Goal: Task Accomplishment & Management: Manage account settings

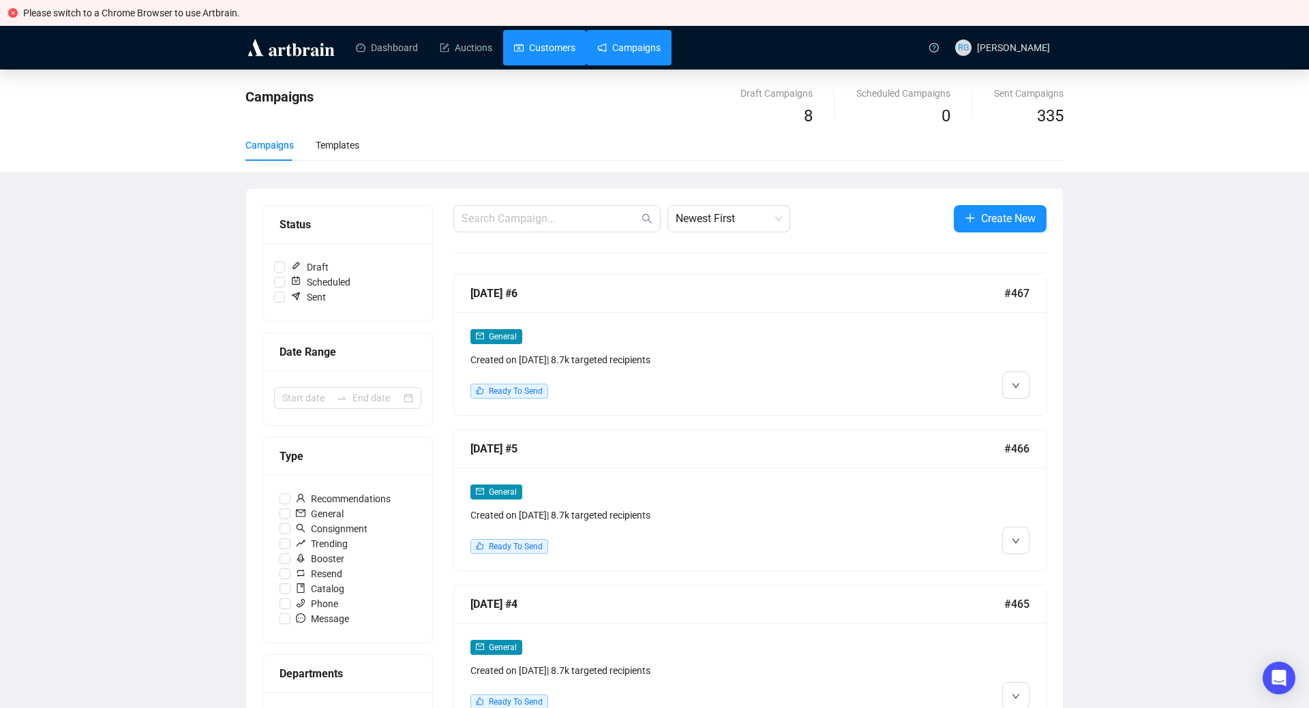
click at [548, 49] on link "Customers" at bounding box center [544, 47] width 61 height 35
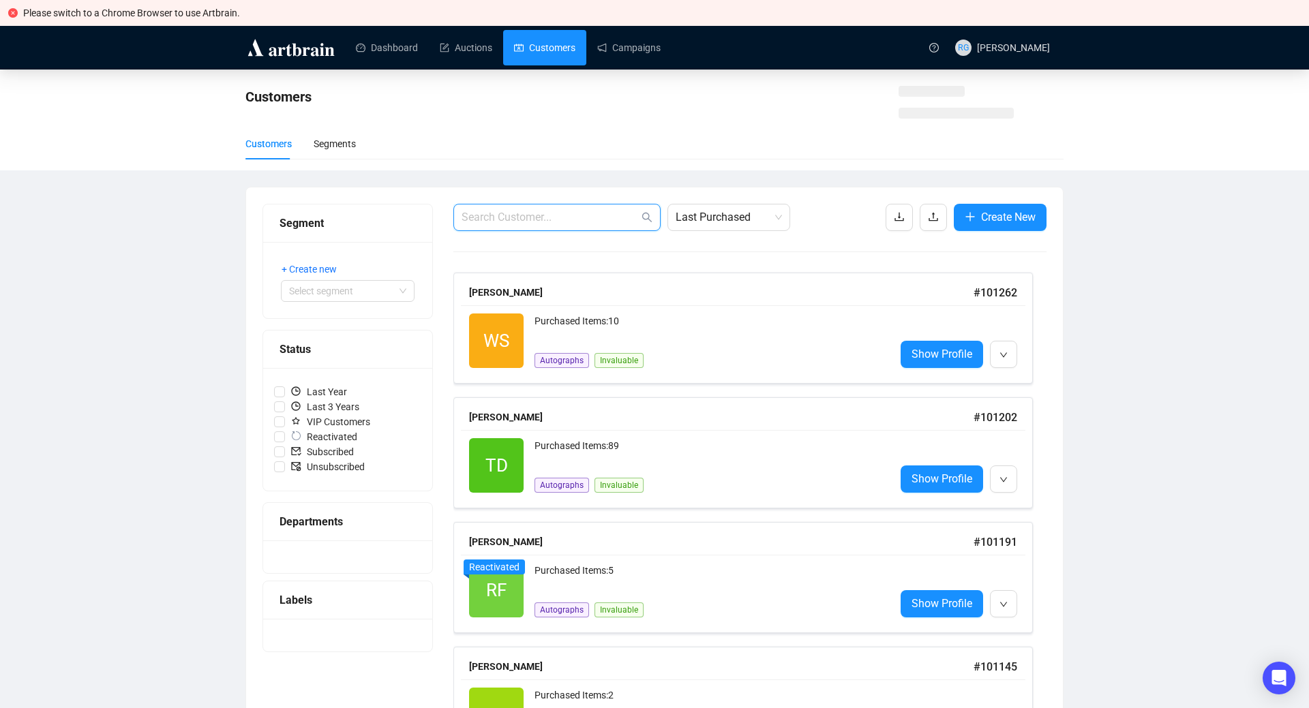
click at [534, 218] on input "text" at bounding box center [550, 217] width 177 height 16
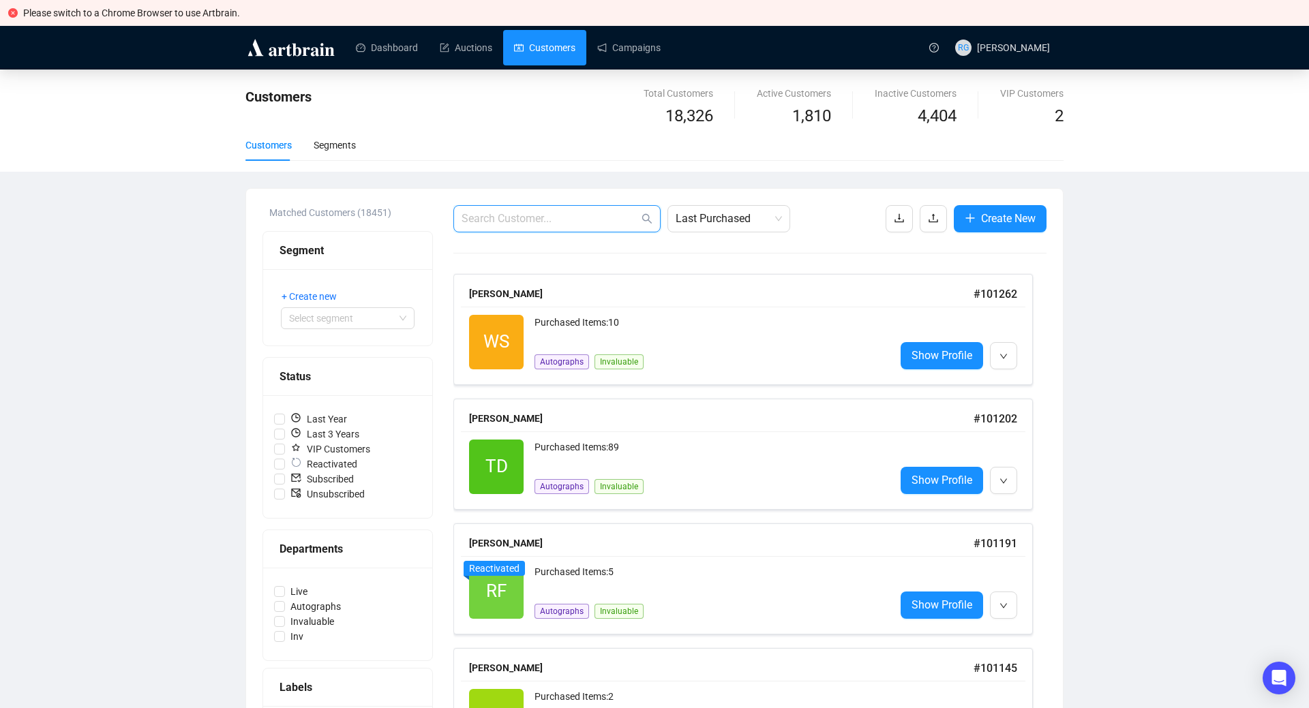
paste input "[EMAIL_ADDRESS][DOMAIN_NAME]"
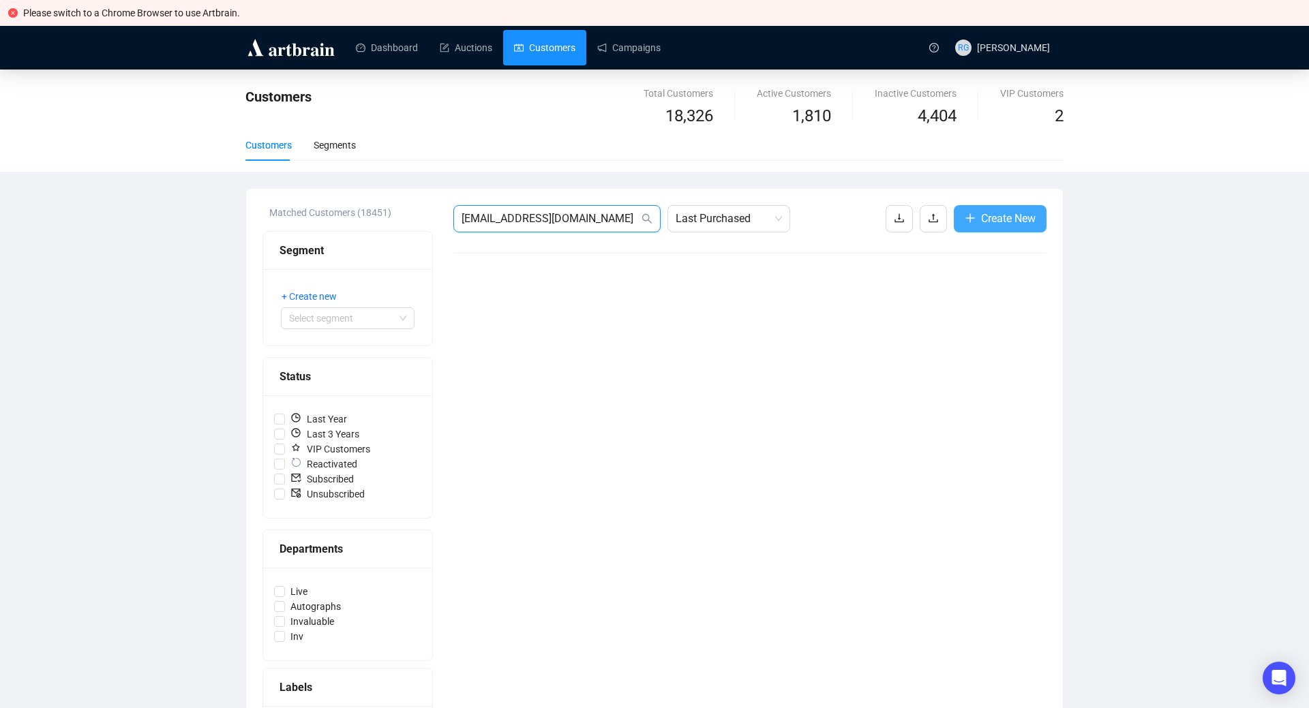
type input "[EMAIL_ADDRESS][DOMAIN_NAME]"
click at [963, 213] on button "Create New" at bounding box center [1000, 218] width 93 height 27
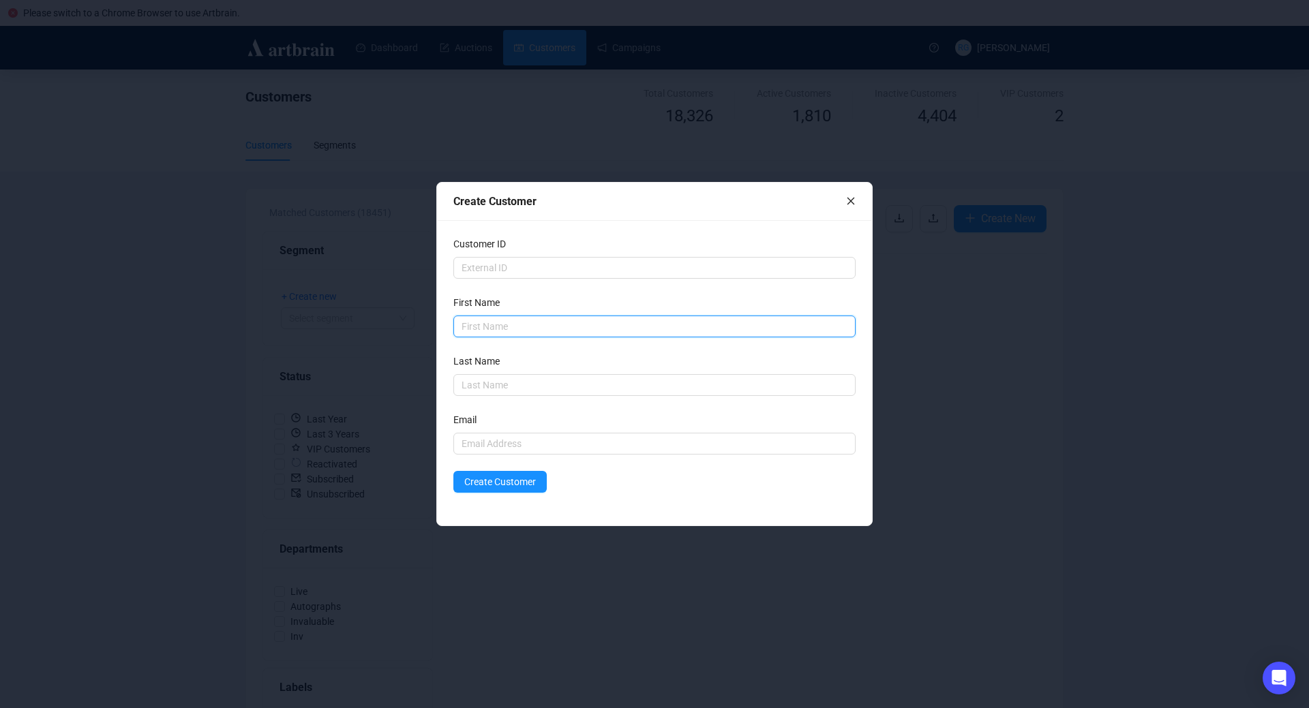
click at [506, 327] on input "text" at bounding box center [654, 327] width 402 height 22
type input "[PERSON_NAME]"
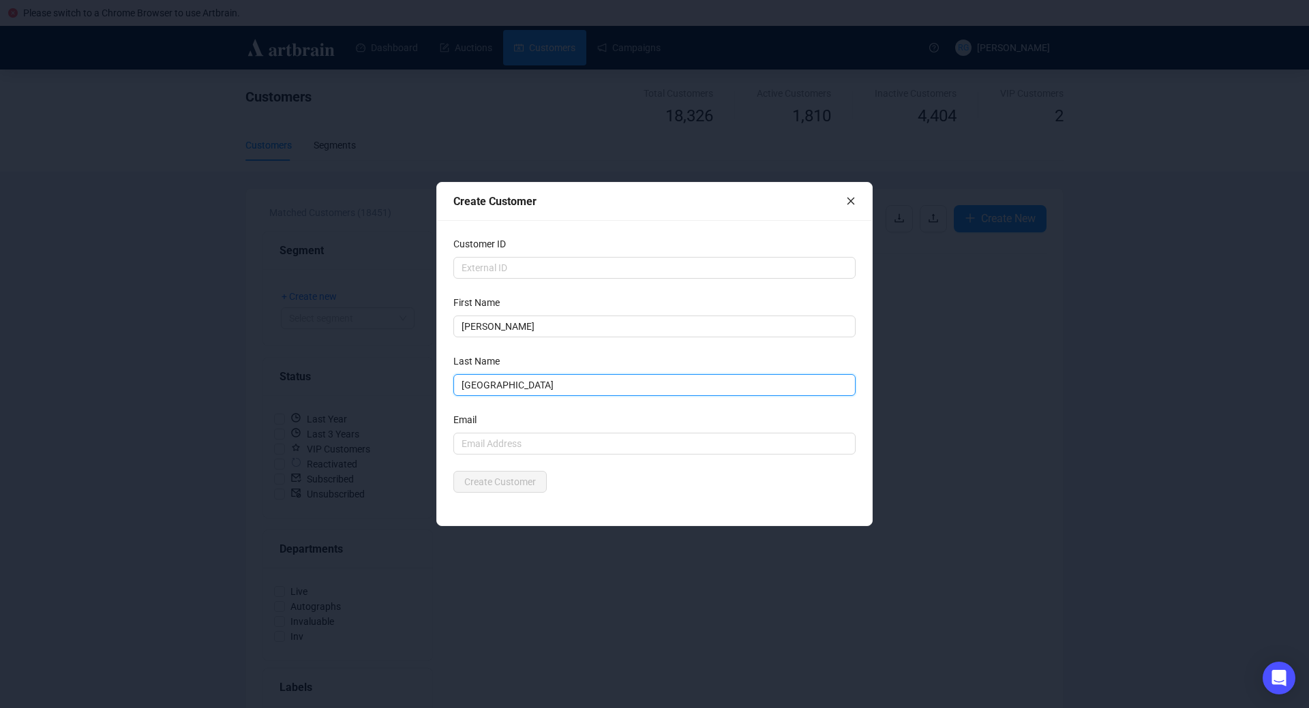
type input "[GEOGRAPHIC_DATA]"
click at [504, 457] on form "Customer ID First Name [PERSON_NAME] Last Name [GEOGRAPHIC_DATA] Email Create C…" at bounding box center [654, 365] width 402 height 256
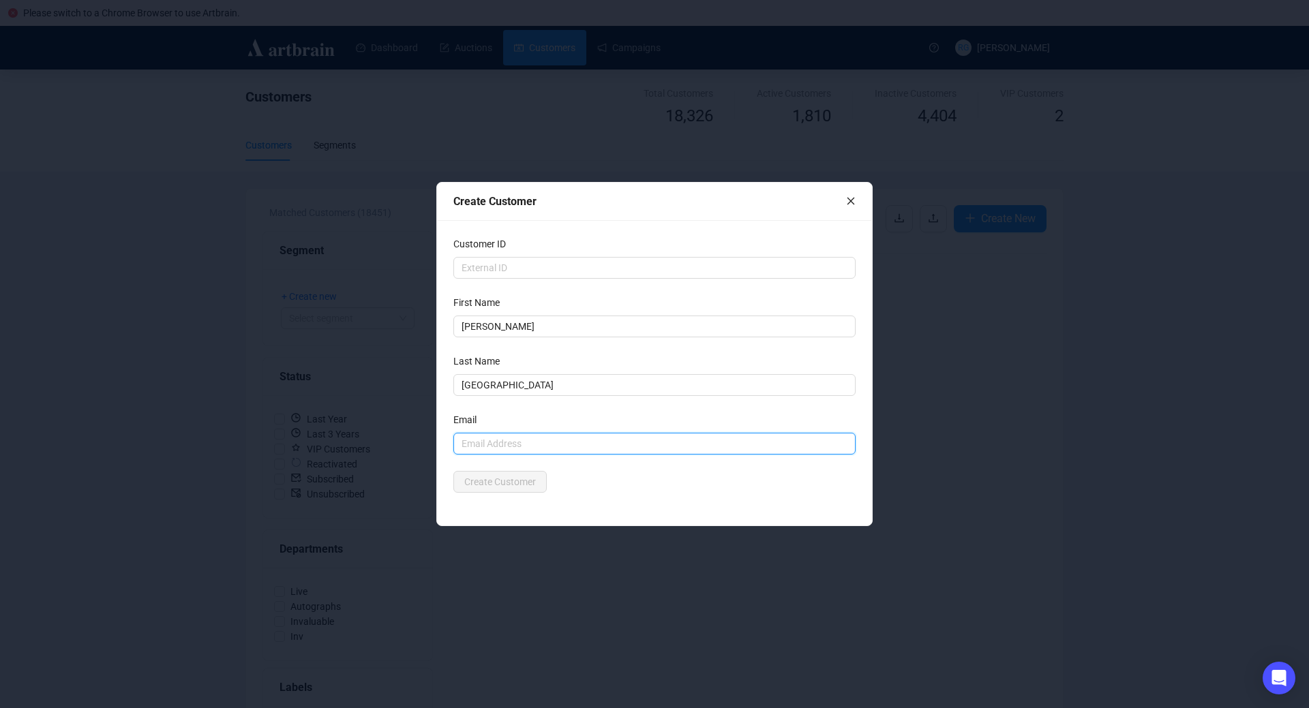
click at [498, 447] on input "text" at bounding box center [654, 444] width 402 height 22
paste input "[EMAIL_ADDRESS][DOMAIN_NAME]"
type input "[EMAIL_ADDRESS][DOMAIN_NAME]"
click at [618, 494] on div "Customer ID First Name [PERSON_NAME] Last Name [PERSON_NAME] Email [EMAIL_ADDRE…" at bounding box center [654, 372] width 435 height 305
click at [495, 485] on span "Create Customer" at bounding box center [500, 482] width 72 height 15
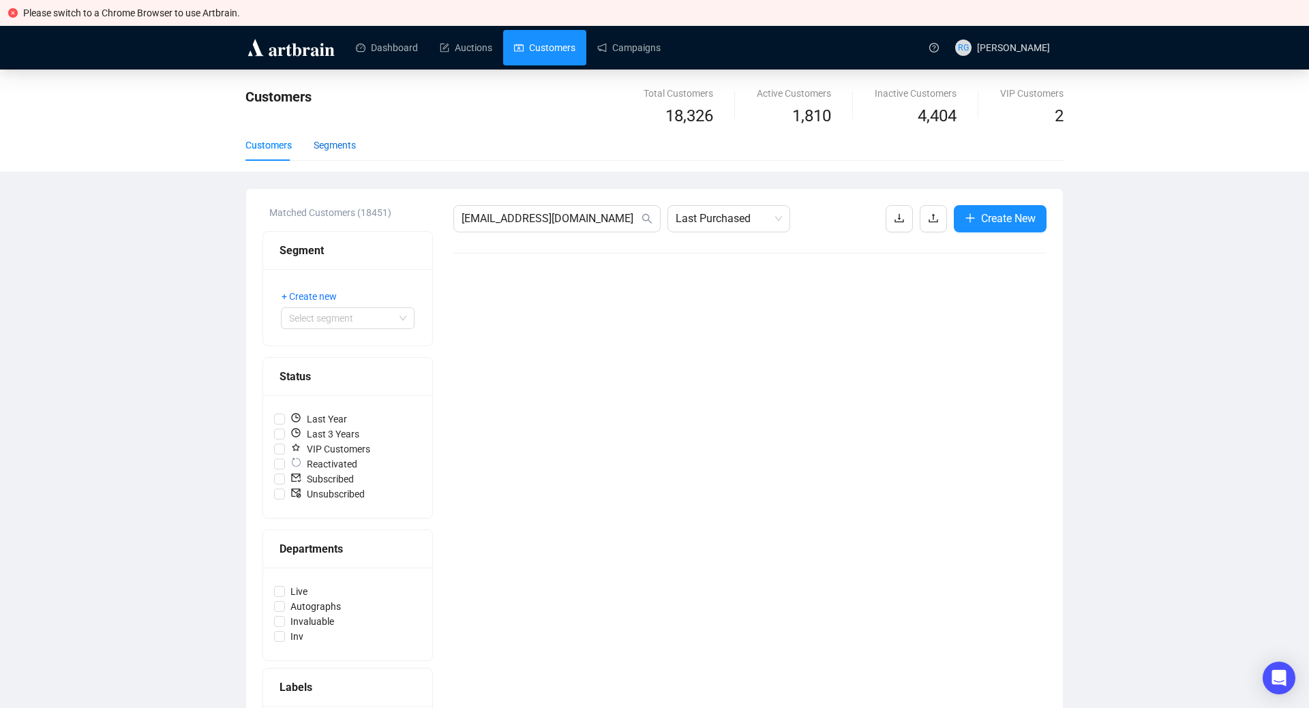
click at [335, 147] on div "Segments" at bounding box center [335, 145] width 42 height 15
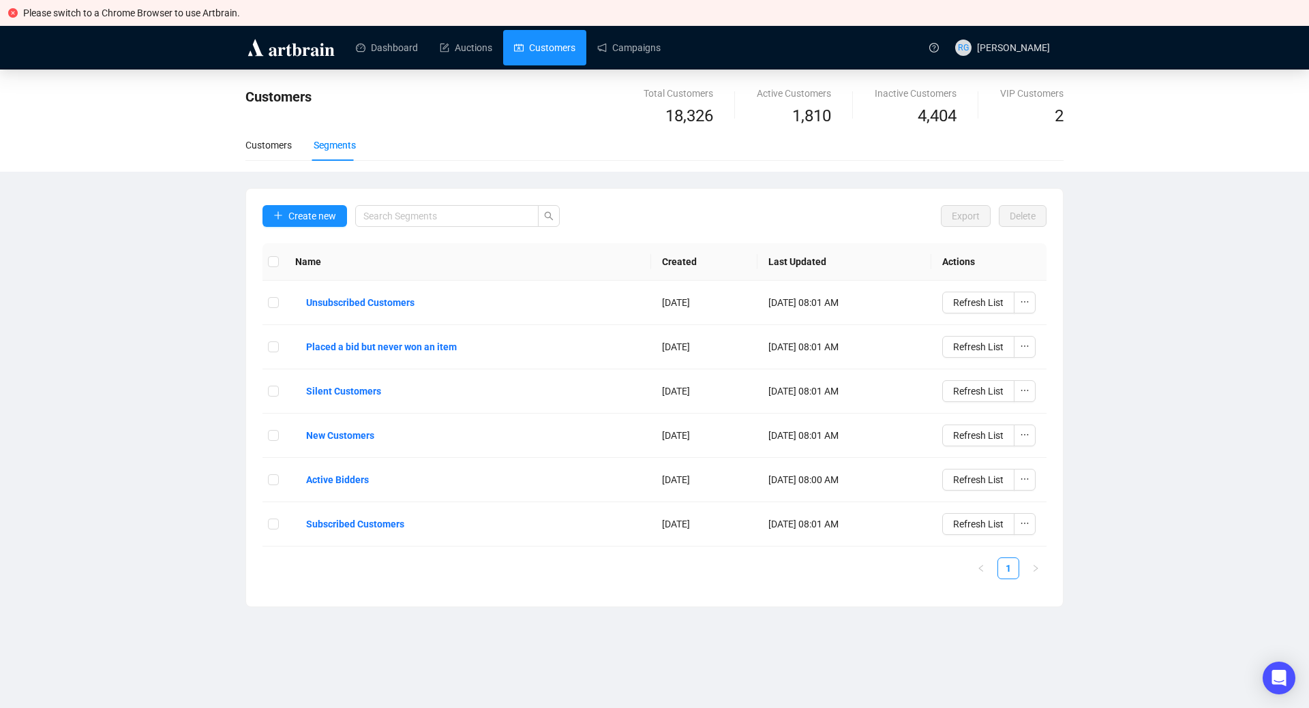
click at [533, 41] on link "Customers" at bounding box center [544, 47] width 61 height 35
click at [271, 145] on div "Customers" at bounding box center [268, 145] width 46 height 15
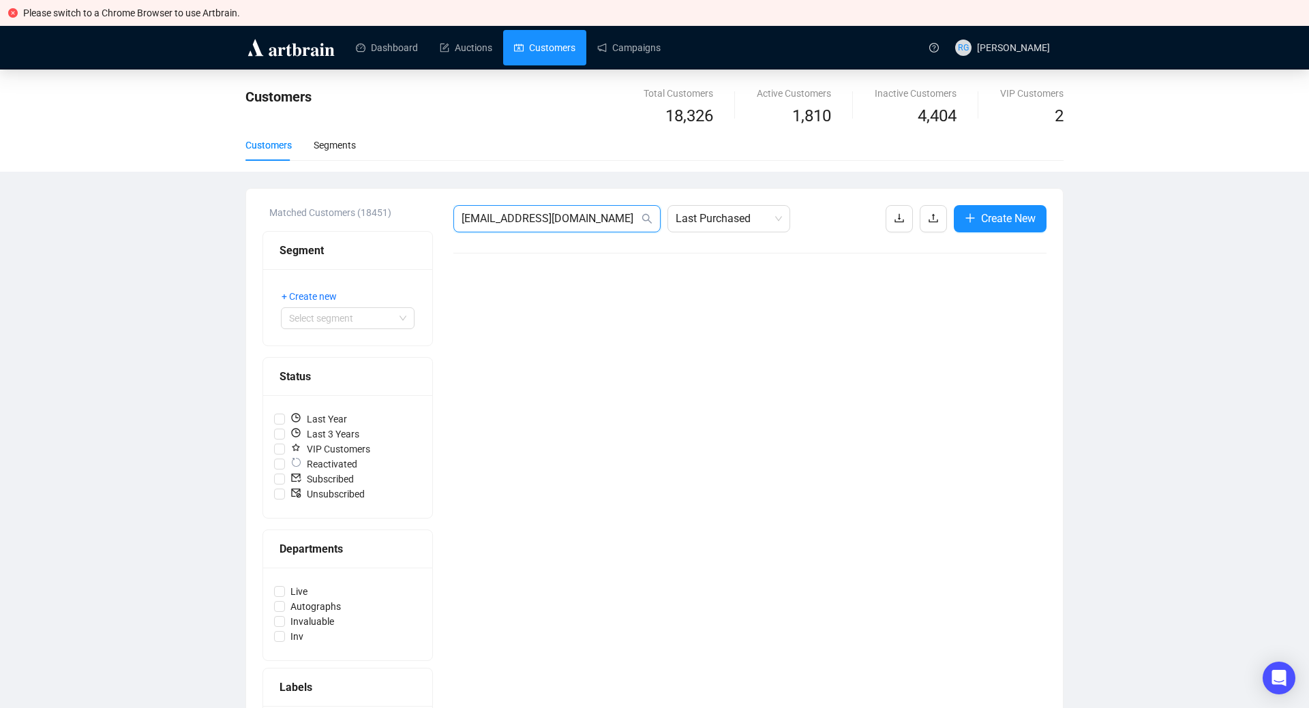
click at [580, 218] on input "[EMAIL_ADDRESS][DOMAIN_NAME]" at bounding box center [550, 219] width 177 height 16
drag, startPoint x: 589, startPoint y: 223, endPoint x: 515, endPoint y: 218, distance: 74.5
click at [515, 218] on input "[EMAIL_ADDRESS][DOMAIN_NAME]" at bounding box center [550, 219] width 177 height 16
click at [644, 217] on icon "search" at bounding box center [647, 218] width 11 height 11
click at [614, 220] on input "[EMAIL_ADDRESS][DOMAIN_NAME]" at bounding box center [550, 219] width 177 height 16
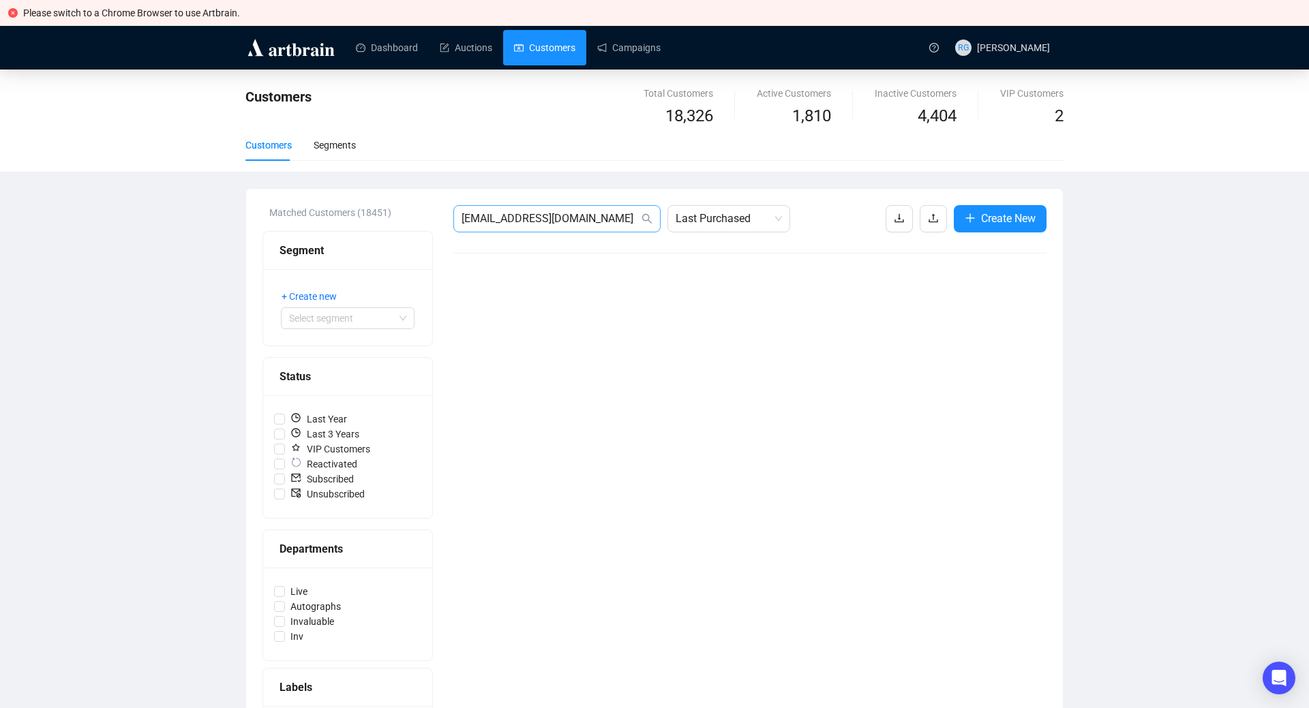
click at [648, 220] on icon "search" at bounding box center [647, 219] width 10 height 10
click at [537, 150] on div "Customers Segments" at bounding box center [654, 145] width 818 height 31
drag, startPoint x: 585, startPoint y: 216, endPoint x: 360, endPoint y: 206, distance: 225.3
click at [462, 211] on input "[EMAIL_ADDRESS][DOMAIN_NAME]" at bounding box center [550, 219] width 177 height 16
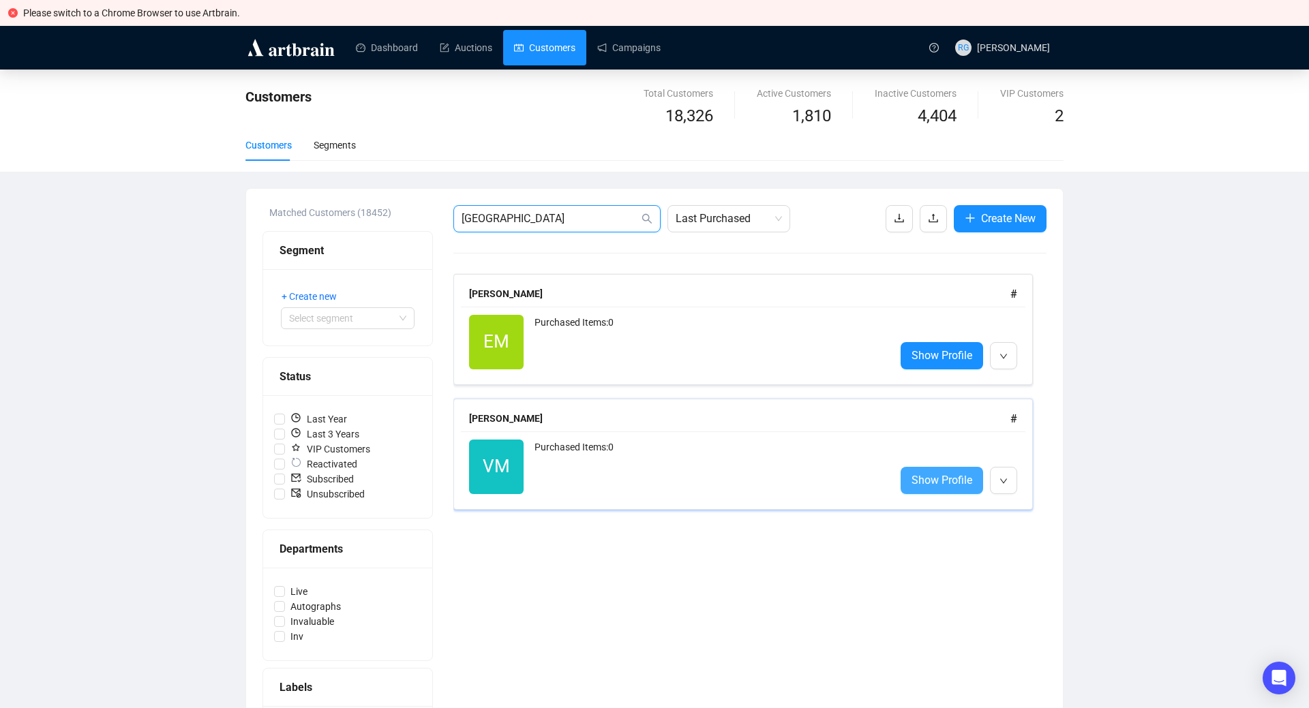
type input "[GEOGRAPHIC_DATA]"
click at [925, 480] on span "Show Profile" at bounding box center [942, 480] width 61 height 17
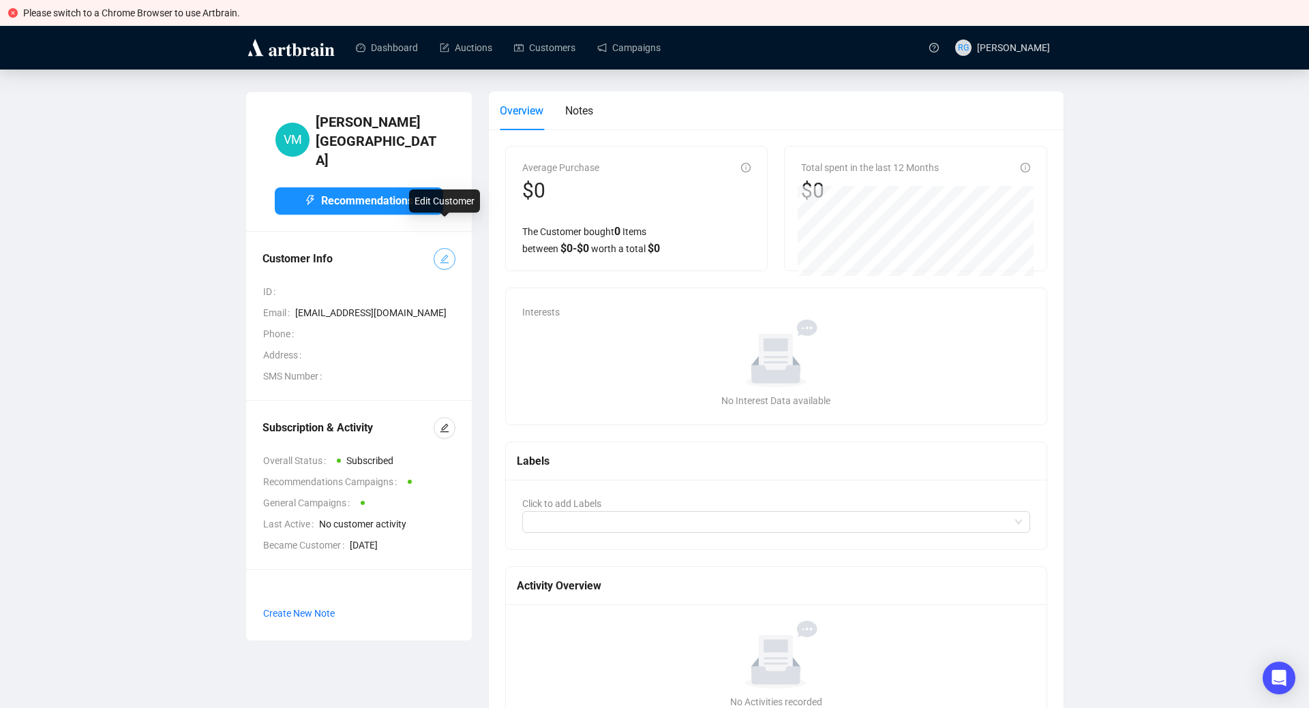
click at [446, 254] on icon "edit" at bounding box center [445, 259] width 10 height 10
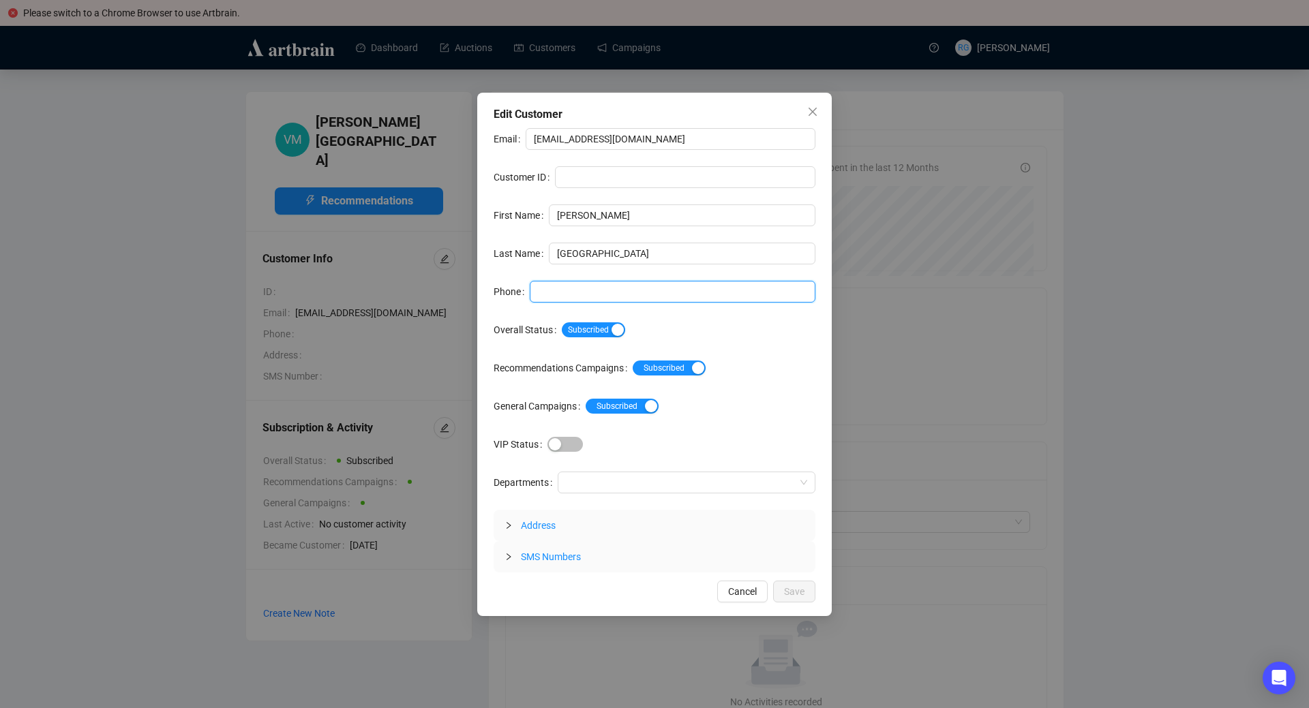
click at [589, 291] on input "Phone" at bounding box center [673, 292] width 286 height 22
paste input "[PHONE_NUMBER]"
click at [574, 485] on div at bounding box center [680, 482] width 238 height 19
type input "[PHONE_NUMBER]"
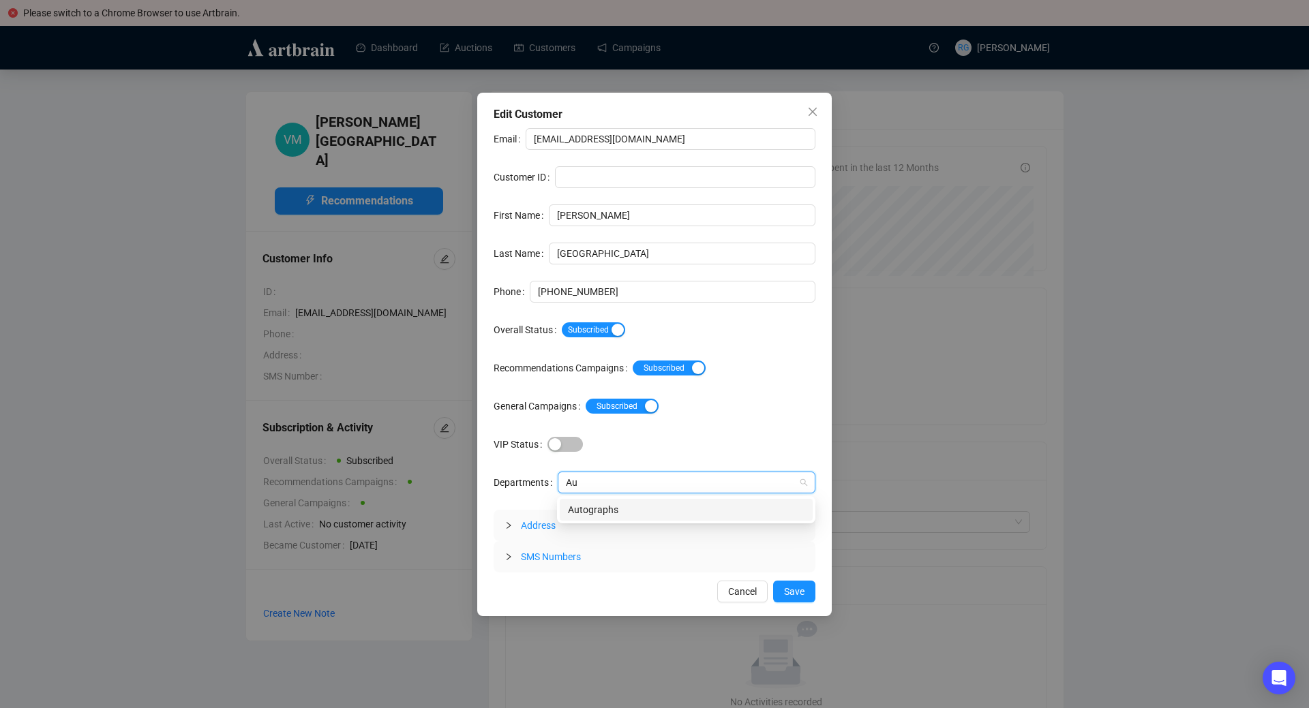
type input "Aut"
click at [583, 511] on div "Autographs" at bounding box center [686, 510] width 237 height 15
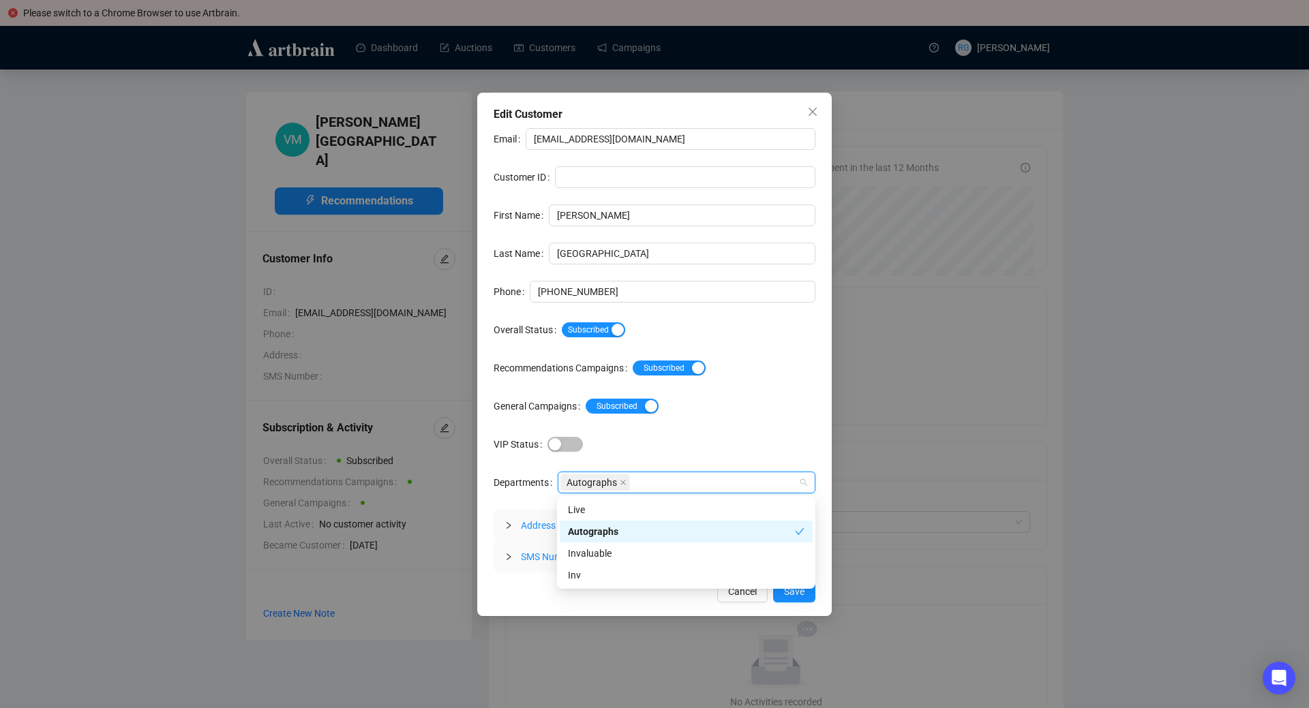
click at [539, 528] on span "Address" at bounding box center [538, 525] width 35 height 11
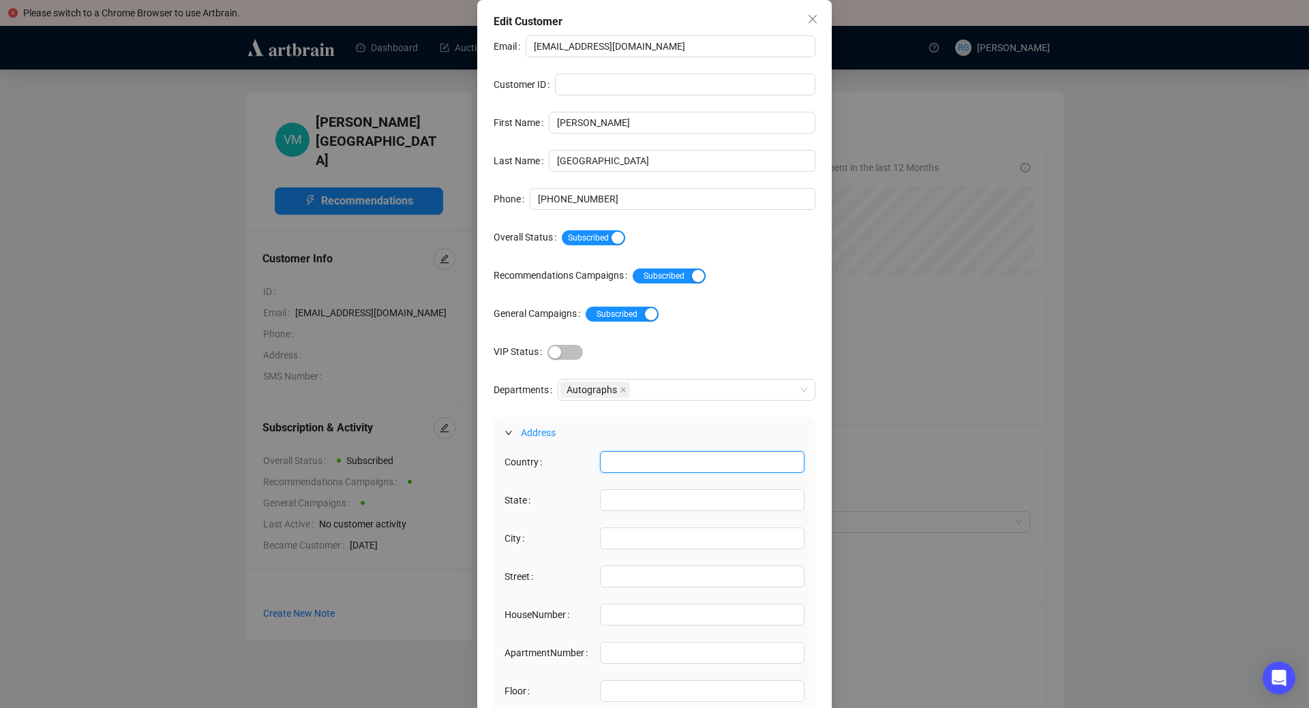
click at [629, 456] on input "Country" at bounding box center [702, 462] width 205 height 22
type input "[GEOGRAPHIC_DATA]"
click at [645, 502] on input "State" at bounding box center [702, 501] width 205 height 22
type input "NH"
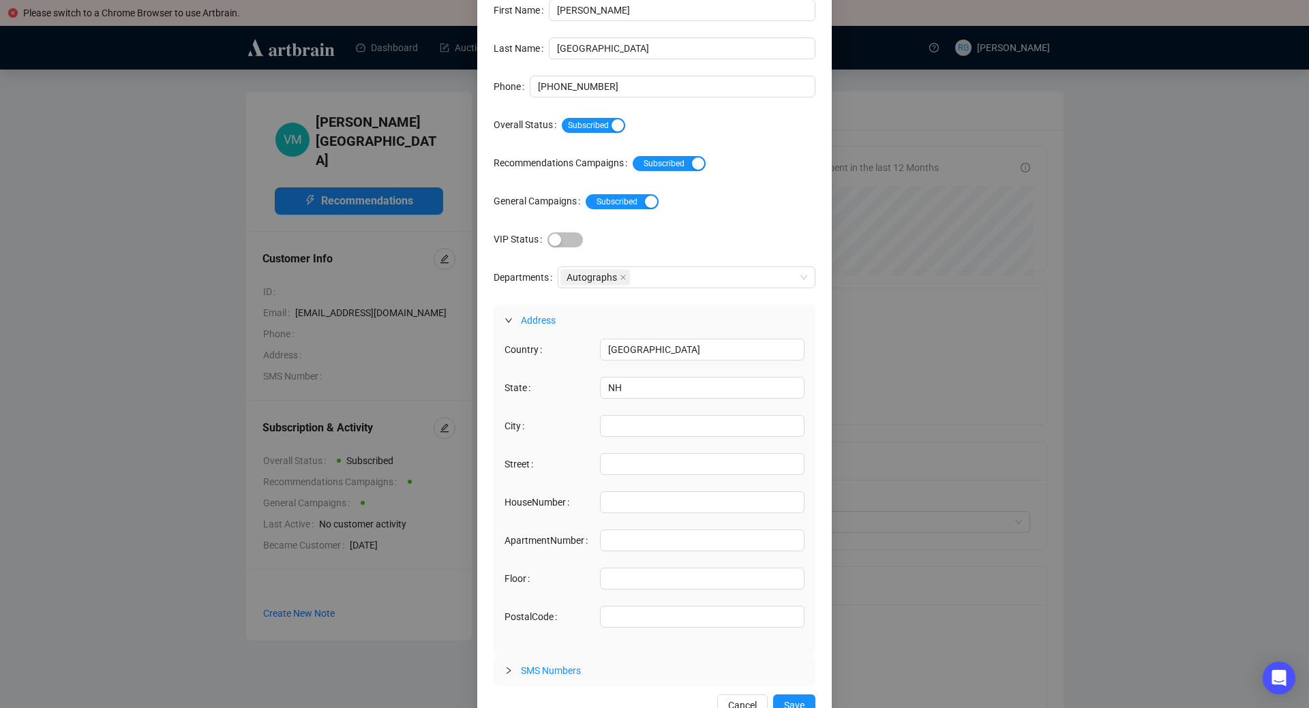
scroll to position [121, 0]
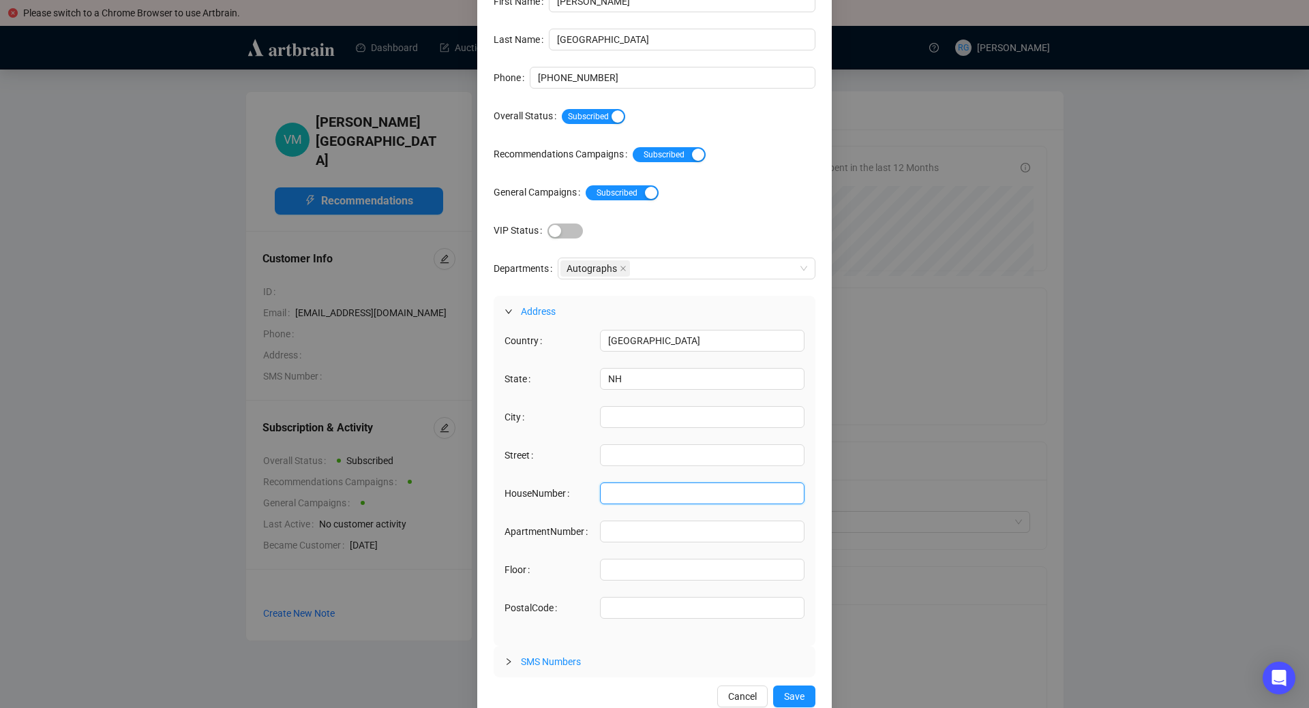
click at [612, 494] on input "HouseNumber" at bounding box center [702, 494] width 205 height 22
paste input "[STREET_ADDRESS]"
type input "[STREET_ADDRESS]"
click at [617, 421] on input "City" at bounding box center [702, 417] width 205 height 22
type input "[GEOGRAPHIC_DATA]"
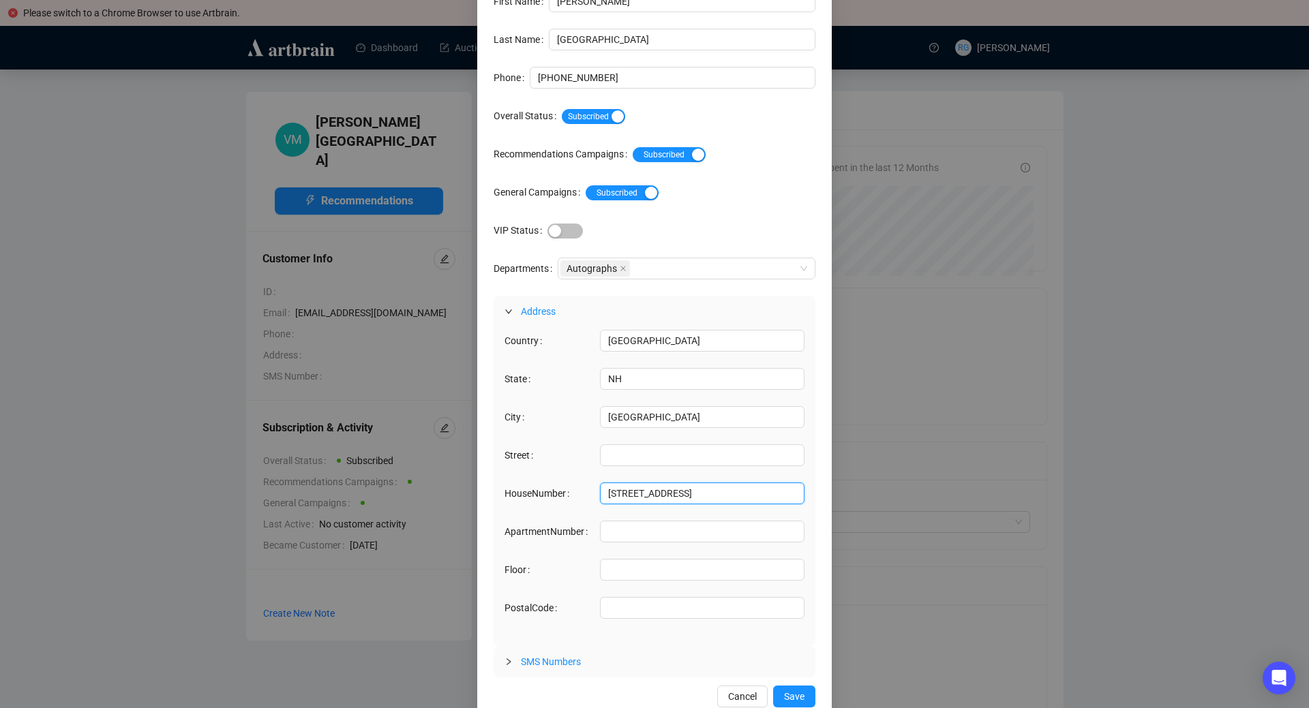
drag, startPoint x: 726, startPoint y: 495, endPoint x: 657, endPoint y: 502, distance: 69.9
click at [657, 502] on input "[STREET_ADDRESS]" at bounding box center [702, 494] width 205 height 22
drag, startPoint x: 657, startPoint y: 498, endPoint x: 704, endPoint y: 499, distance: 46.4
click at [704, 499] on input "[STREET_ADDRESS]" at bounding box center [702, 494] width 205 height 22
type input "[STREET_ADDRESS]"
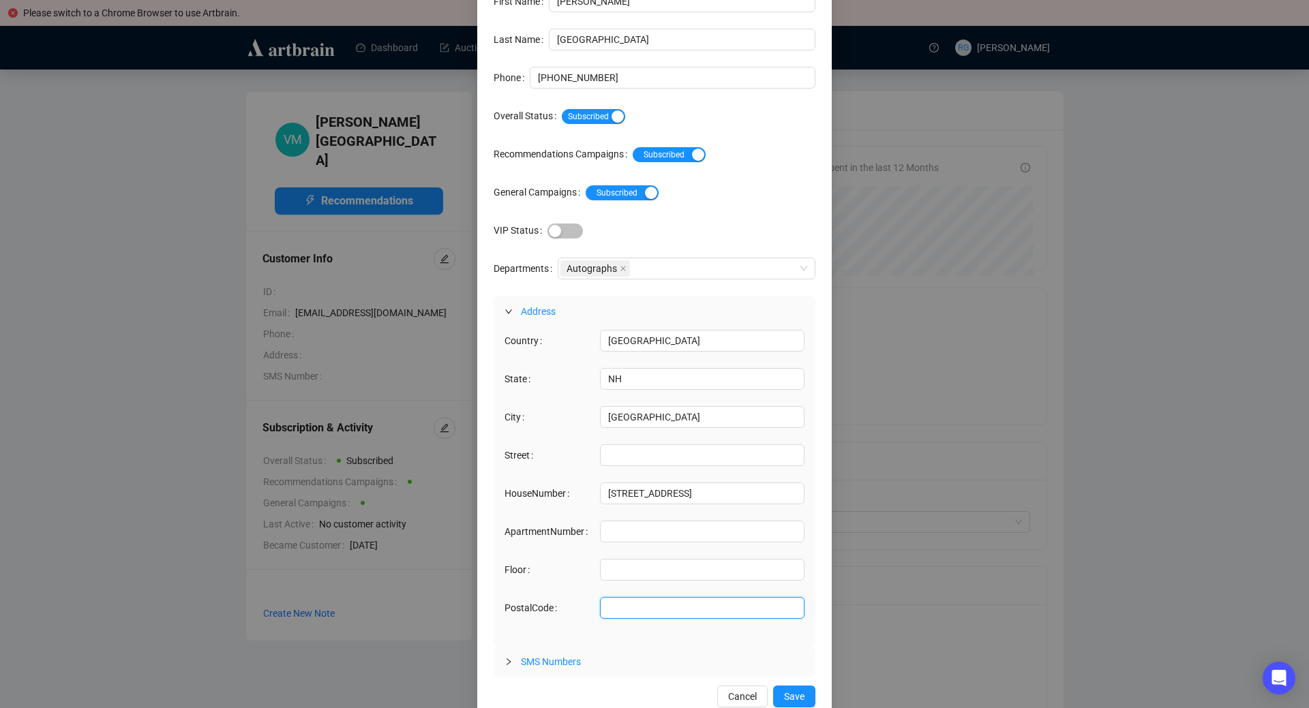
click at [624, 606] on input "PostalCode" at bounding box center [702, 608] width 205 height 22
paste input "03935"
type input "03935"
click at [807, 695] on button "Save" at bounding box center [794, 697] width 42 height 22
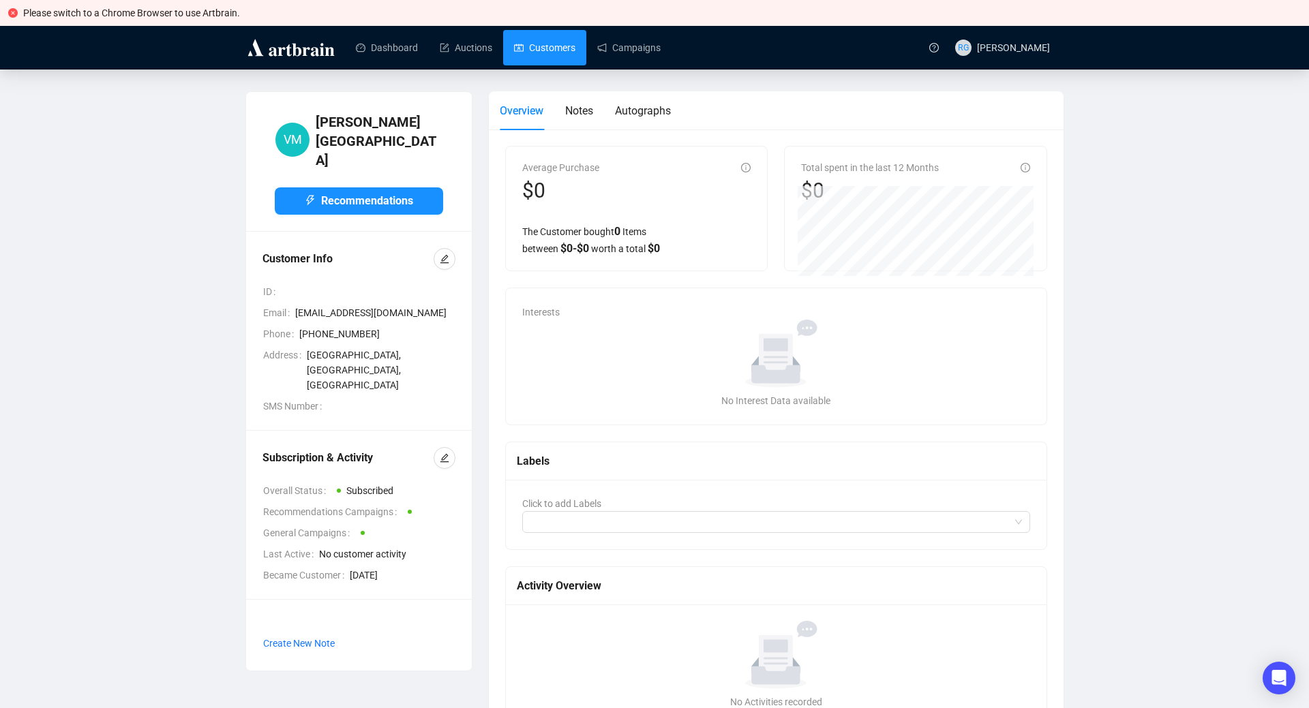
click at [563, 38] on link "Customers" at bounding box center [544, 47] width 61 height 35
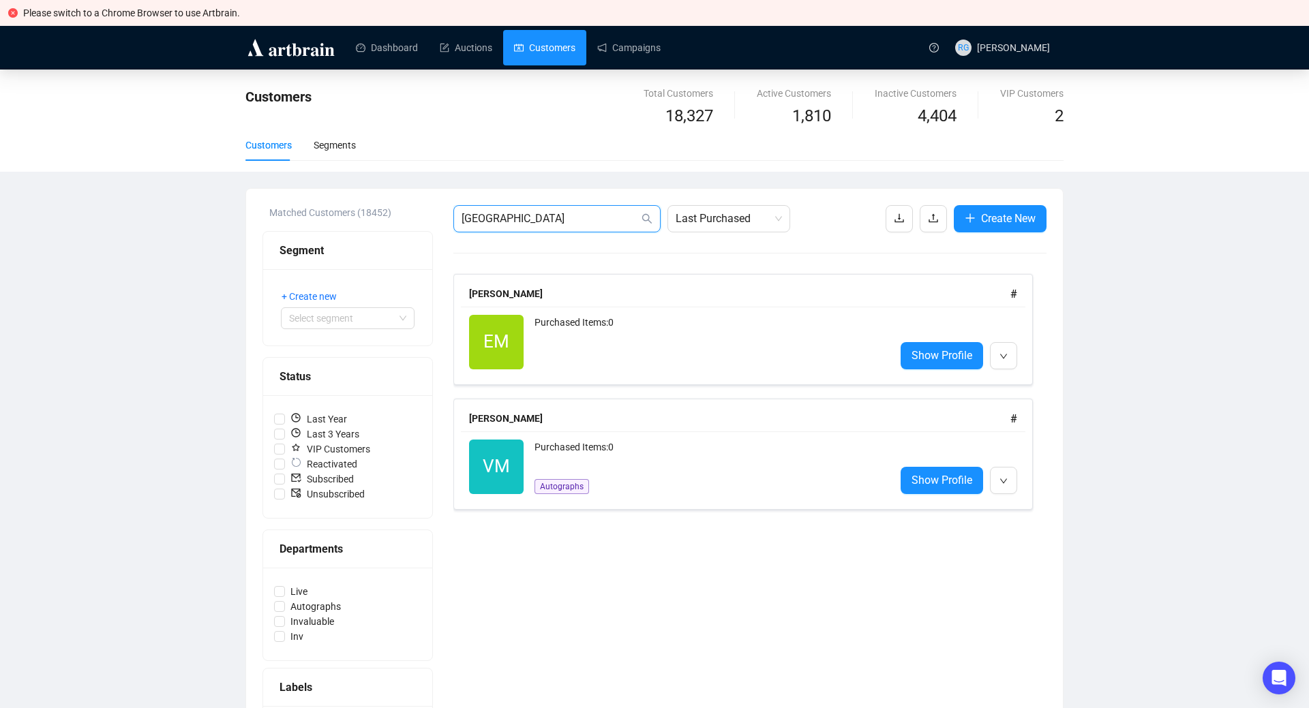
drag, startPoint x: 513, startPoint y: 220, endPoint x: 398, endPoint y: 209, distance: 115.7
click at [462, 211] on input "[GEOGRAPHIC_DATA]" at bounding box center [550, 219] width 177 height 16
paste input "[EMAIL_ADDRESS][DOMAIN_NAME]"
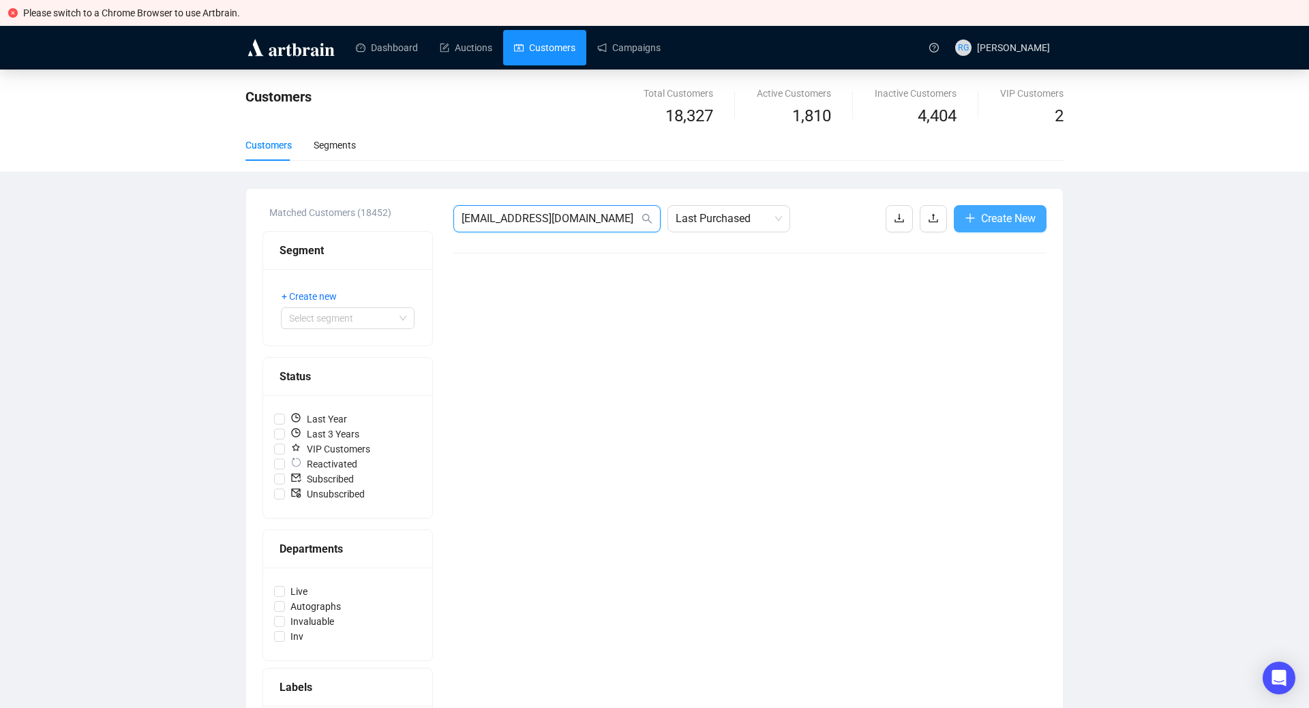
type input "[EMAIL_ADDRESS][DOMAIN_NAME]"
click at [1022, 224] on span "Create New" at bounding box center [1008, 218] width 55 height 17
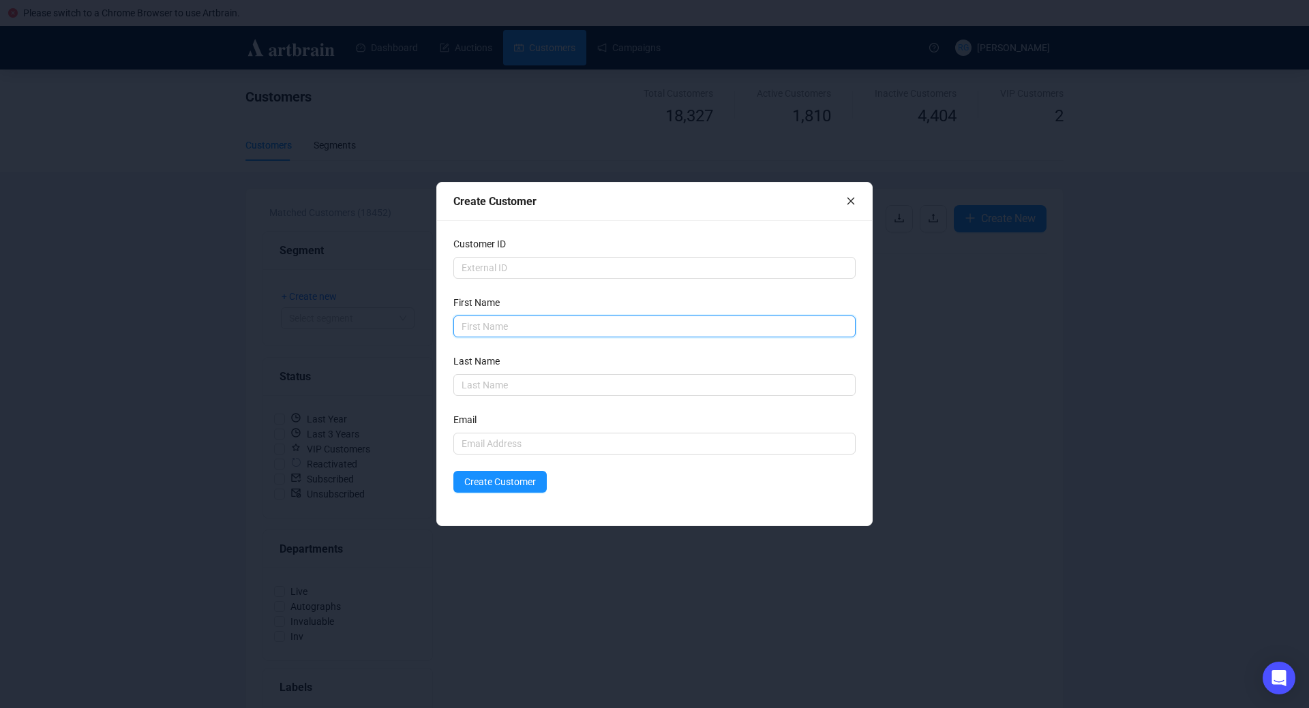
click at [509, 324] on input "text" at bounding box center [654, 327] width 402 height 22
type input "[PERSON_NAME]"
type input "G"
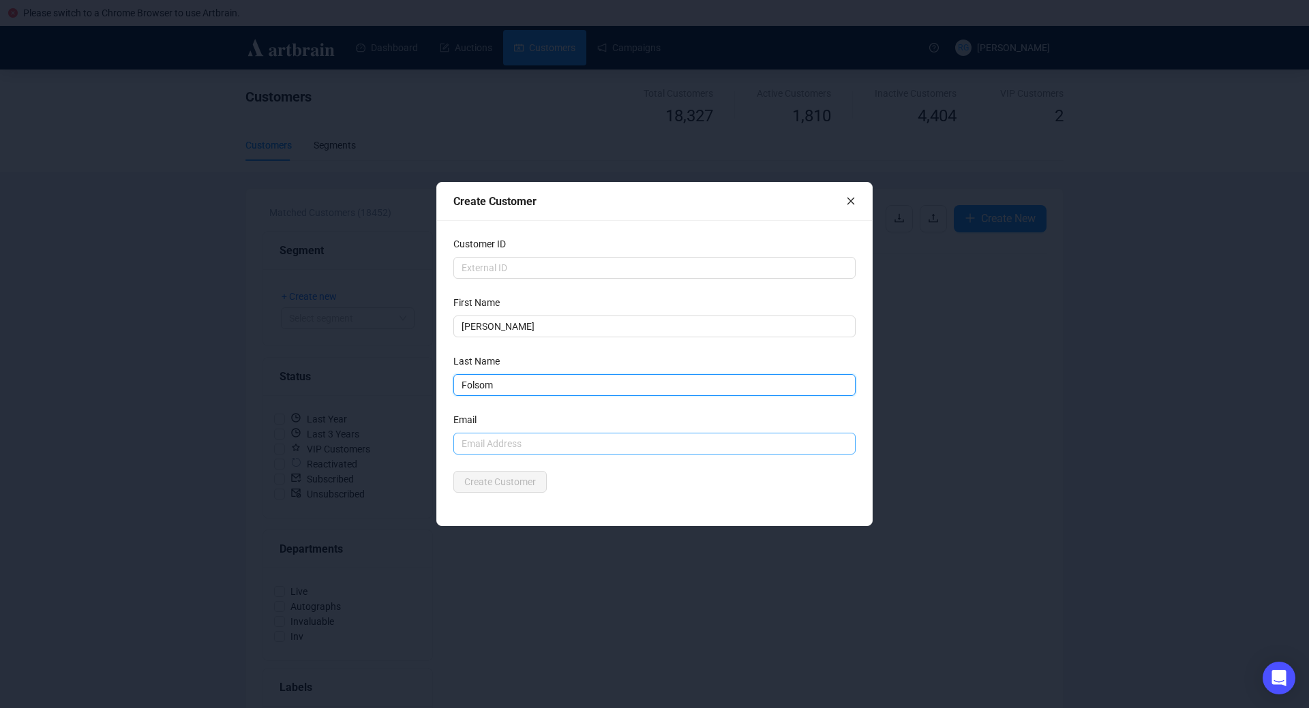
type input "Folsom"
click at [519, 440] on input "text" at bounding box center [654, 444] width 402 height 22
paste input "[EMAIL_ADDRESS][DOMAIN_NAME]"
type input "[EMAIL_ADDRESS][DOMAIN_NAME]"
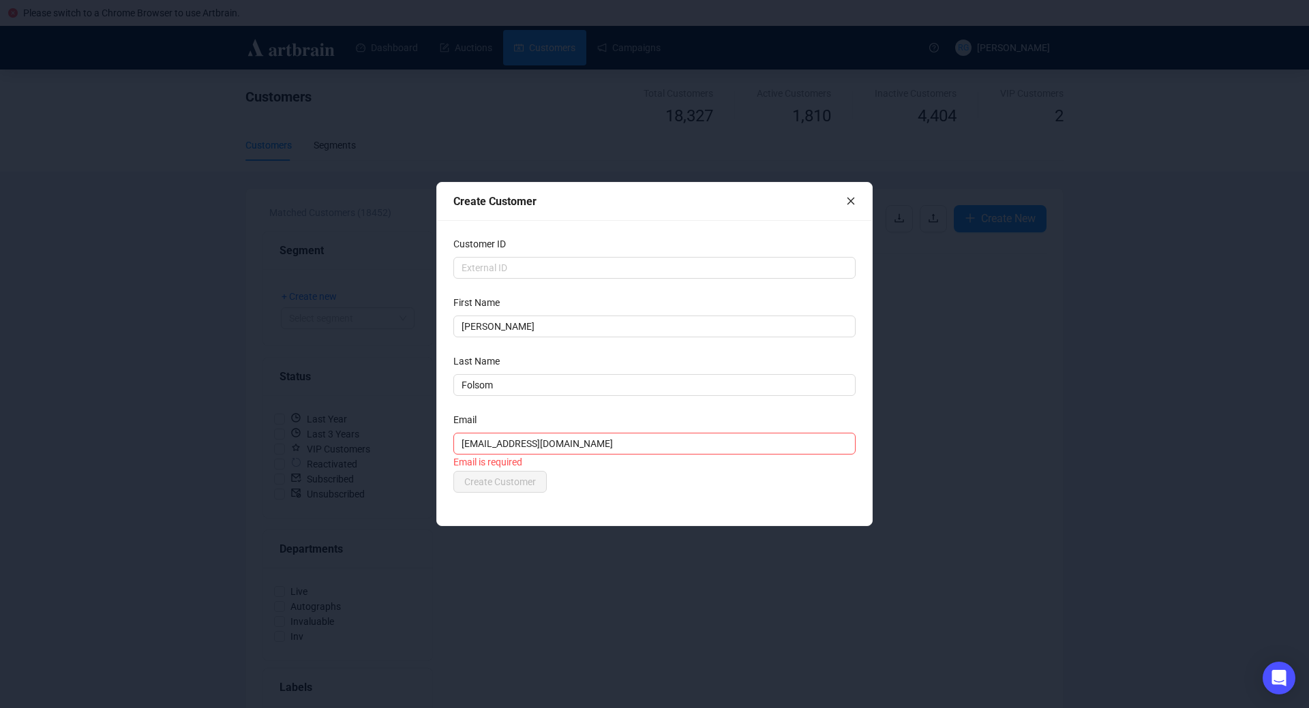
click at [614, 490] on div "Create Customer" at bounding box center [654, 482] width 402 height 22
click at [478, 484] on span "Create Customer" at bounding box center [500, 482] width 72 height 15
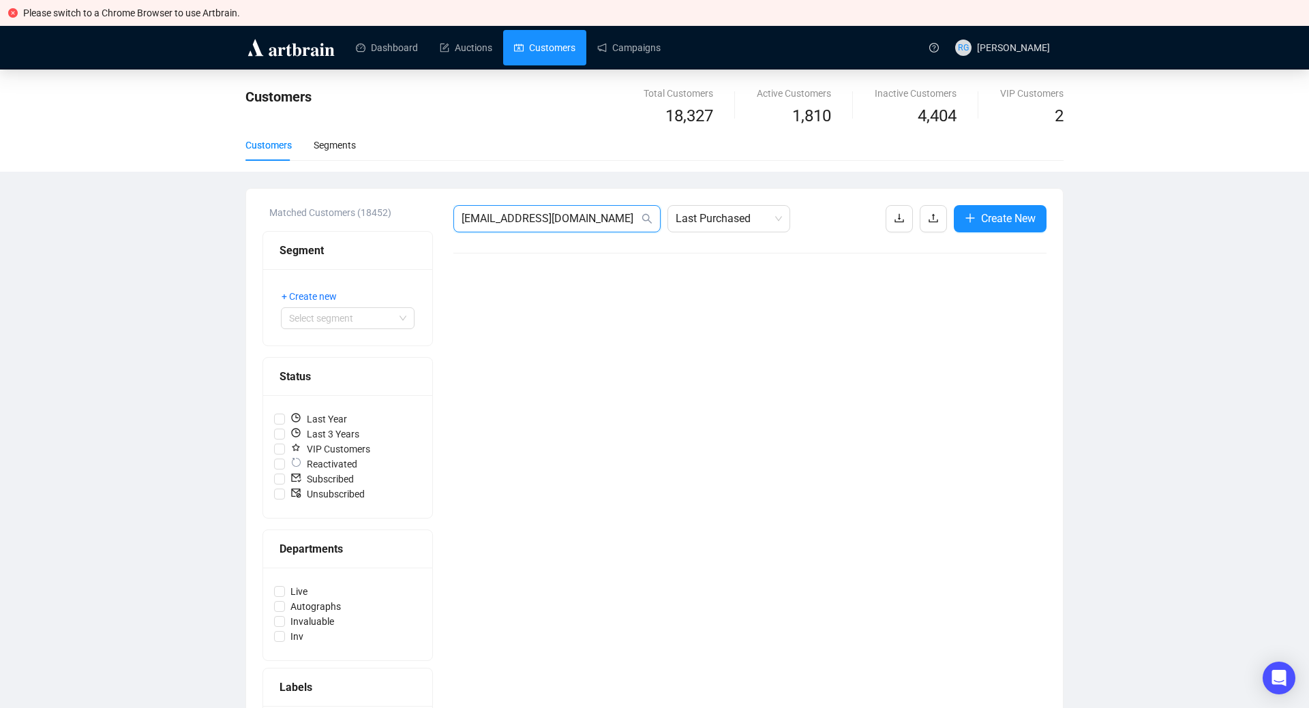
drag, startPoint x: 584, startPoint y: 218, endPoint x: 357, endPoint y: 195, distance: 228.9
click at [462, 211] on input "[EMAIL_ADDRESS][DOMAIN_NAME]" at bounding box center [550, 219] width 177 height 16
type input "folsom"
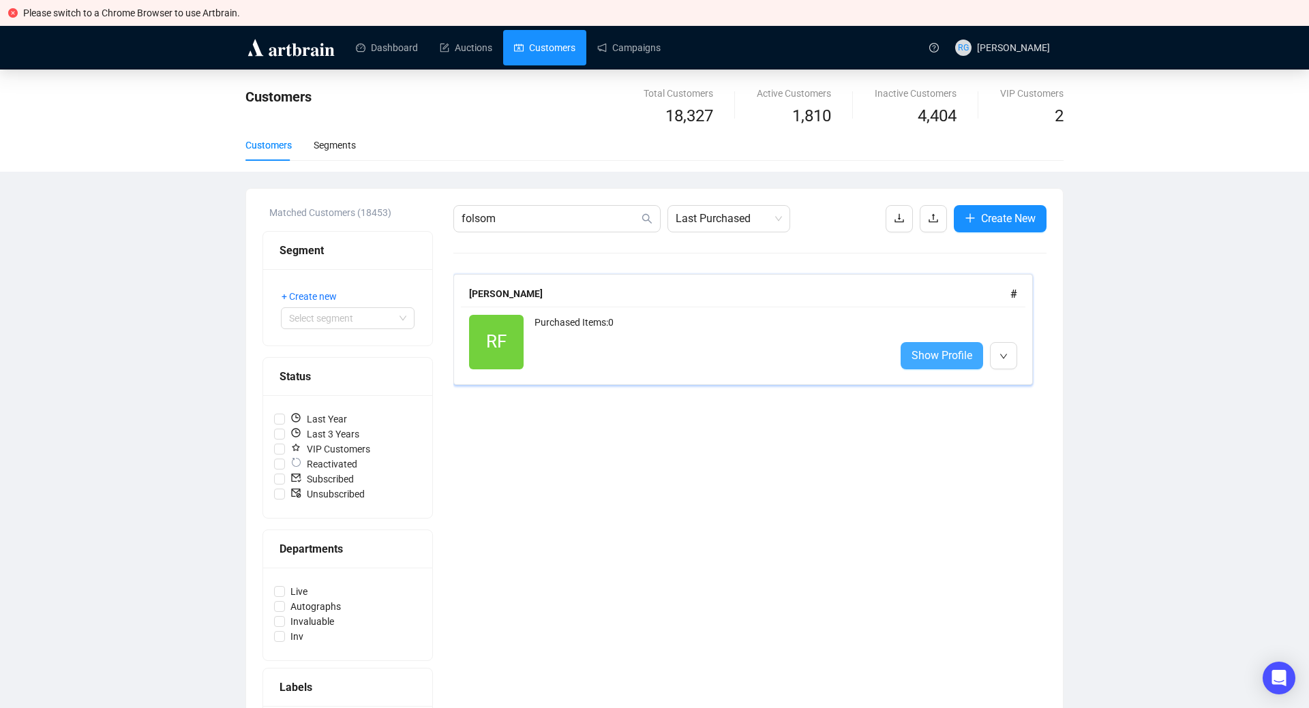
click at [947, 356] on span "Show Profile" at bounding box center [942, 355] width 61 height 17
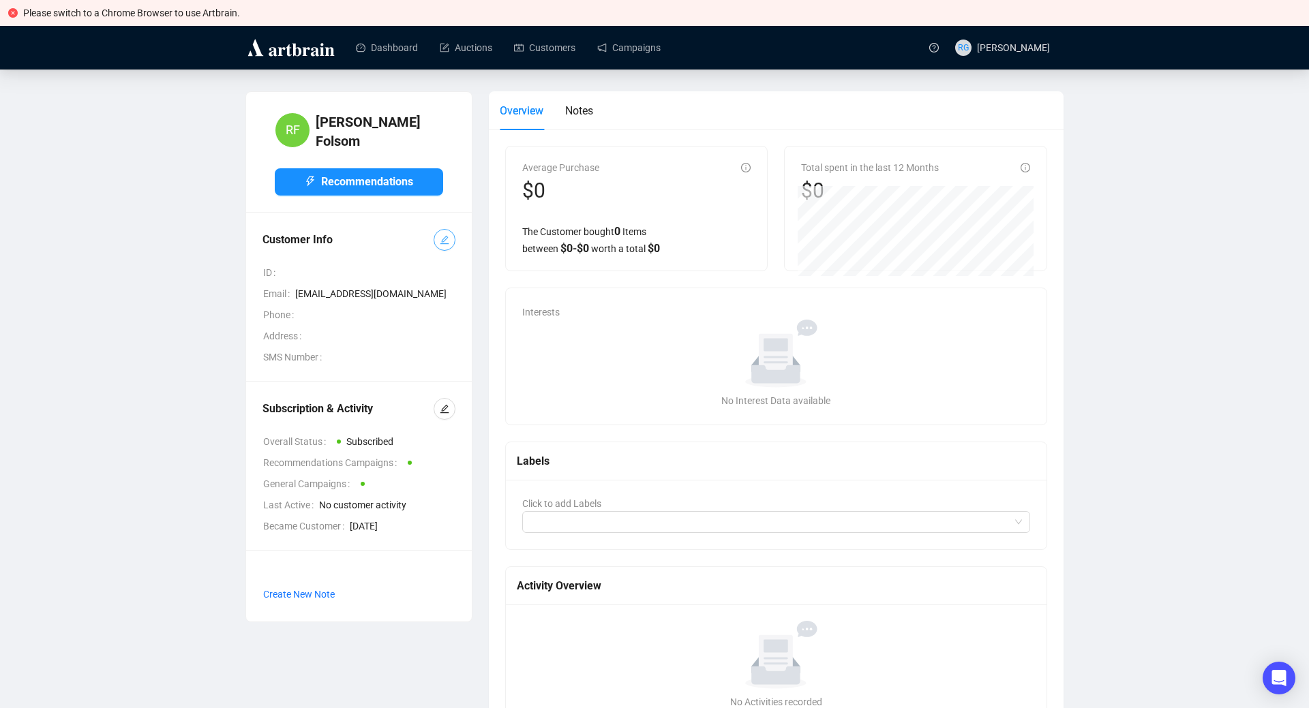
click at [444, 233] on span "button" at bounding box center [445, 240] width 10 height 15
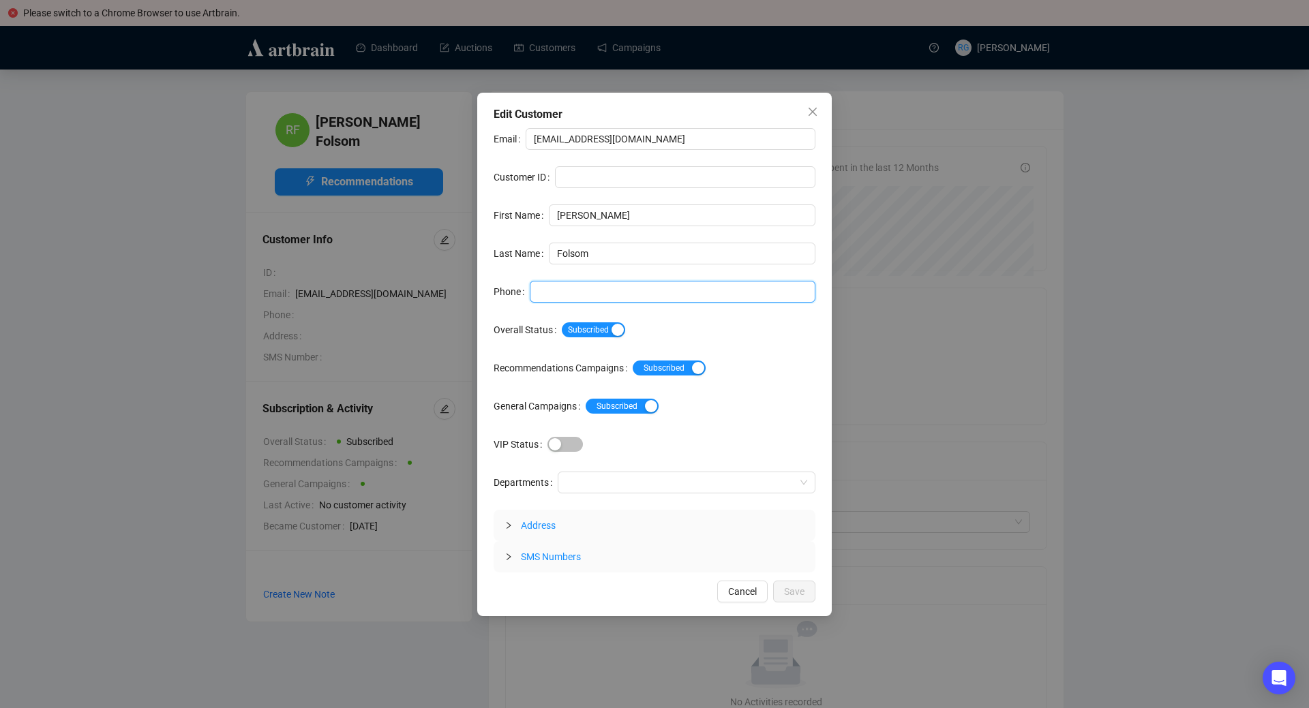
click at [546, 295] on input "Phone" at bounding box center [673, 292] width 286 height 22
paste input "[PHONE_NUMBER]"
type input "[PHONE_NUMBER]"
click at [616, 486] on div at bounding box center [680, 482] width 238 height 19
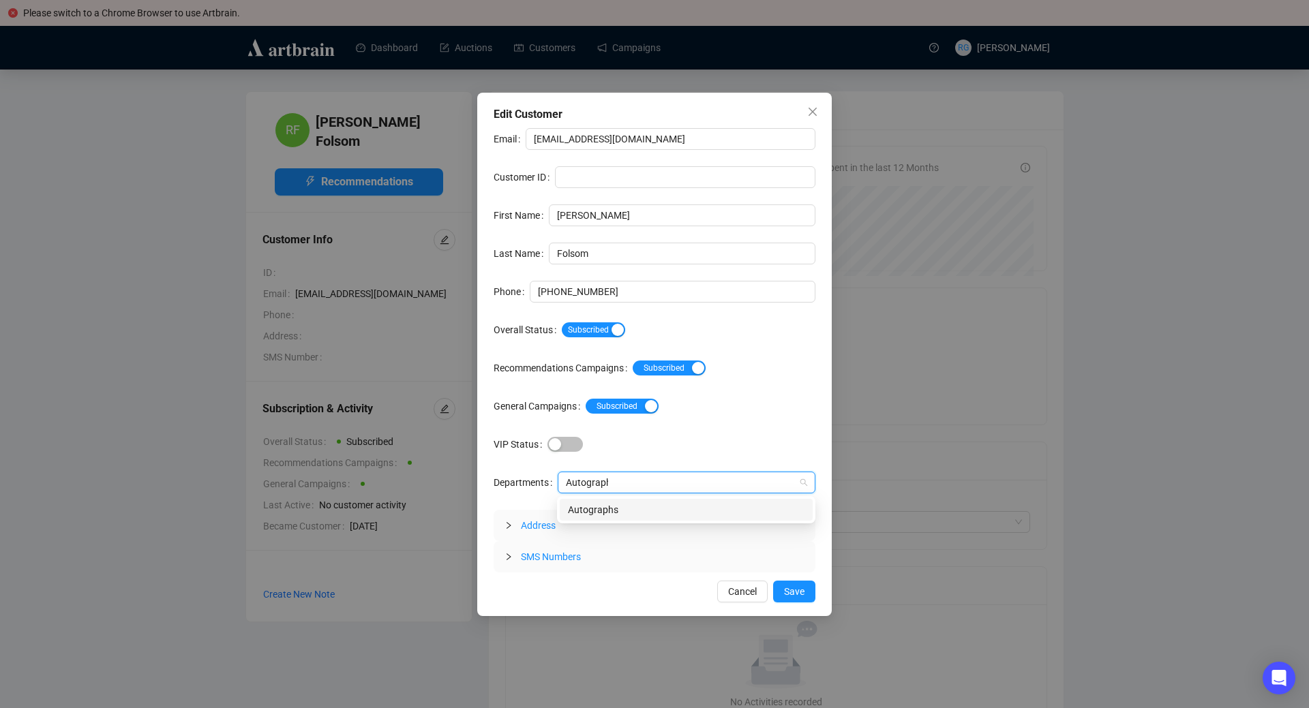
type input "Autographs"
click at [591, 504] on div "Autographs" at bounding box center [686, 510] width 237 height 15
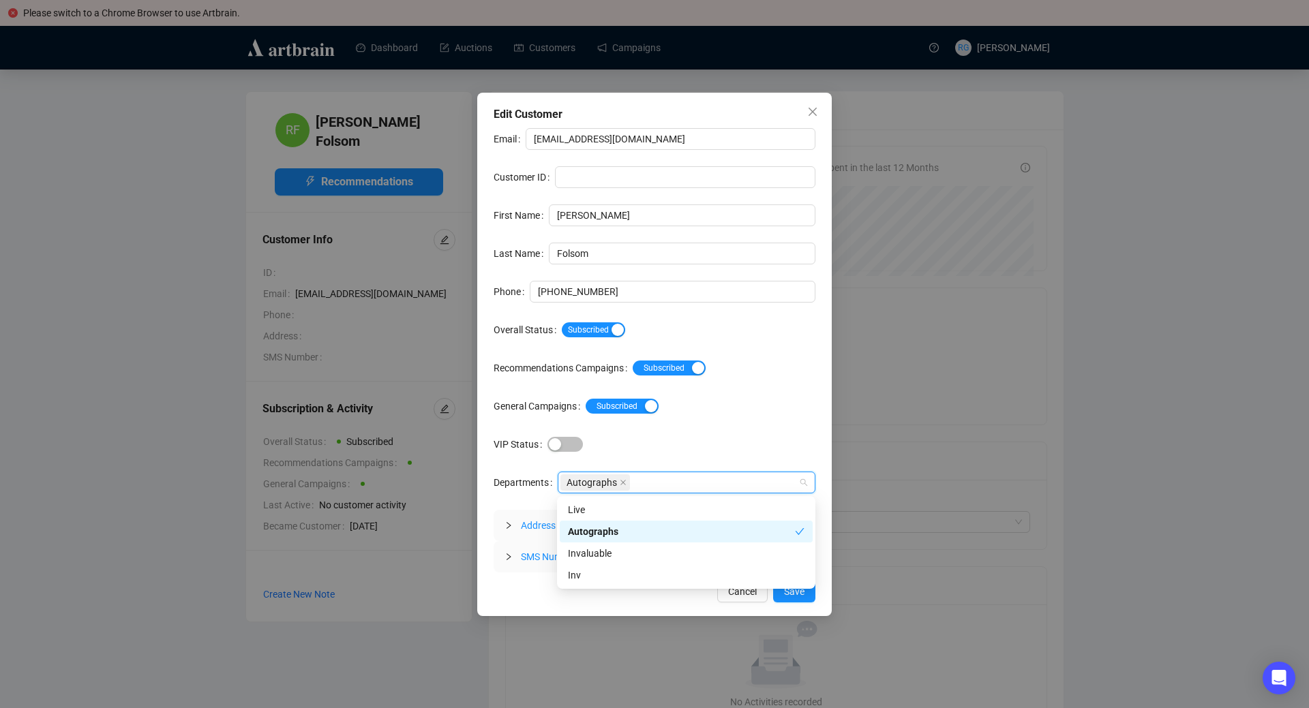
click at [541, 524] on span "Address" at bounding box center [538, 525] width 35 height 11
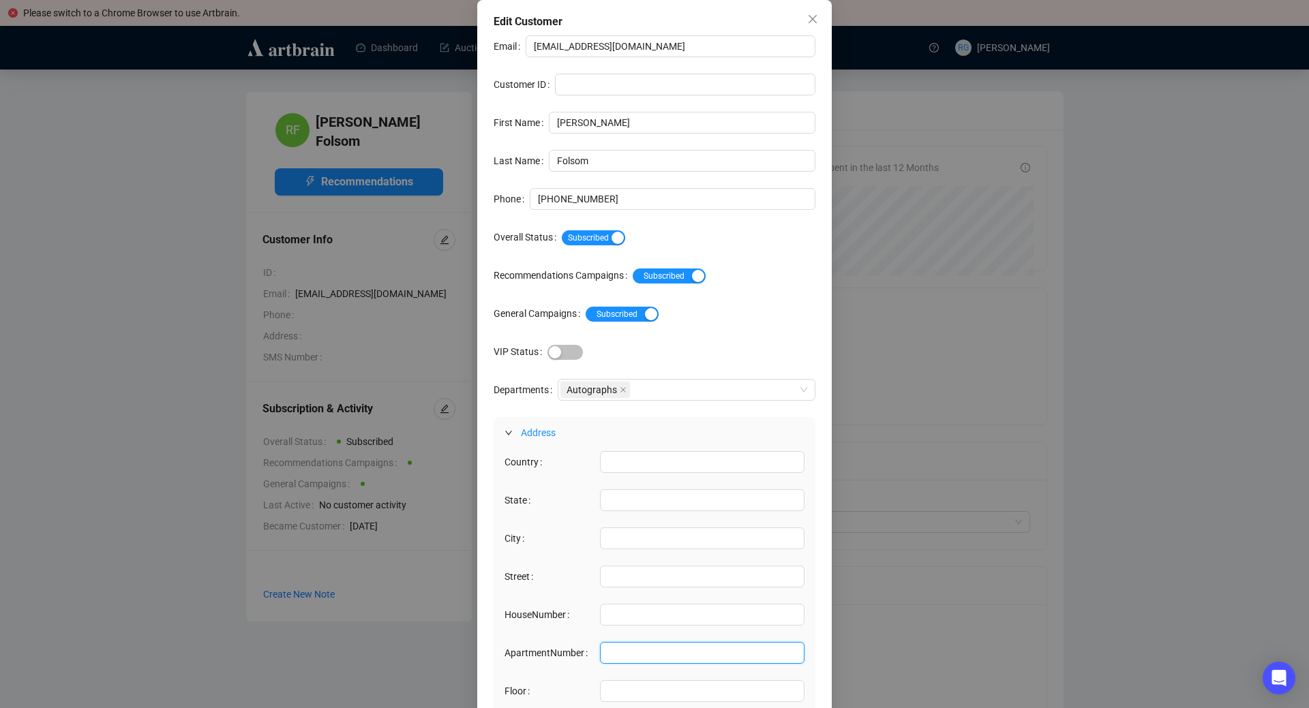
click at [616, 658] on input "ApartmentNumber" at bounding box center [702, 653] width 205 height 22
paste input "[STREET_ADDRESS]"
drag, startPoint x: 713, startPoint y: 653, endPoint x: 727, endPoint y: 655, distance: 14.4
click at [727, 655] on input "[STREET_ADDRESS]" at bounding box center [702, 653] width 205 height 22
type input "[STREET_ADDRESS]"
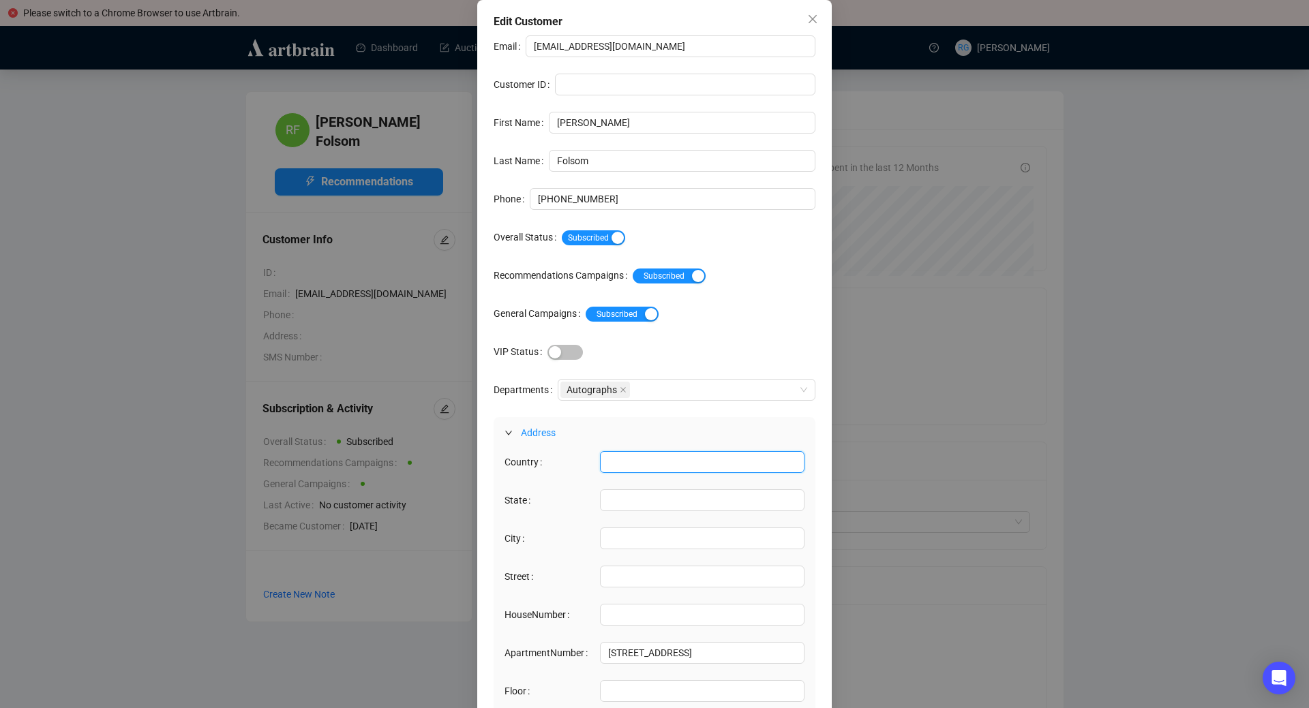
click at [622, 466] on input "Country" at bounding box center [702, 462] width 205 height 22
type input "[GEOGRAPHIC_DATA]"
click at [621, 495] on input "State" at bounding box center [702, 501] width 205 height 22
paste input "MA"
type input "MA"
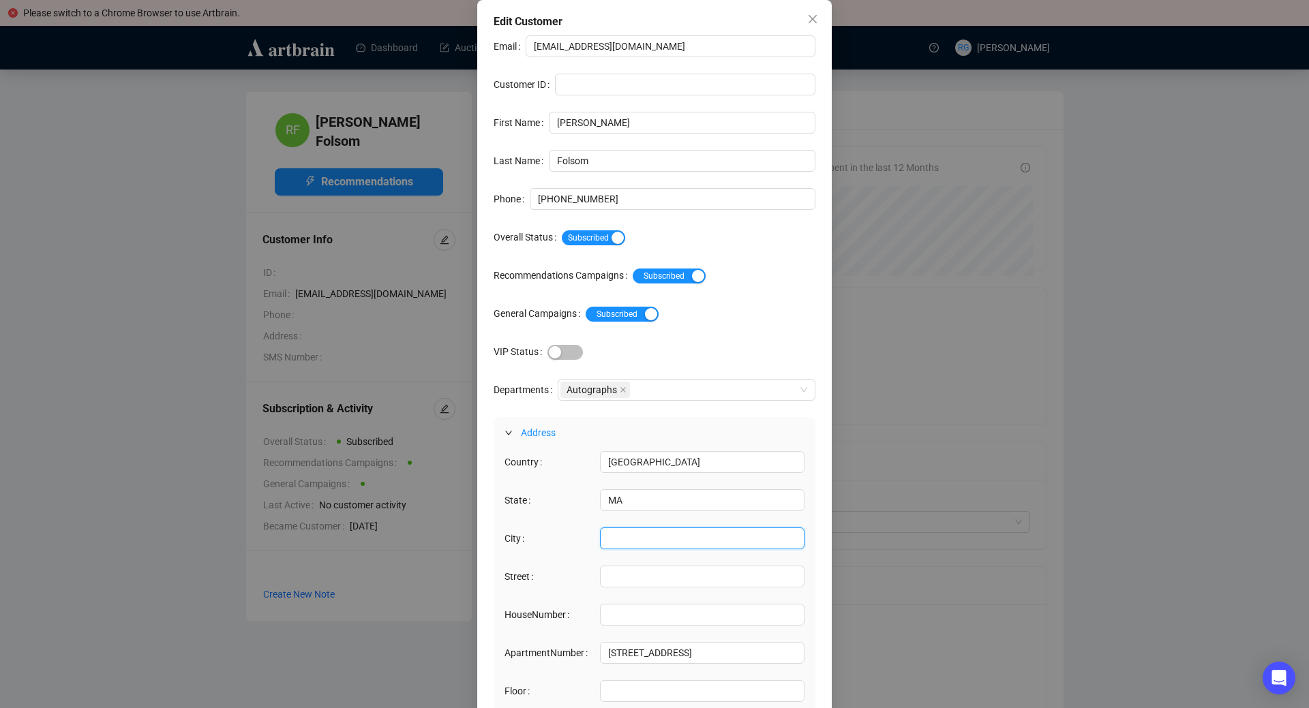
click at [614, 534] on input "City" at bounding box center [702, 539] width 205 height 22
type input "Uxbridge"
drag, startPoint x: 669, startPoint y: 651, endPoint x: 717, endPoint y: 650, distance: 47.8
click at [717, 650] on input "[STREET_ADDRESS]" at bounding box center [702, 653] width 205 height 22
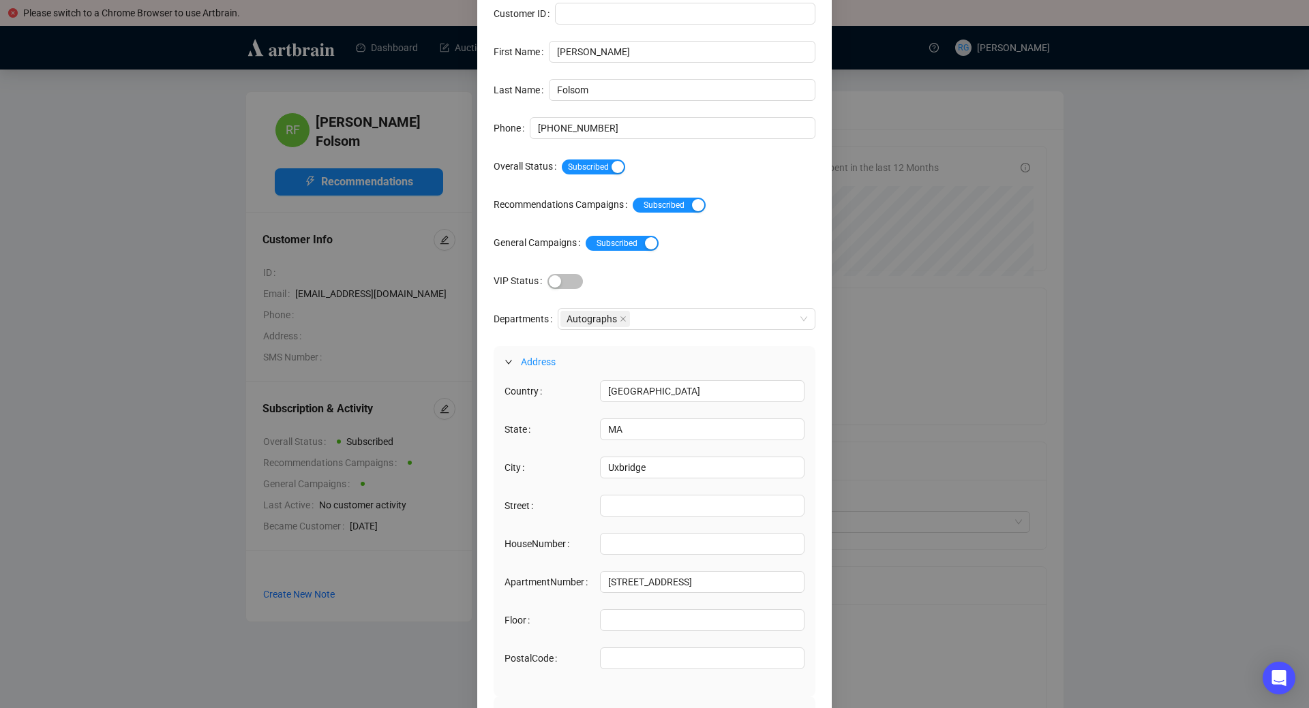
scroll to position [83, 0]
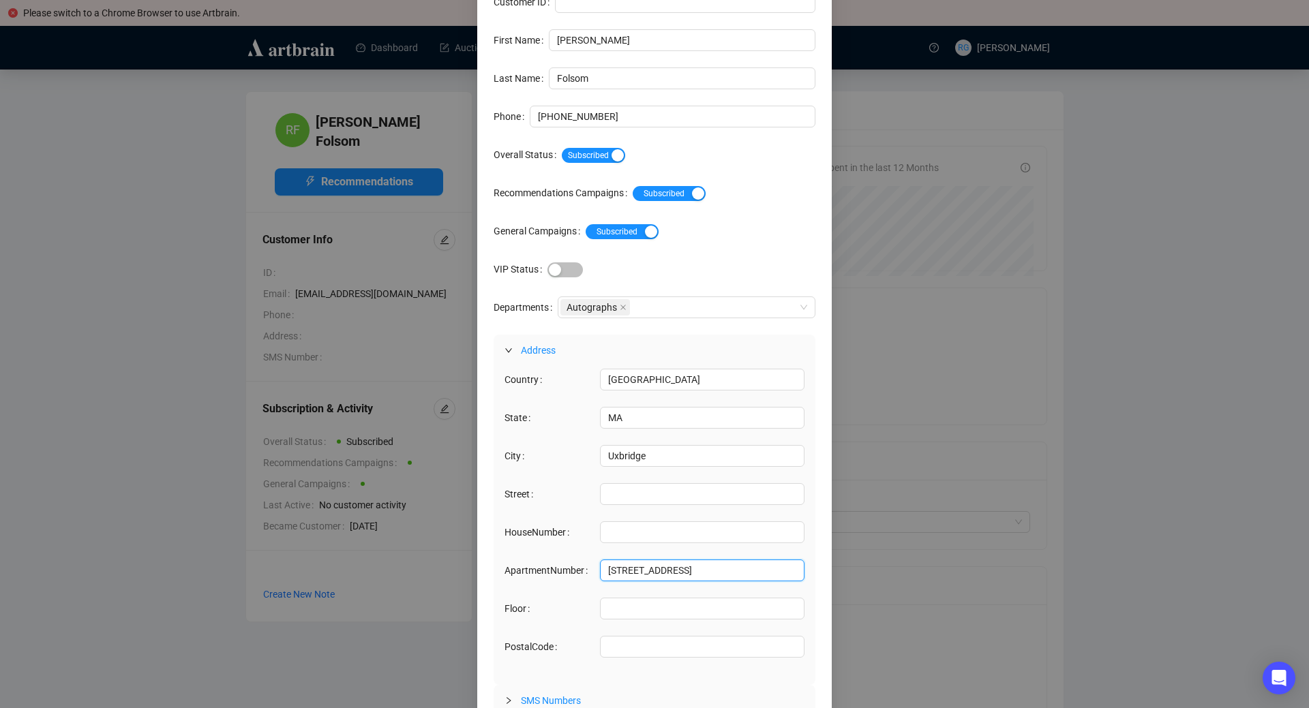
drag, startPoint x: 668, startPoint y: 571, endPoint x: 569, endPoint y: 568, distance: 99.6
click at [600, 568] on input "[STREET_ADDRESS]" at bounding box center [702, 571] width 205 height 22
type input "01569"
click at [611, 488] on input "Street" at bounding box center [702, 494] width 205 height 22
paste input "[STREET_ADDRESS]"
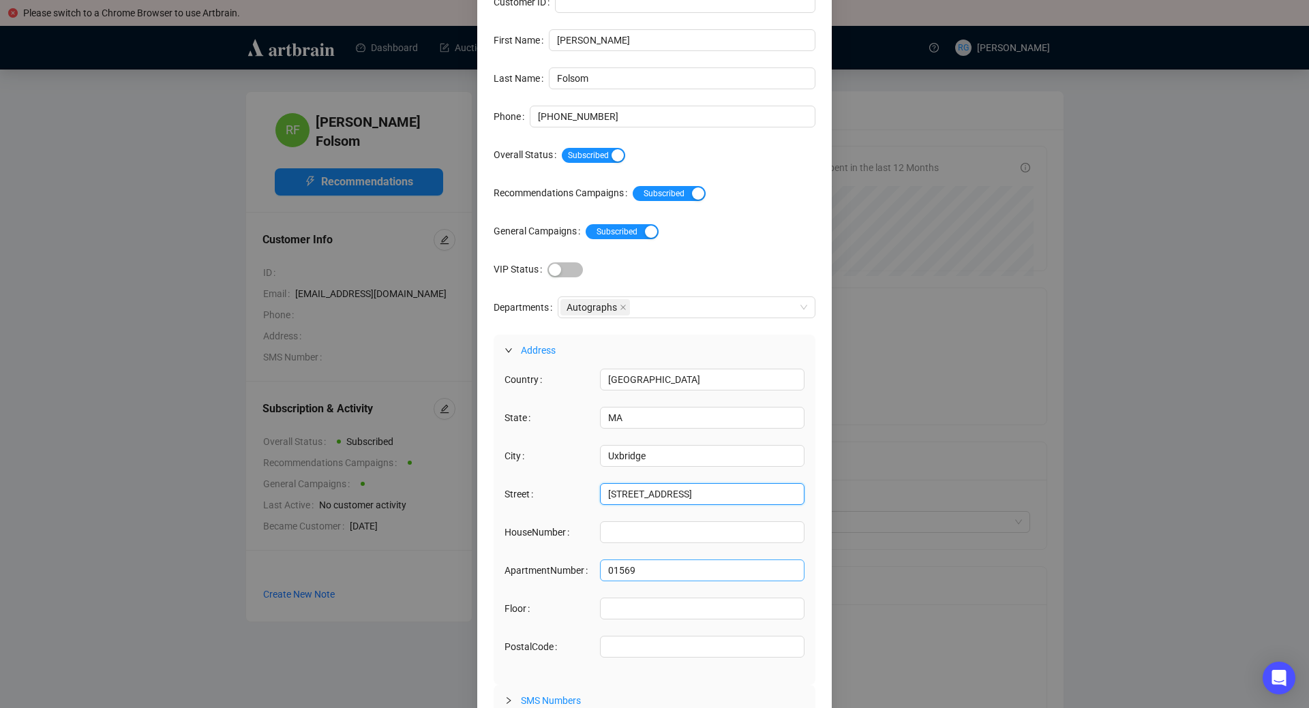
type input "[STREET_ADDRESS]"
drag, startPoint x: 635, startPoint y: 573, endPoint x: 591, endPoint y: 573, distance: 44.3
click at [600, 573] on input "01569" at bounding box center [702, 571] width 205 height 22
click at [627, 652] on input "PostalCode" at bounding box center [702, 647] width 205 height 22
paste input "01569"
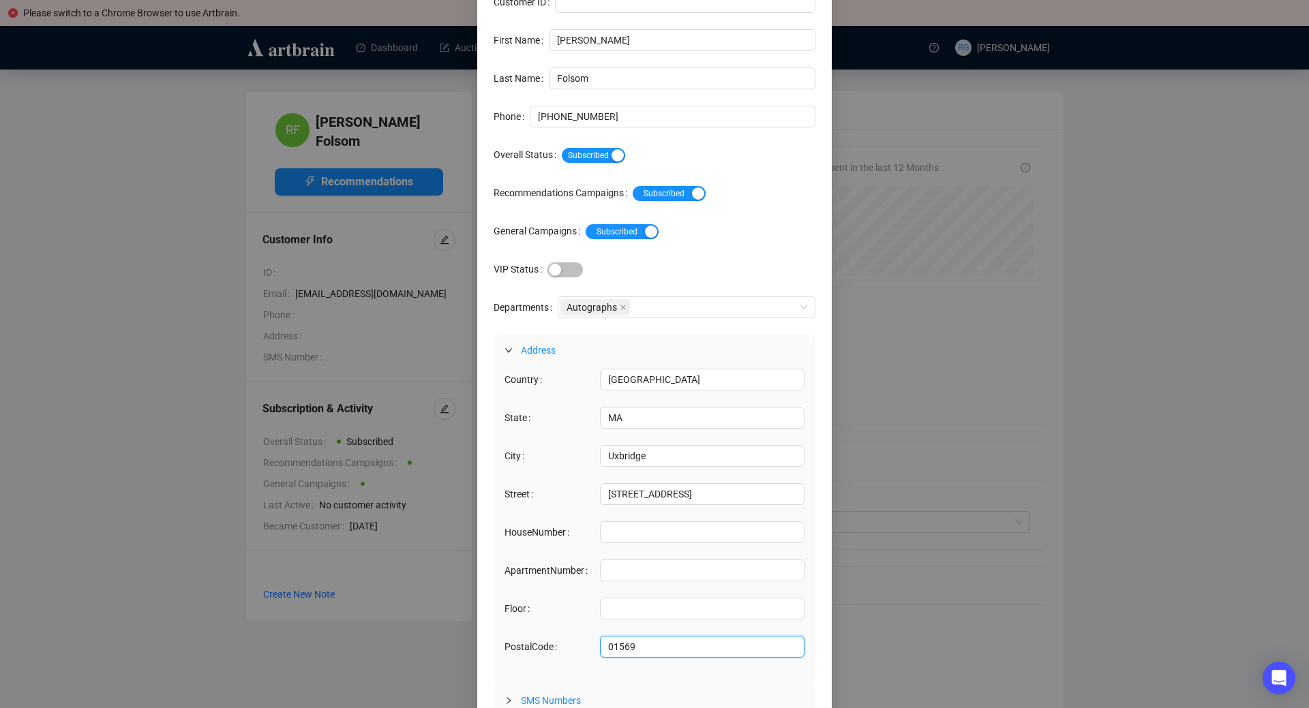
type input "01569"
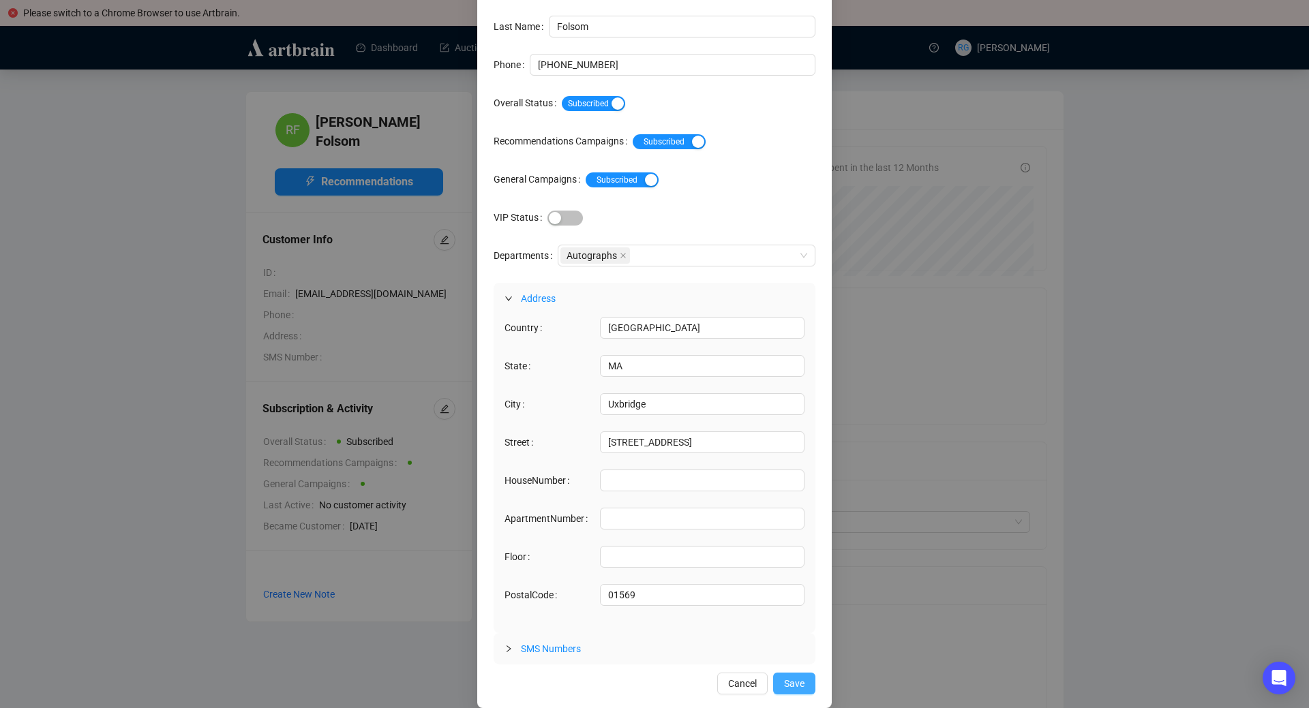
click at [799, 687] on span "Save" at bounding box center [794, 683] width 20 height 15
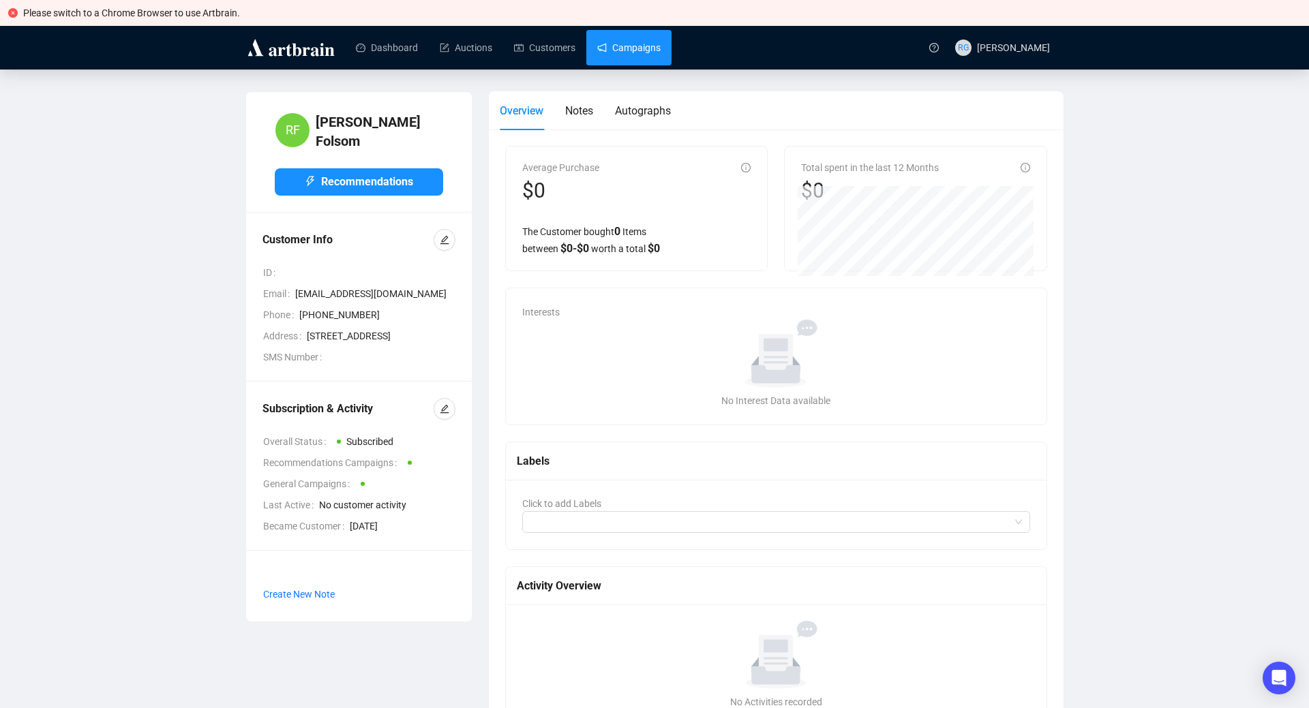
click at [627, 50] on link "Campaigns" at bounding box center [628, 47] width 63 height 35
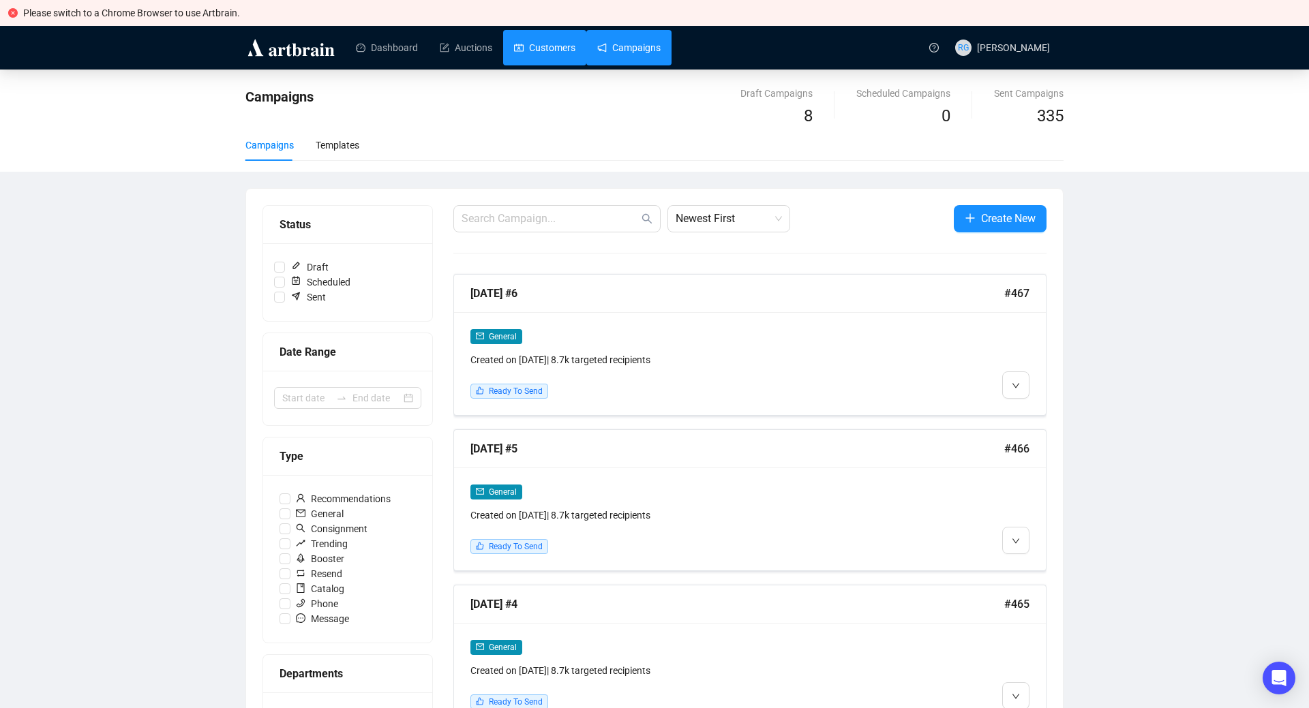
click at [539, 53] on link "Customers" at bounding box center [544, 47] width 61 height 35
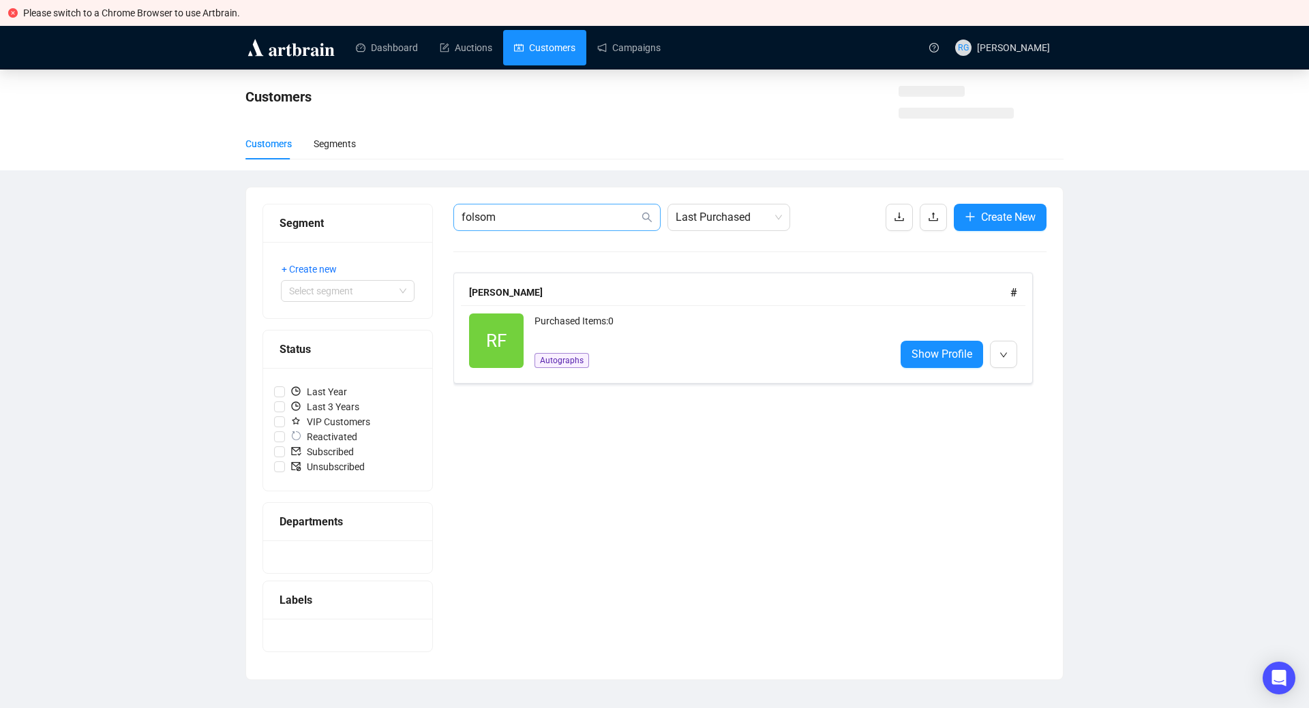
click at [522, 226] on span "folsom" at bounding box center [556, 217] width 207 height 27
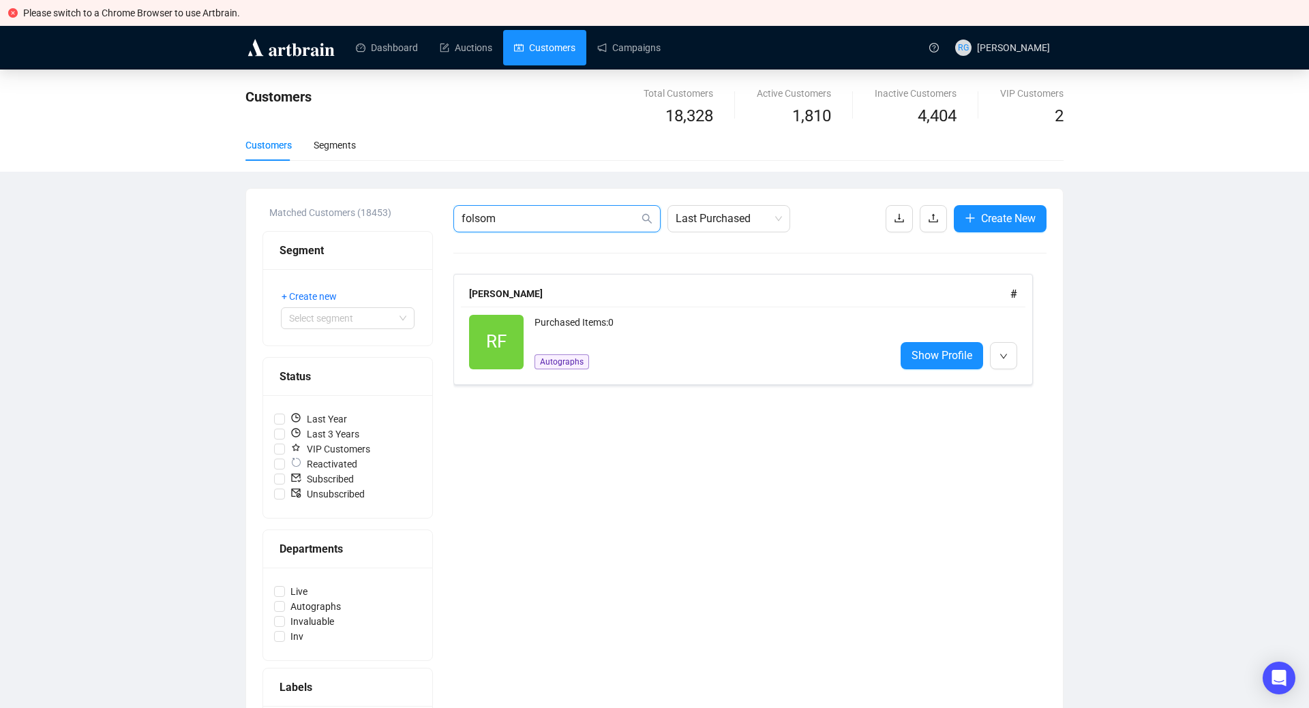
drag, startPoint x: 531, startPoint y: 218, endPoint x: 420, endPoint y: 212, distance: 111.3
click at [462, 212] on input "folsom" at bounding box center [550, 219] width 177 height 16
paste input "[PERSON_NAME].[PERSON_NAME].[PERSON_NAME]@gmail.c"
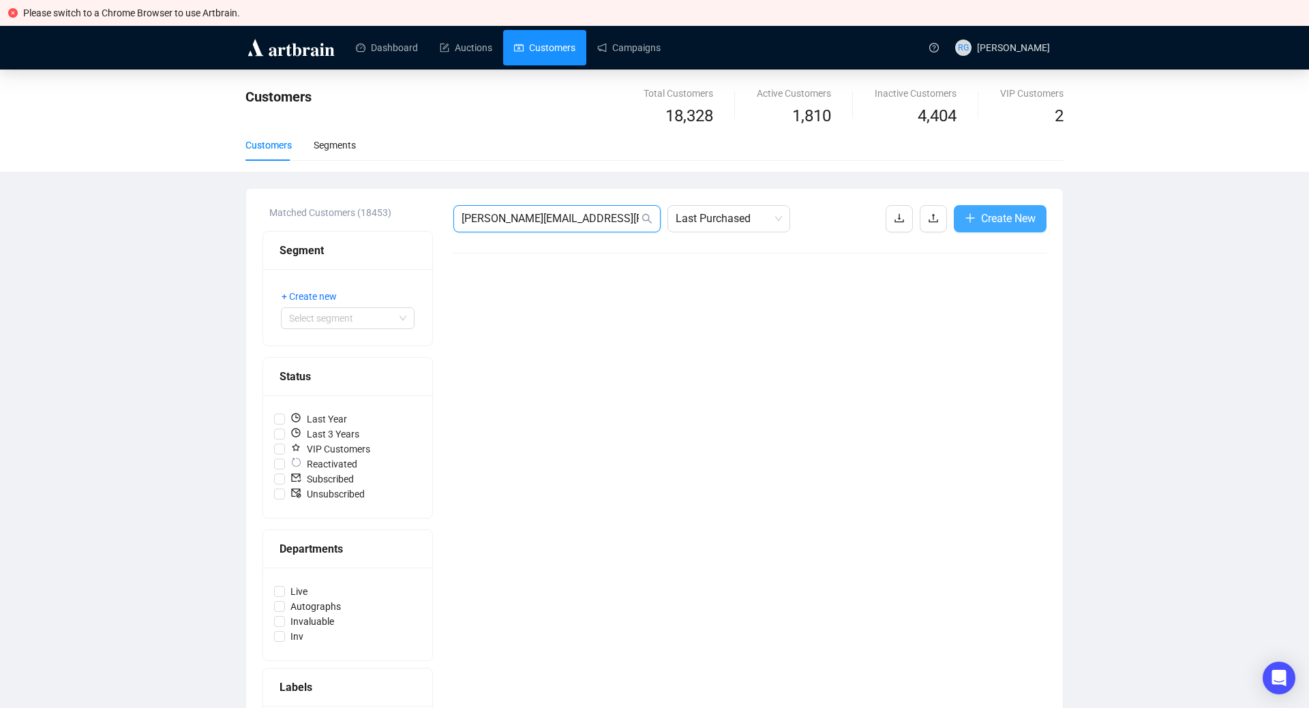
type input "[PERSON_NAME][EMAIL_ADDRESS][PERSON_NAME][PERSON_NAME][DOMAIN_NAME]"
click at [1003, 223] on span "Create New" at bounding box center [1008, 218] width 55 height 17
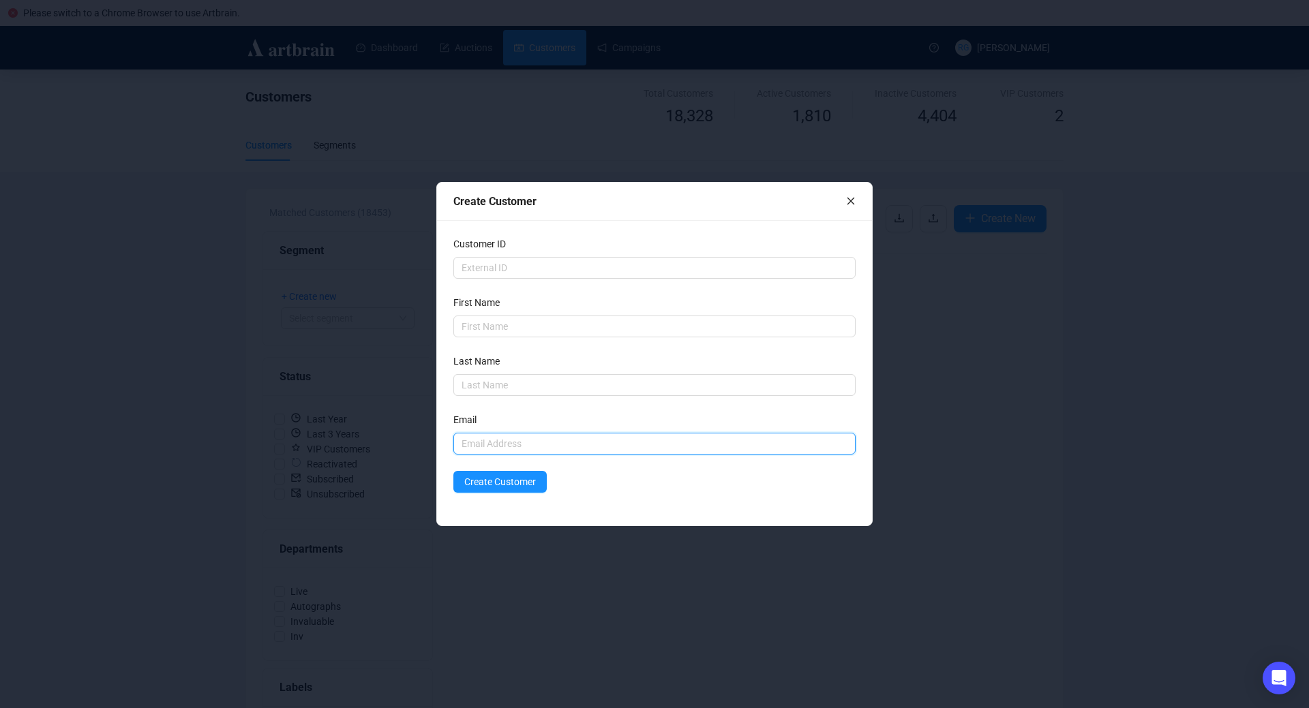
click at [475, 445] on input "text" at bounding box center [654, 444] width 402 height 22
paste input "[PERSON_NAME][EMAIL_ADDRESS][PERSON_NAME][PERSON_NAME][DOMAIN_NAME]"
type input "[PERSON_NAME][EMAIL_ADDRESS][PERSON_NAME][PERSON_NAME][DOMAIN_NAME]"
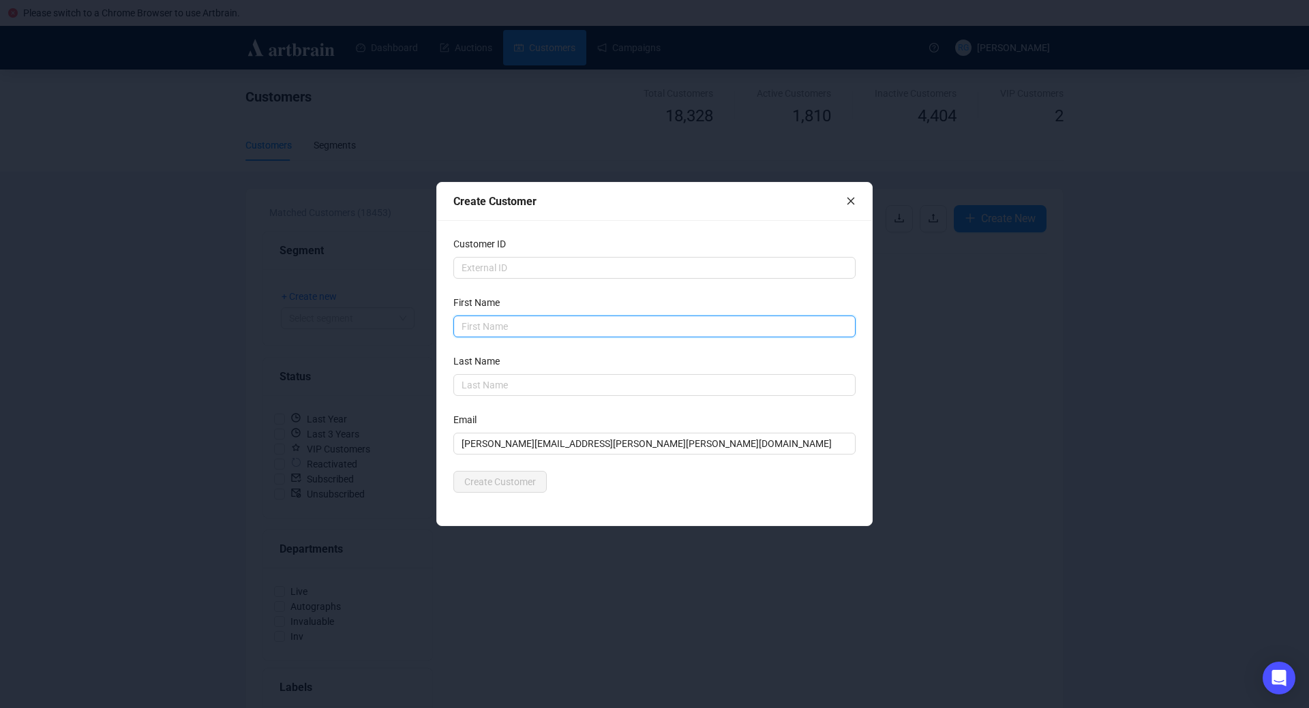
click at [466, 329] on input "text" at bounding box center [654, 327] width 402 height 22
type input "J.P."
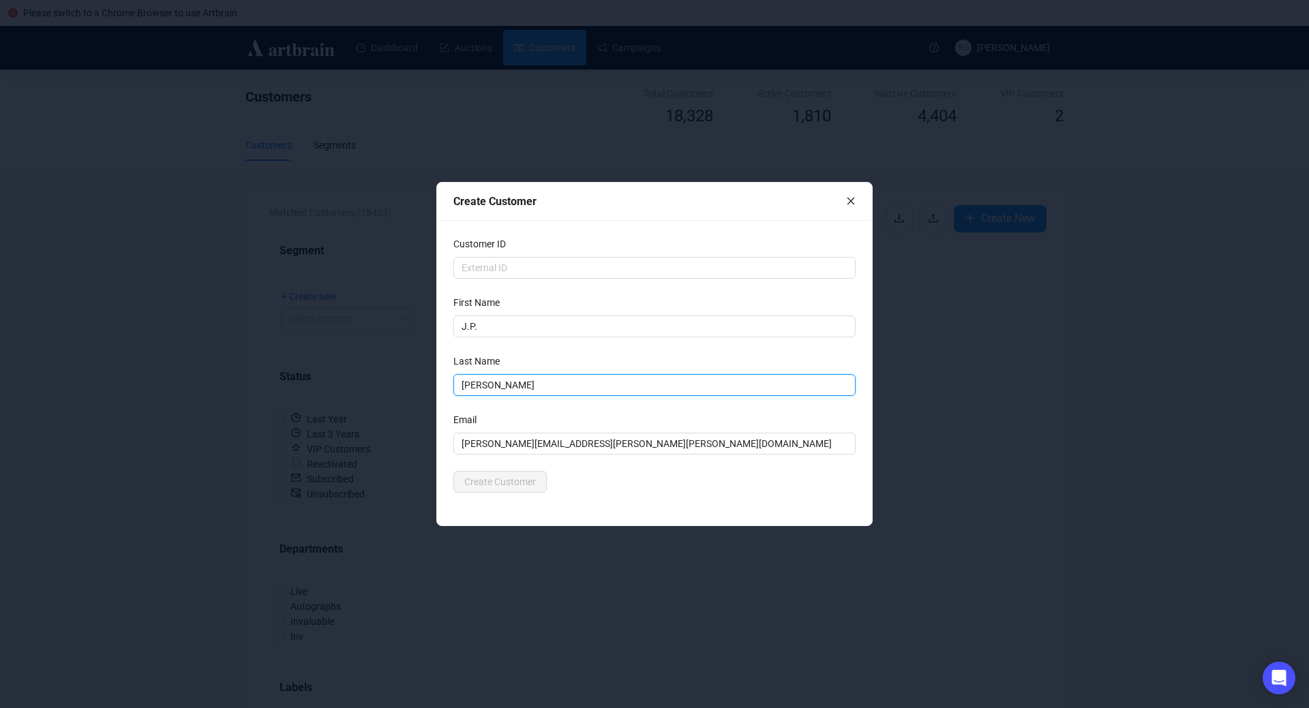
type input "[PERSON_NAME]"
click at [655, 501] on div "Customer ID First Name J.P. Last Name [PERSON_NAME] [PERSON_NAME][EMAIL_ADDRESS…" at bounding box center [654, 372] width 435 height 305
click at [517, 487] on span "Create Customer" at bounding box center [500, 482] width 72 height 15
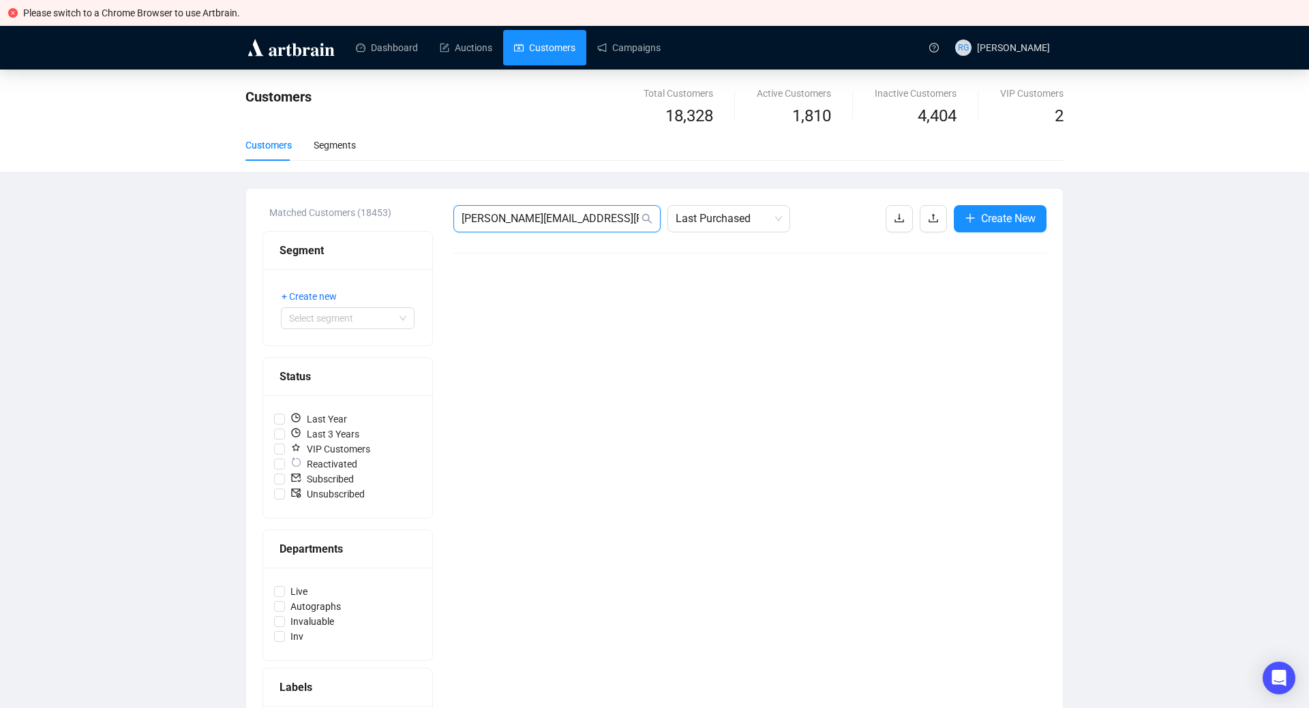
drag, startPoint x: 618, startPoint y: 218, endPoint x: 447, endPoint y: 209, distance: 171.4
click at [462, 211] on input "[PERSON_NAME][EMAIL_ADDRESS][PERSON_NAME][PERSON_NAME][DOMAIN_NAME]" at bounding box center [550, 219] width 177 height 16
type input "[PERSON_NAME]"
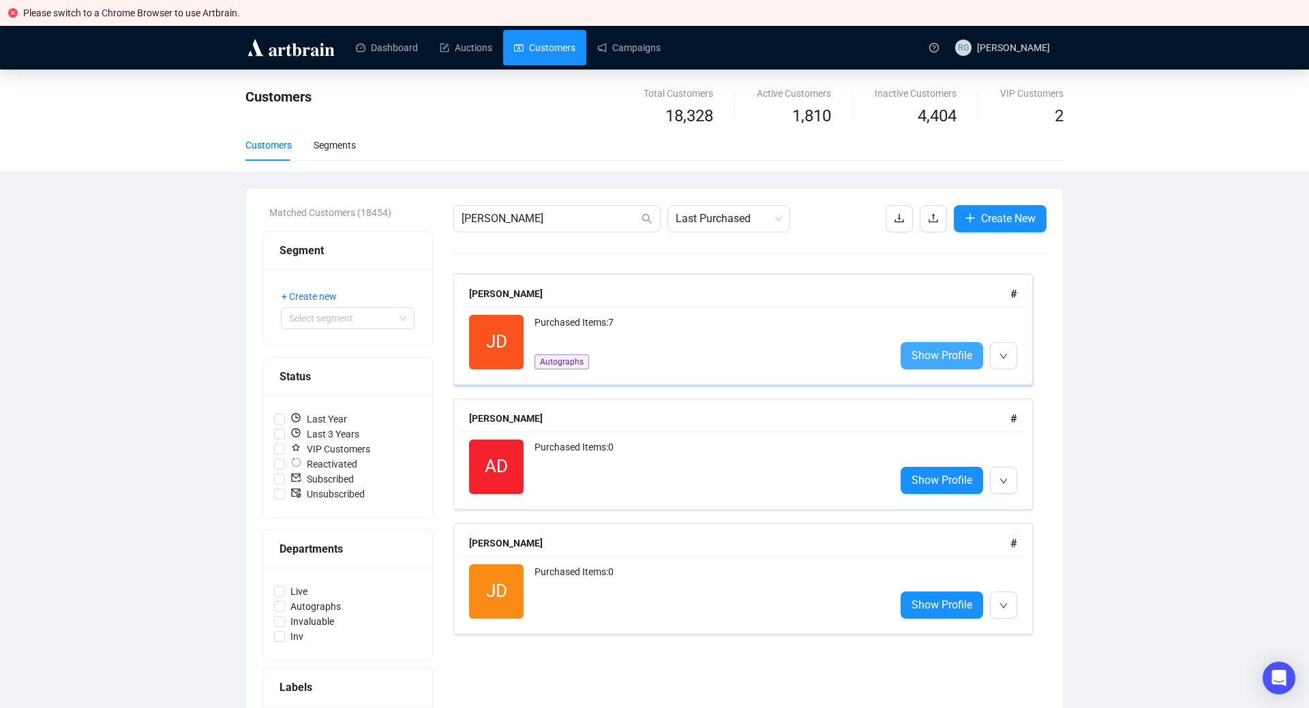
click at [944, 361] on span "Show Profile" at bounding box center [942, 355] width 61 height 17
click at [944, 606] on span "Show Profile" at bounding box center [942, 605] width 61 height 17
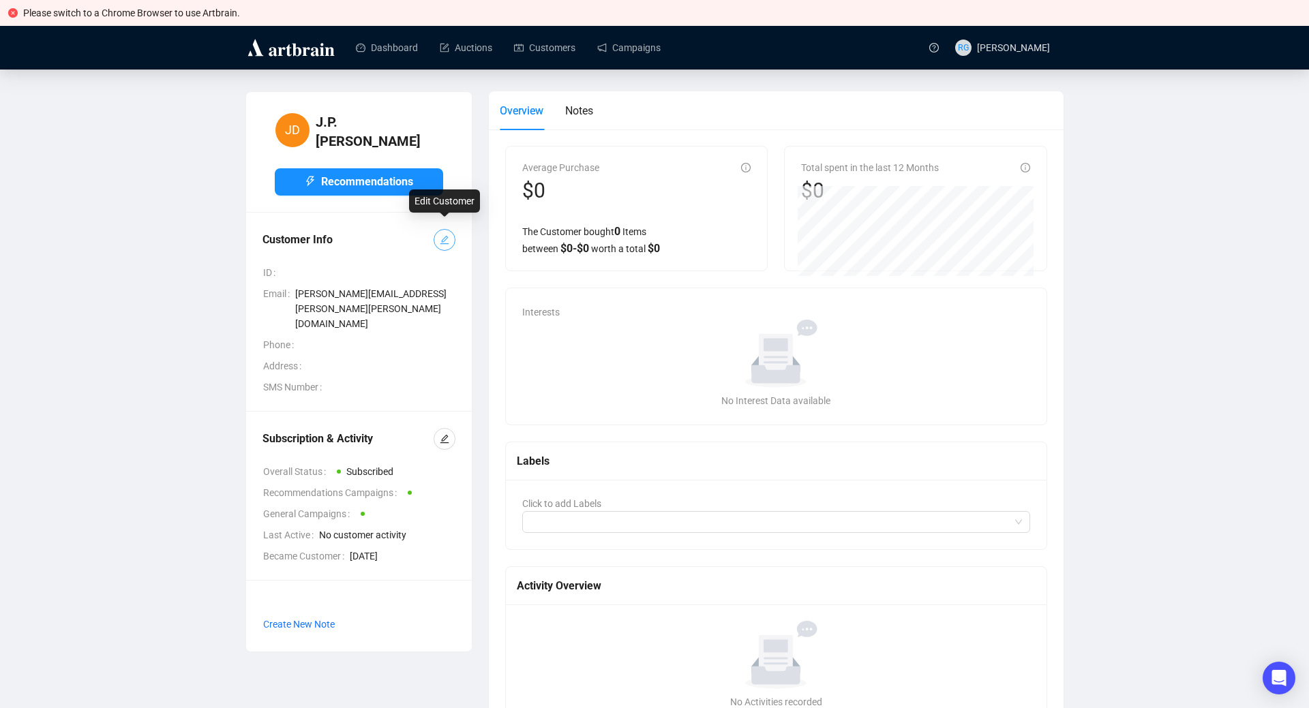
click at [451, 229] on button "button" at bounding box center [445, 240] width 22 height 22
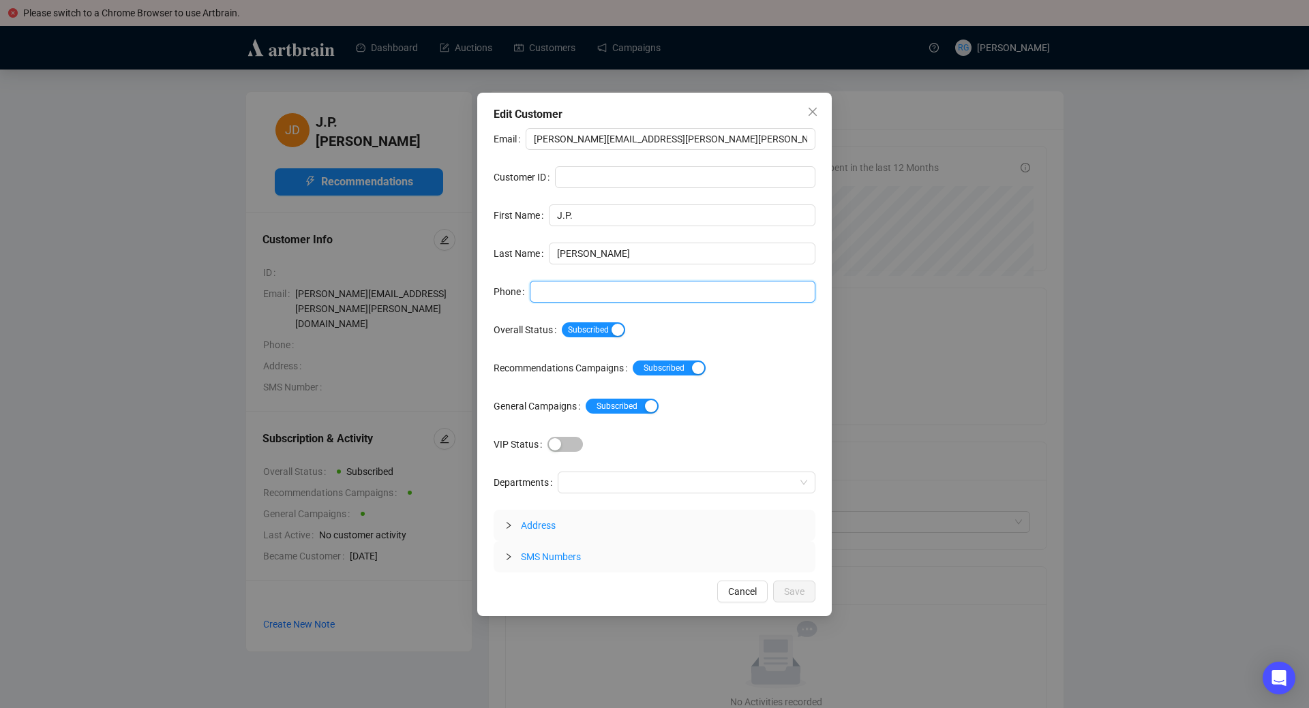
click at [550, 292] on input "Phone" at bounding box center [673, 292] width 286 height 22
paste input "[PHONE_NUMBER]"
type input "[PHONE_NUMBER]"
click at [577, 486] on div at bounding box center [680, 482] width 238 height 19
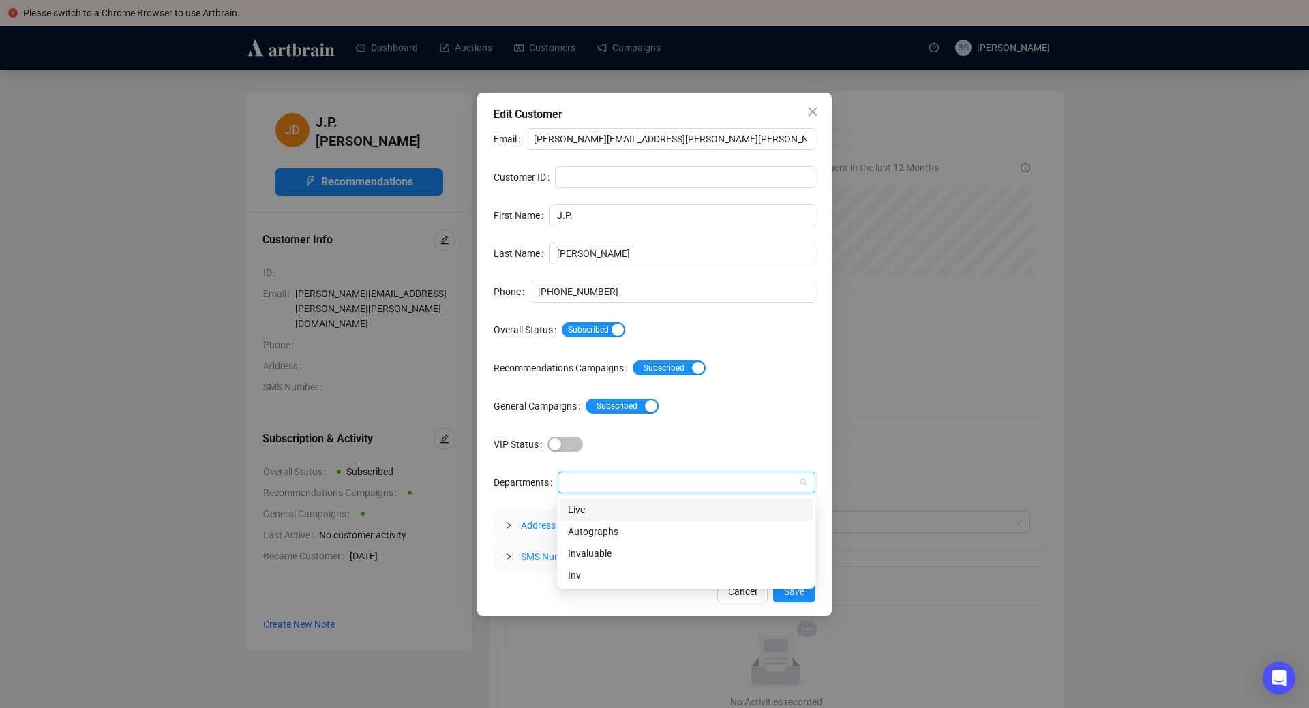
type input "A"
click at [586, 514] on div "Autographs" at bounding box center [686, 510] width 237 height 15
click at [544, 527] on span "Address" at bounding box center [538, 525] width 35 height 11
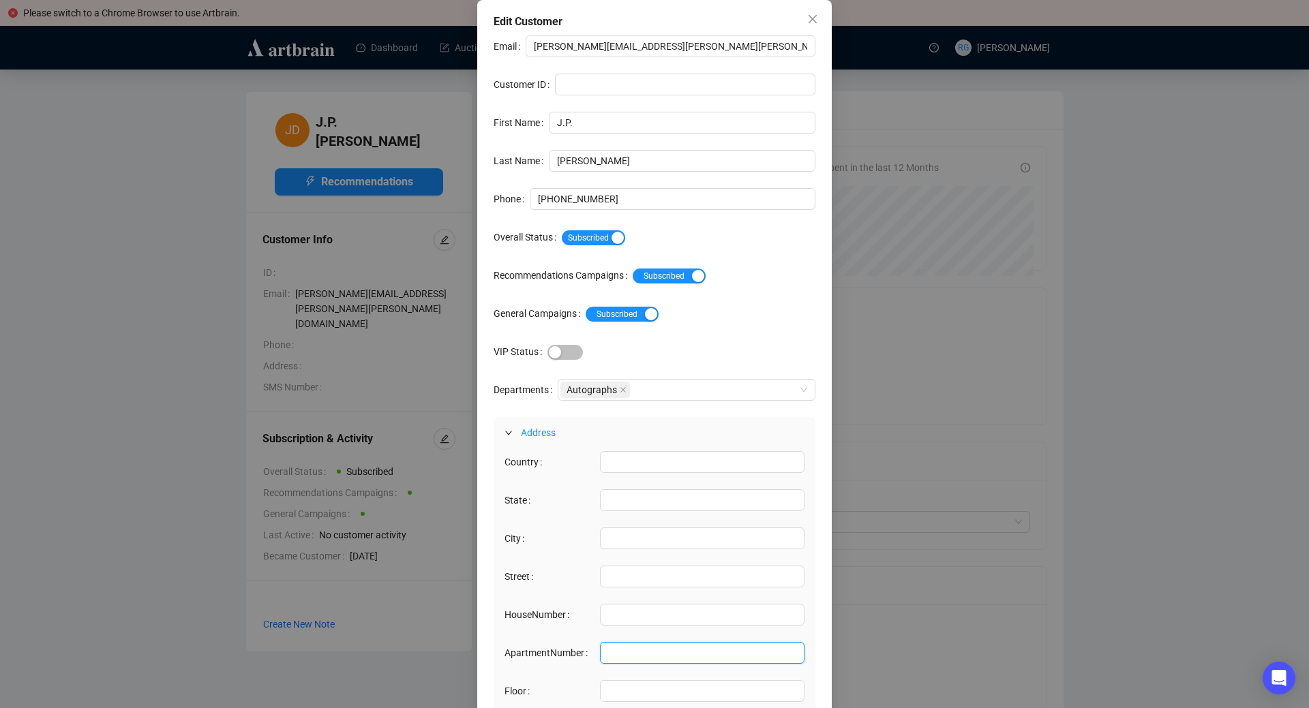
click at [613, 652] on input "ApartmentNumber" at bounding box center [702, 653] width 205 height 22
paste input "[STREET_ADDRESS][PERSON_NAME]"
drag, startPoint x: 772, startPoint y: 654, endPoint x: 837, endPoint y: 656, distance: 64.8
click at [805, 656] on input "[STREET_ADDRESS][PERSON_NAME]" at bounding box center [702, 653] width 205 height 22
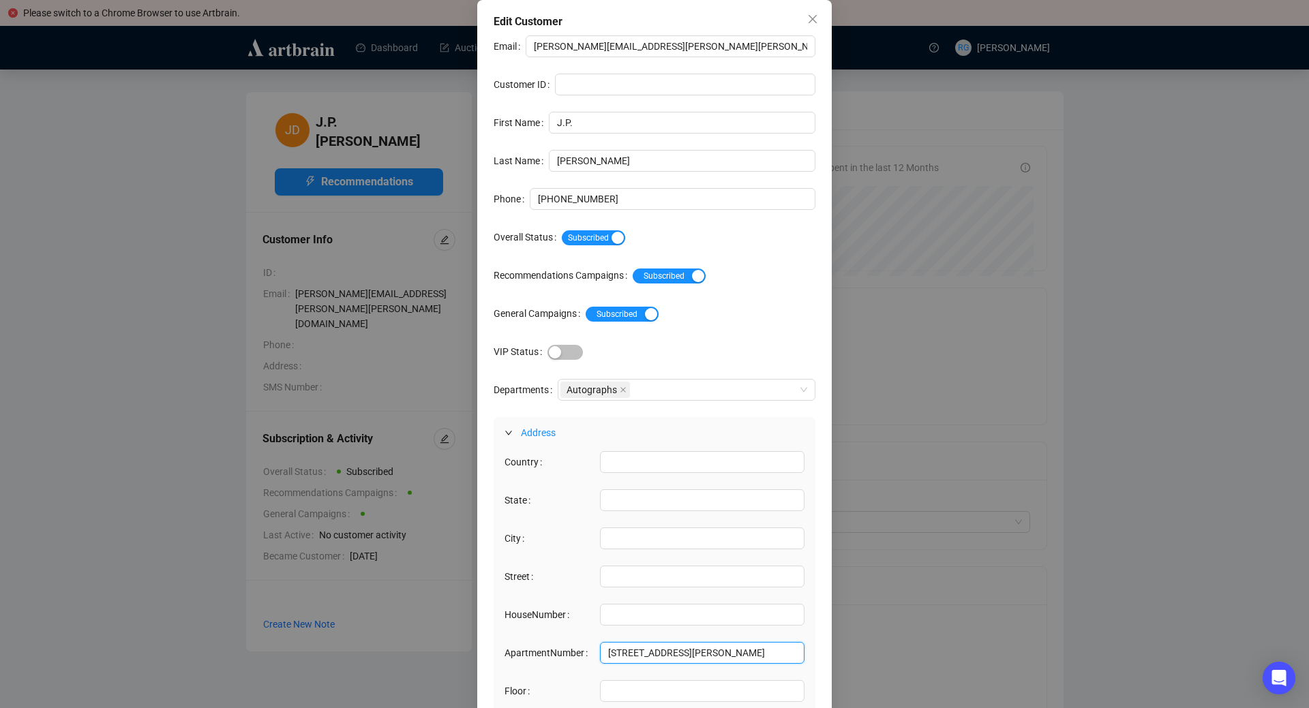
scroll to position [0, 11]
type input "[STREET_ADDRESS][PERSON_NAME]"
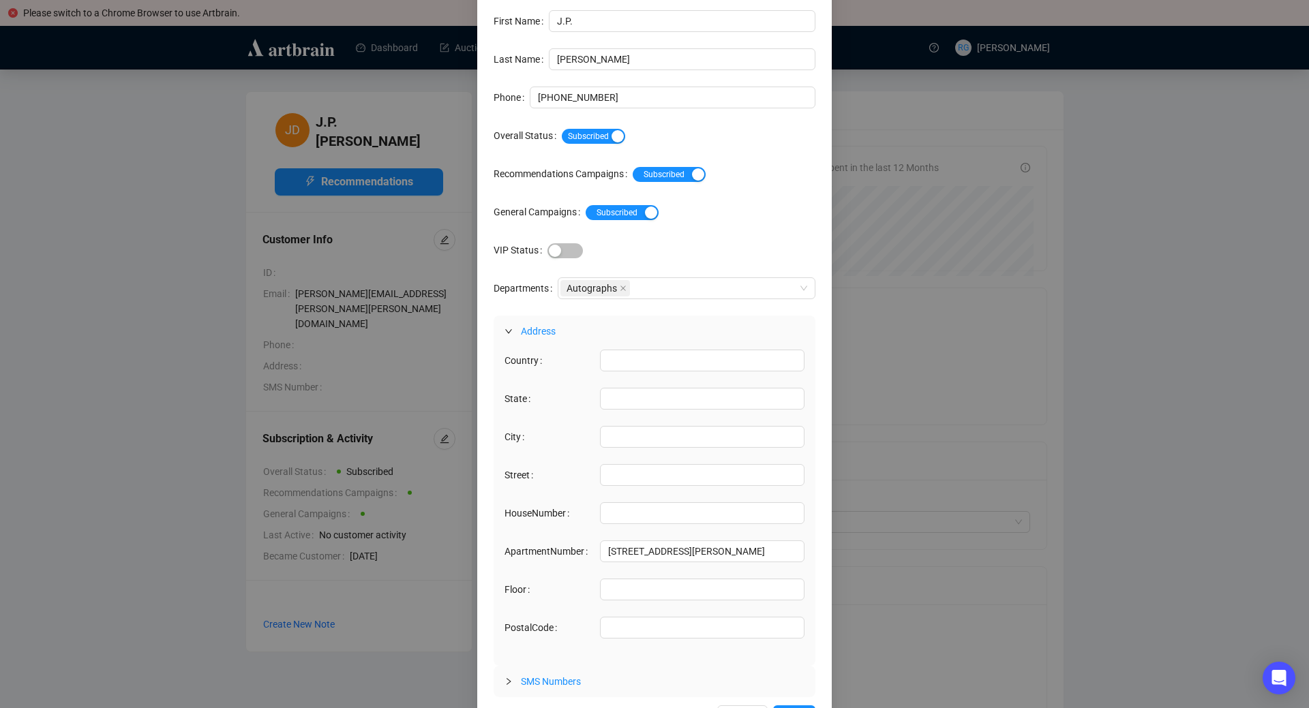
scroll to position [108, 0]
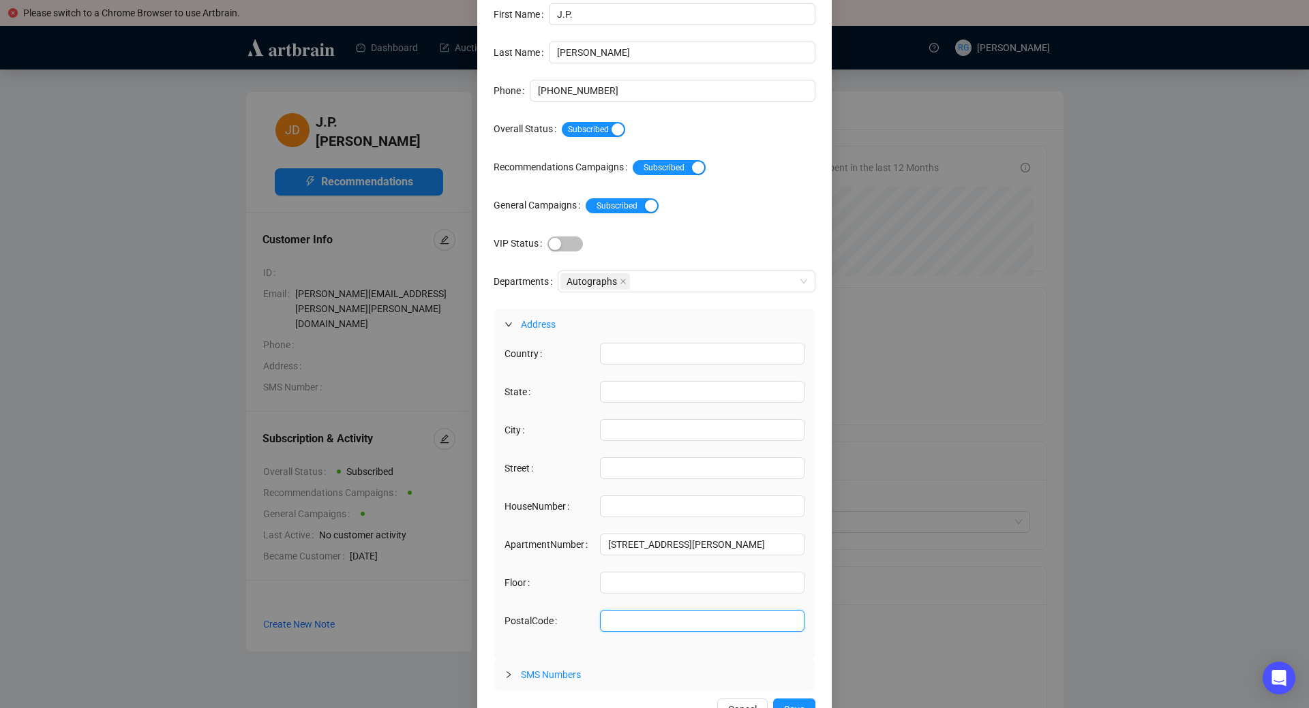
click at [661, 618] on input "PostalCode" at bounding box center [702, 621] width 205 height 22
paste input "49315"
type input "49315"
drag, startPoint x: 608, startPoint y: 544, endPoint x: 713, endPoint y: 541, distance: 104.4
click at [713, 541] on input "[STREET_ADDRESS][PERSON_NAME]" at bounding box center [702, 545] width 205 height 22
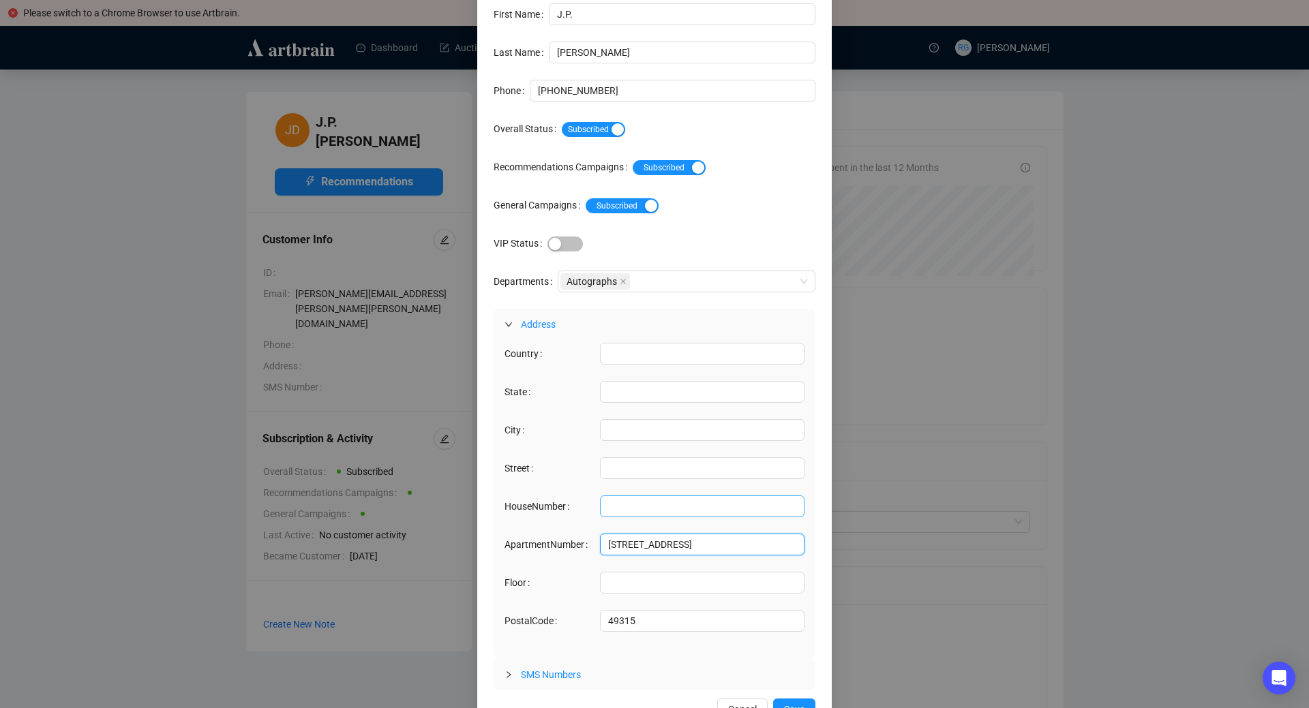
scroll to position [0, 0]
type input "[STREET_ADDRESS]"
click at [618, 458] on div "[GEOGRAPHIC_DATA] [STREET_ADDRESS]" at bounding box center [655, 499] width 322 height 319
click at [618, 467] on input "Street" at bounding box center [702, 469] width 205 height 22
paste input "[STREET_ADDRESS][PERSON_NAME]"
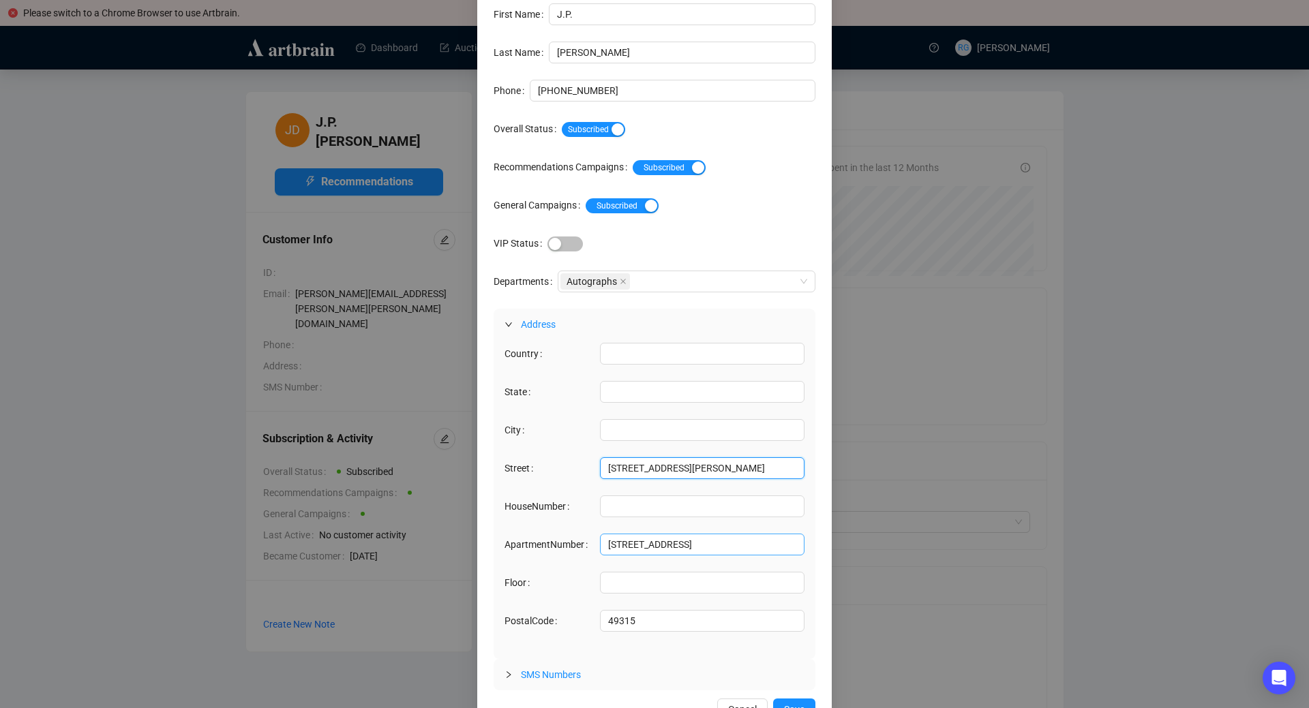
type input "[STREET_ADDRESS][PERSON_NAME]"
drag, startPoint x: 618, startPoint y: 547, endPoint x: 582, endPoint y: 546, distance: 36.1
click at [600, 546] on input "[STREET_ADDRESS]" at bounding box center [702, 545] width 205 height 22
type input "[PERSON_NAME][GEOGRAPHIC_DATA], [GEOGRAPHIC_DATA]"
click at [743, 473] on input "[STREET_ADDRESS][PERSON_NAME]" at bounding box center [702, 469] width 205 height 22
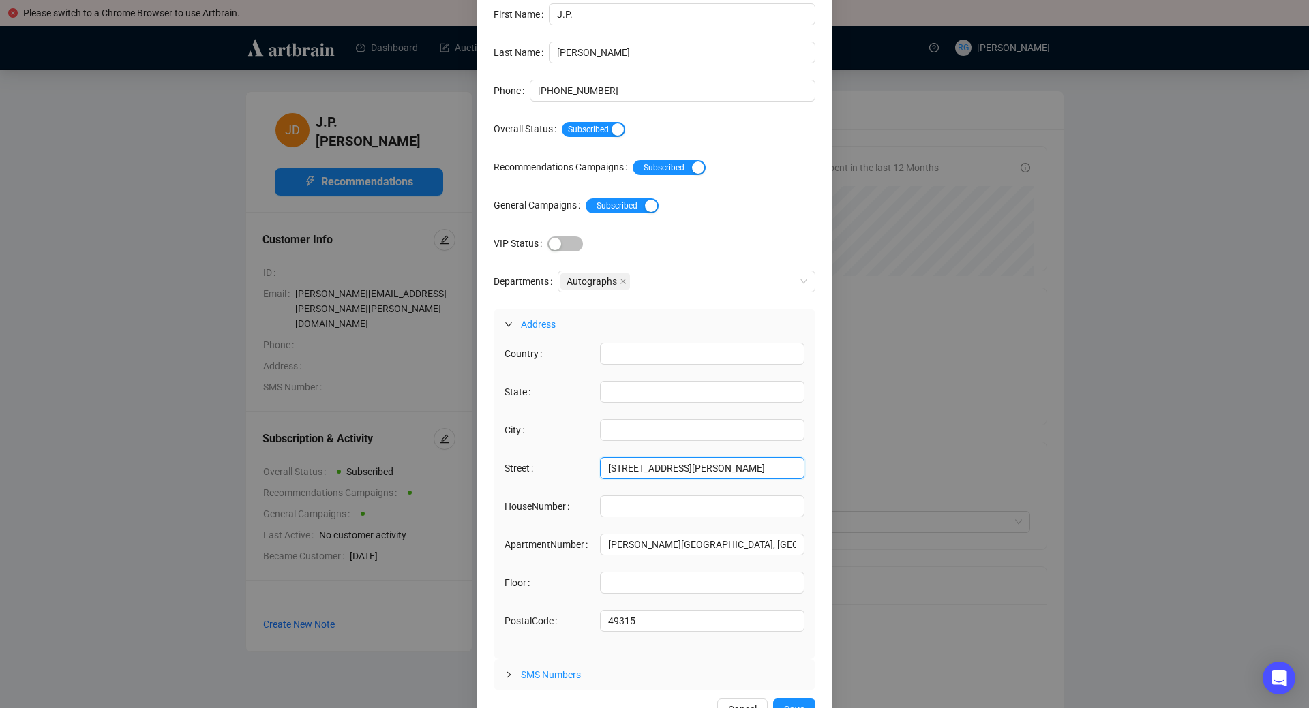
paste input "89"
type input "[STREET_ADDRESS]"
click at [609, 546] on input "[PERSON_NAME][GEOGRAPHIC_DATA], [GEOGRAPHIC_DATA]" at bounding box center [702, 545] width 205 height 22
drag, startPoint x: 691, startPoint y: 544, endPoint x: 680, endPoint y: 544, distance: 11.6
click at [680, 544] on input "[PERSON_NAME][GEOGRAPHIC_DATA], [GEOGRAPHIC_DATA]" at bounding box center [702, 545] width 205 height 22
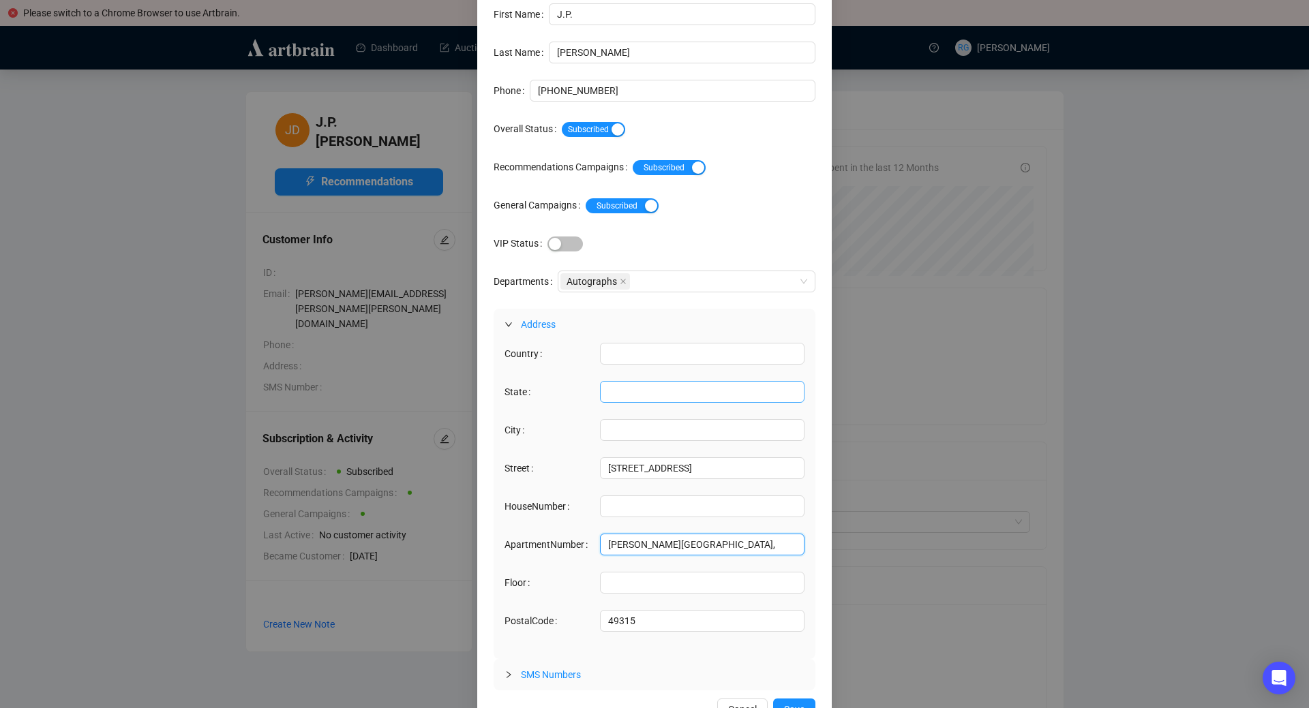
type input "[PERSON_NAME][GEOGRAPHIC_DATA],"
click at [627, 390] on input "State" at bounding box center [702, 392] width 205 height 22
paste input "MI"
type input "MI"
click at [625, 359] on input "Country" at bounding box center [702, 354] width 205 height 22
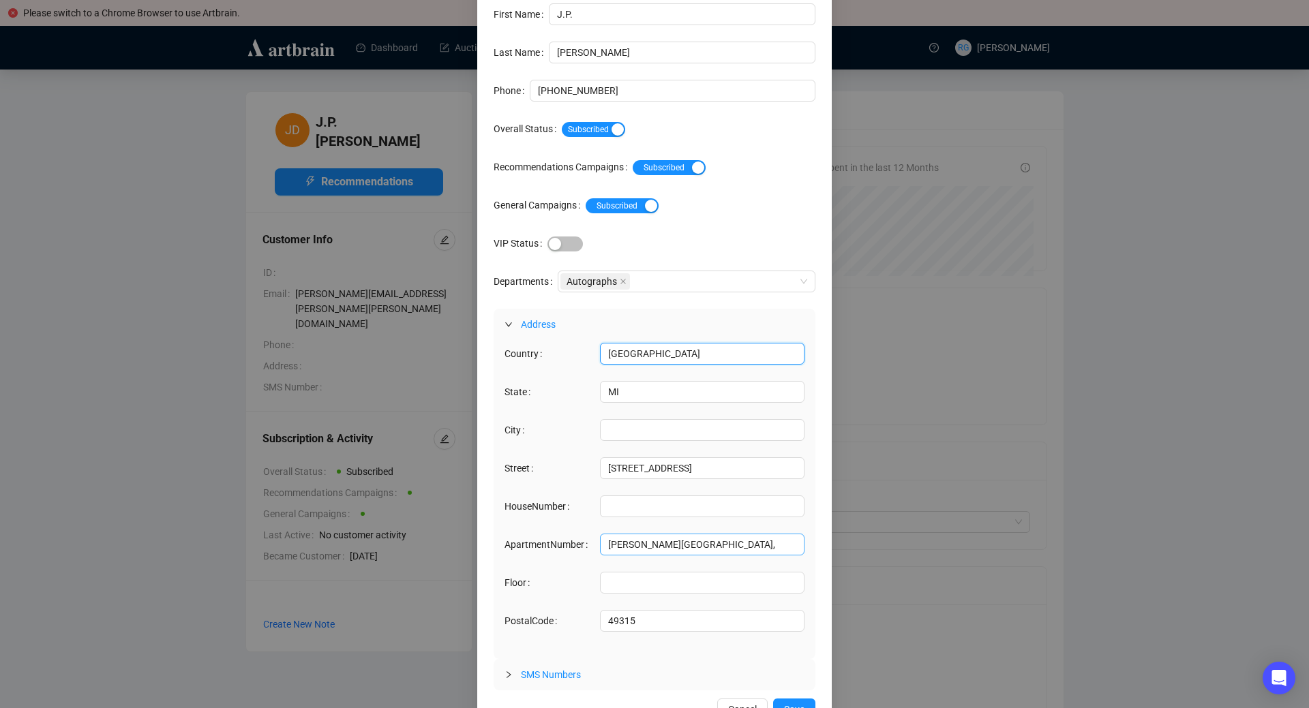
type input "[GEOGRAPHIC_DATA]"
drag, startPoint x: 674, startPoint y: 546, endPoint x: 601, endPoint y: 545, distance: 73.0
click at [601, 545] on input "[PERSON_NAME][GEOGRAPHIC_DATA]," at bounding box center [702, 545] width 205 height 22
type input ","
click at [622, 429] on input "City" at bounding box center [702, 430] width 205 height 22
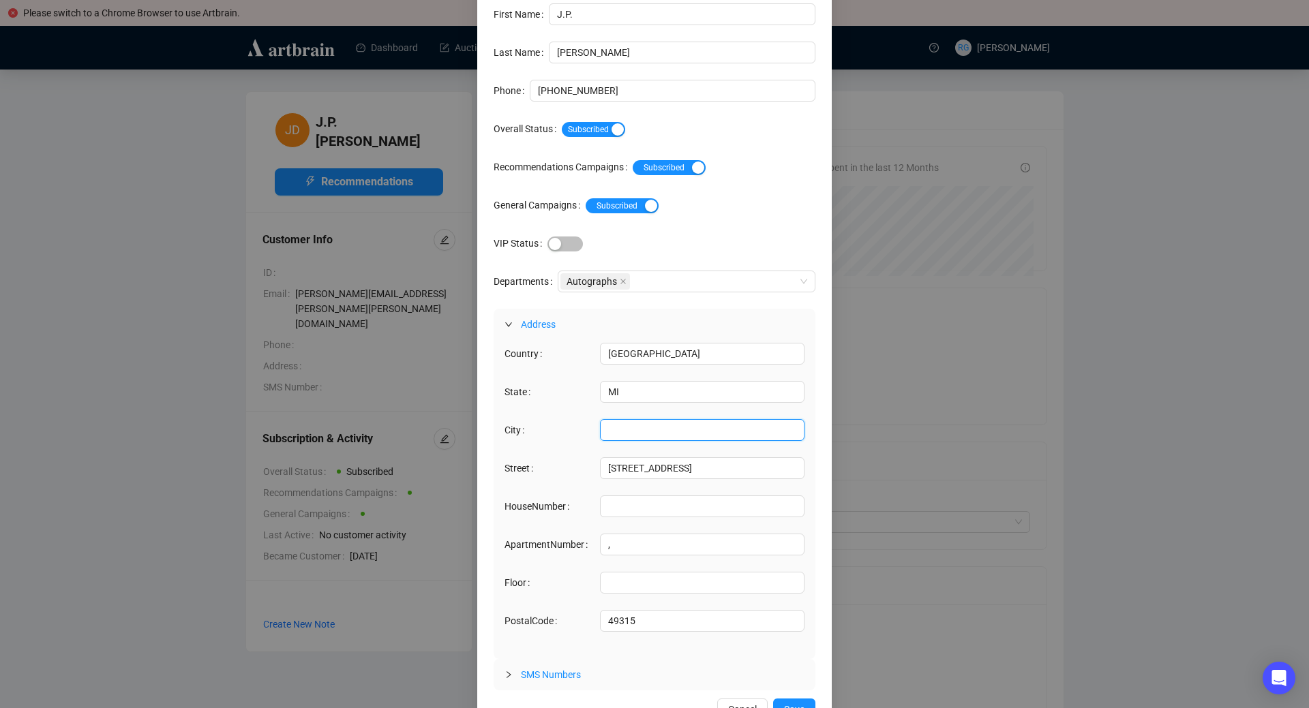
paste input "[PERSON_NAME][GEOGRAPHIC_DATA]"
type input "[PERSON_NAME][GEOGRAPHIC_DATA]"
click at [633, 554] on input "," at bounding box center [702, 545] width 205 height 22
type input ","
click at [799, 705] on span "Save" at bounding box center [794, 709] width 20 height 15
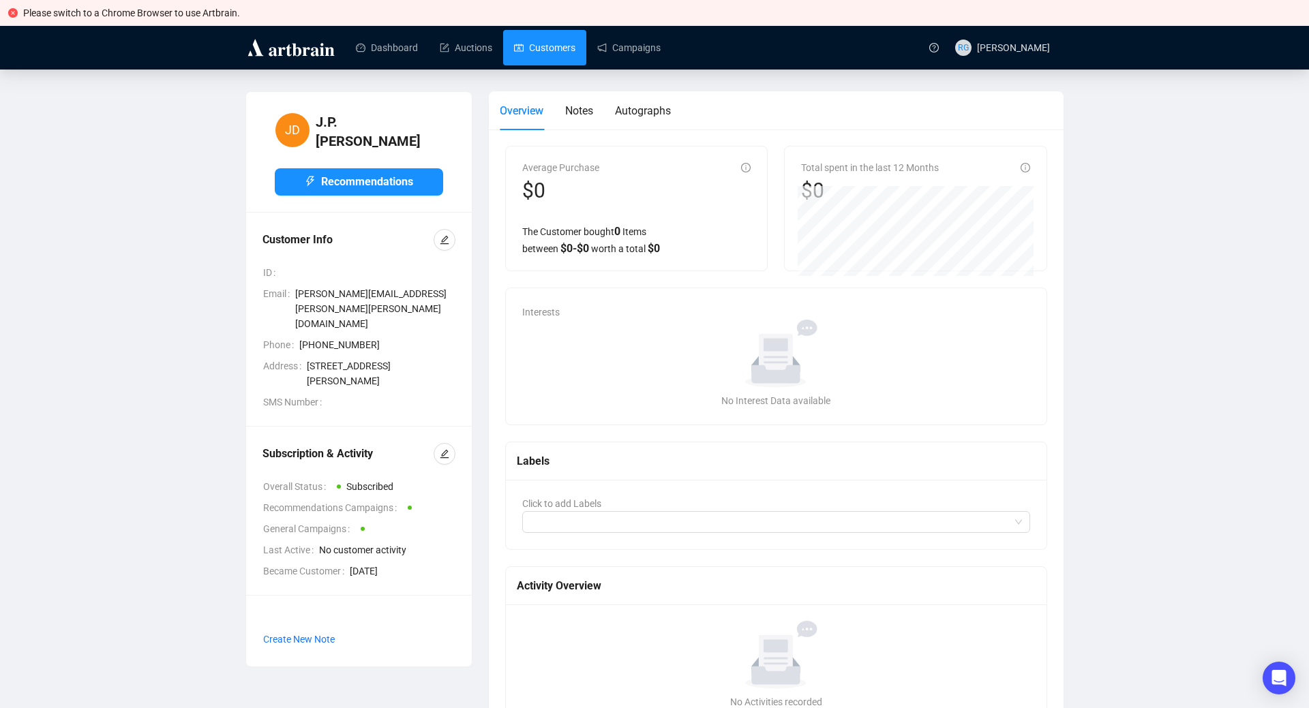
click at [546, 44] on link "Customers" at bounding box center [544, 47] width 61 height 35
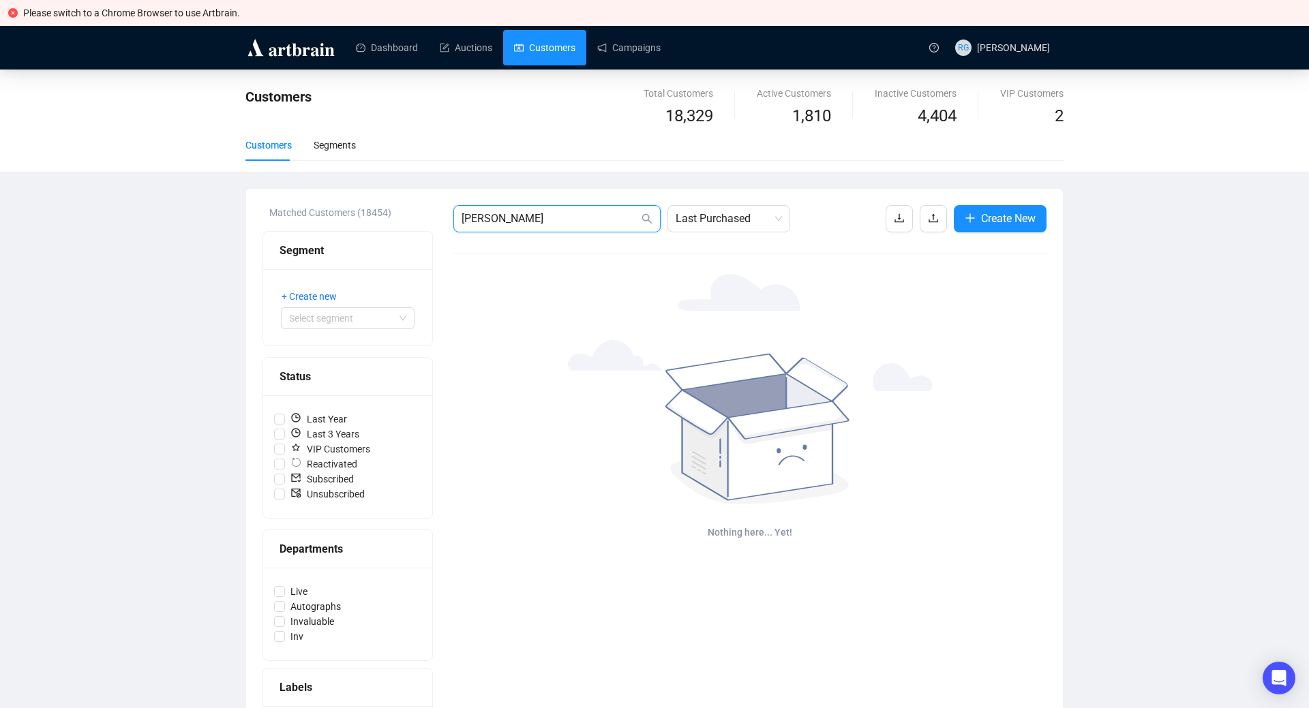
drag, startPoint x: 586, startPoint y: 223, endPoint x: 391, endPoint y: 215, distance: 194.5
click at [462, 215] on input "[PERSON_NAME]" at bounding box center [550, 219] width 177 height 16
paste input "[EMAIL_ADDRESS][DOMAIN_NAME]"
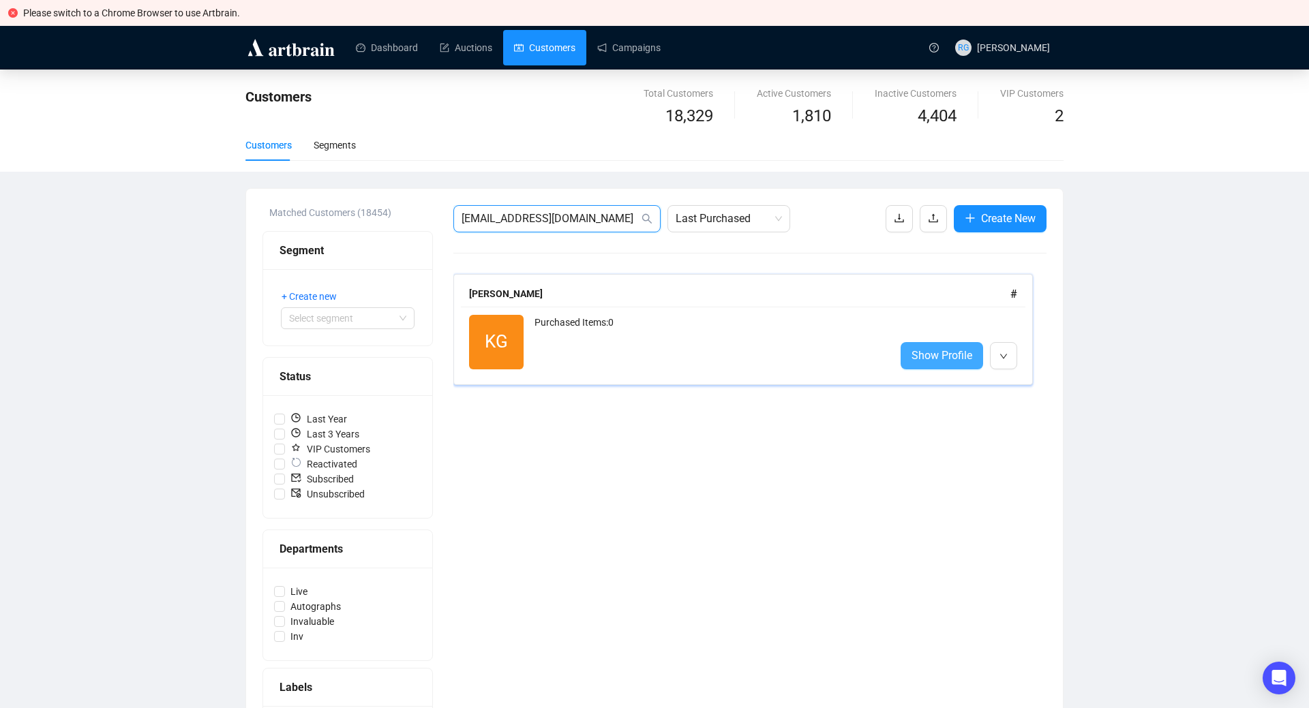
type input "[EMAIL_ADDRESS][DOMAIN_NAME]"
click at [913, 357] on link "Show Profile" at bounding box center [942, 355] width 83 height 27
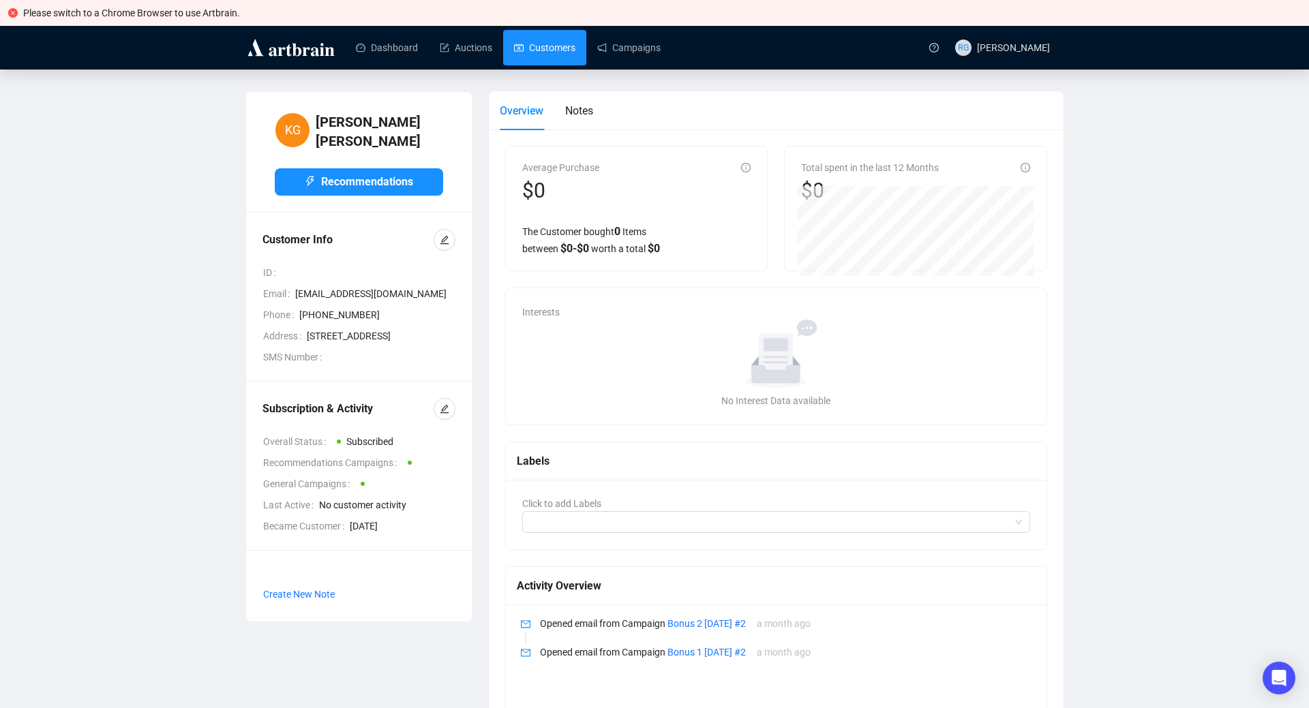
click at [547, 47] on link "Customers" at bounding box center [544, 47] width 61 height 35
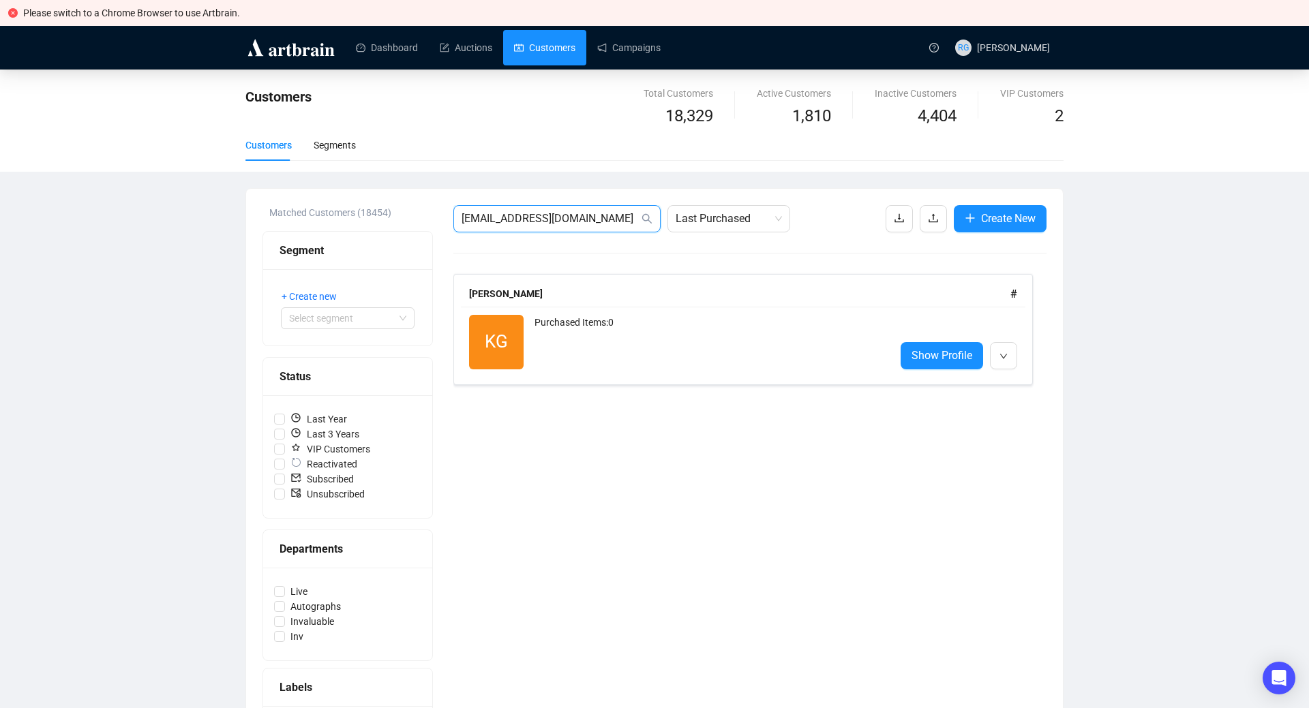
drag, startPoint x: 604, startPoint y: 218, endPoint x: 357, endPoint y: 208, distance: 247.7
click at [462, 211] on input "[EMAIL_ADDRESS][DOMAIN_NAME]" at bounding box center [550, 219] width 177 height 16
paste input "[EMAIL_ADDRESS][DOMAIN_NAME]"
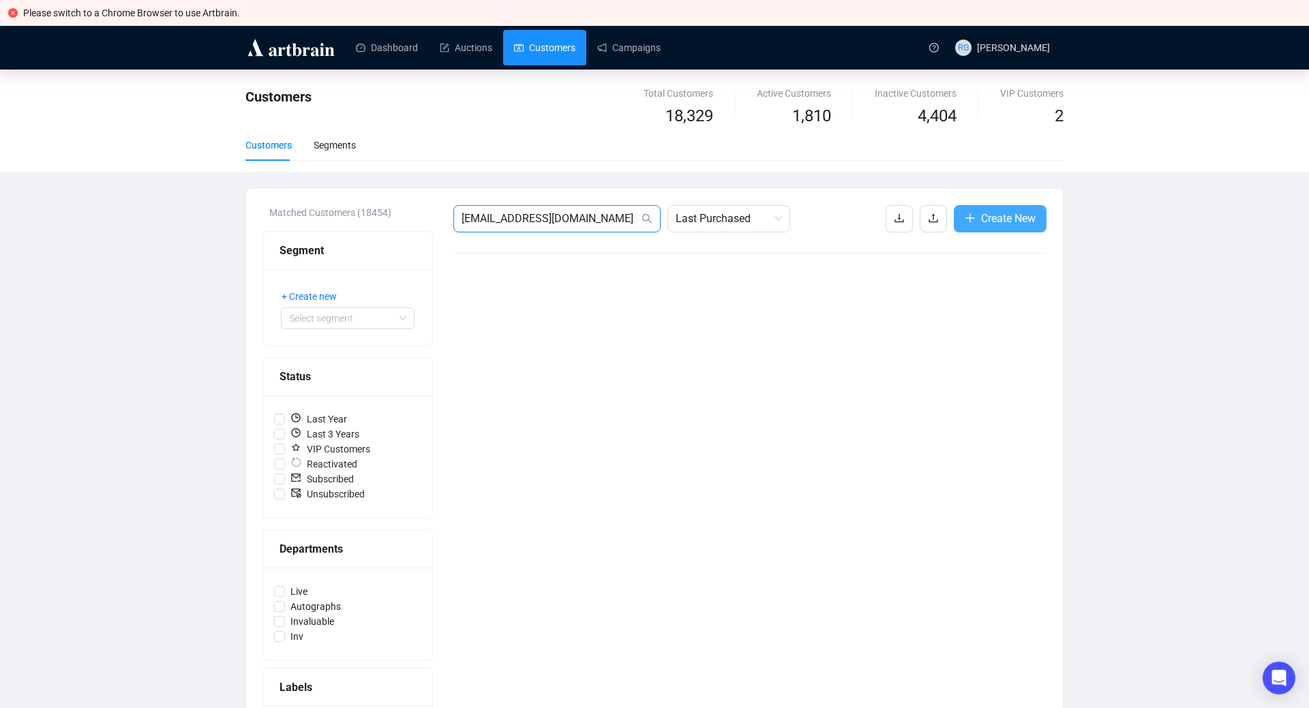
type input "[EMAIL_ADDRESS][DOMAIN_NAME]"
click at [986, 215] on span "Create New" at bounding box center [1008, 218] width 55 height 17
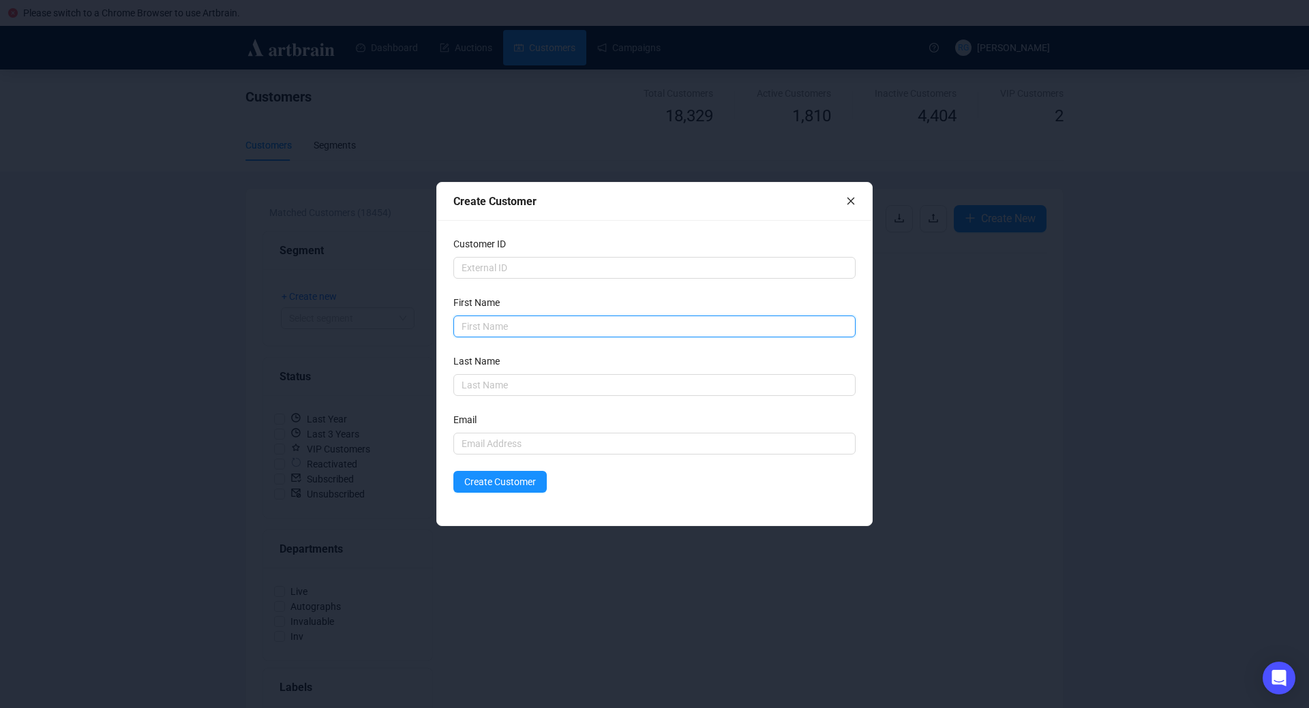
click at [483, 319] on input "text" at bounding box center [654, 327] width 402 height 22
type input "Grant"
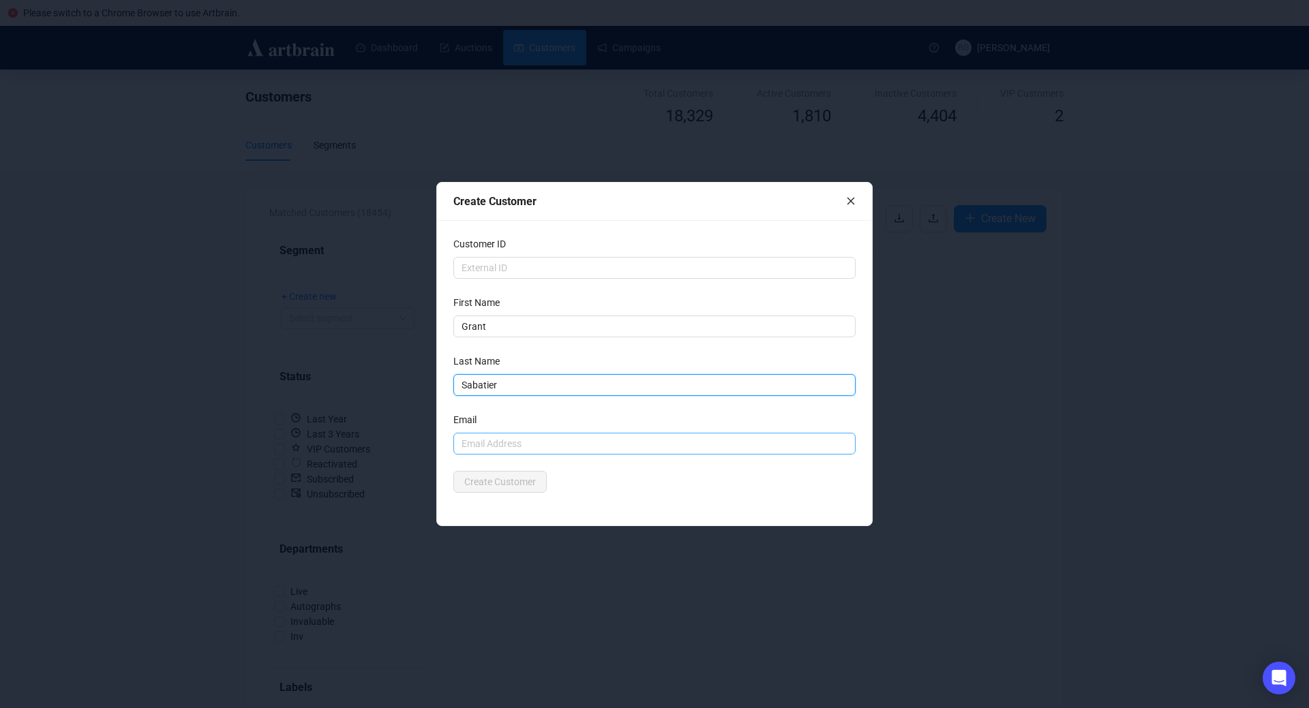
type input "Sabatier"
click at [492, 444] on input "text" at bounding box center [654, 444] width 402 height 22
paste input "[EMAIL_ADDRESS][DOMAIN_NAME]"
type input "[EMAIL_ADDRESS][DOMAIN_NAME]"
click at [588, 492] on div "Create Customer" at bounding box center [654, 482] width 402 height 22
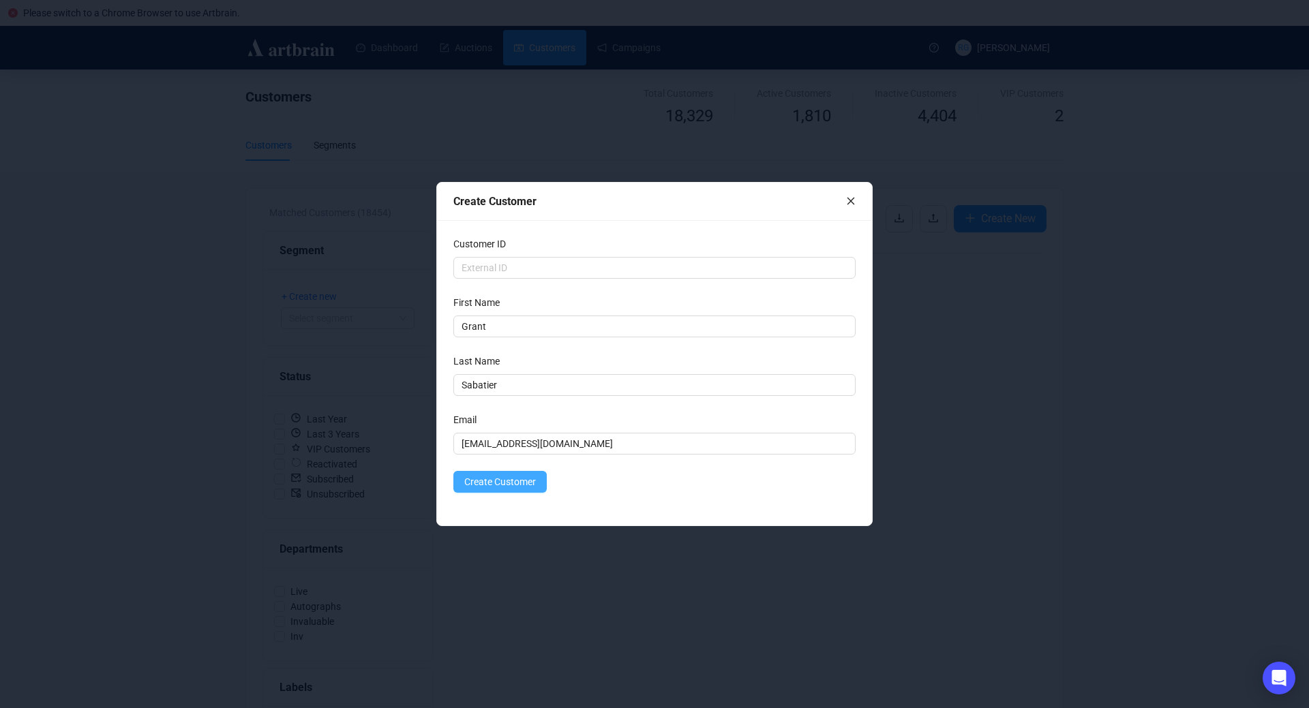
click at [508, 481] on span "Create Customer" at bounding box center [500, 482] width 72 height 15
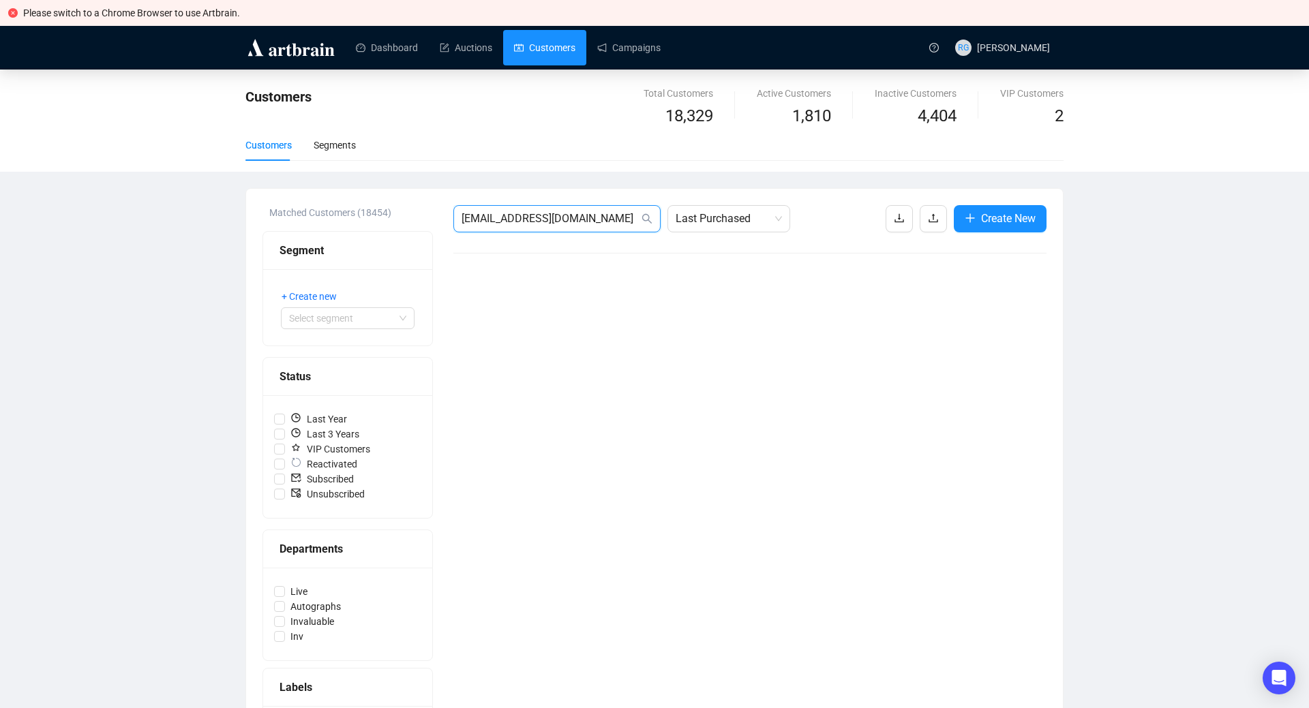
drag, startPoint x: 606, startPoint y: 218, endPoint x: 422, endPoint y: 209, distance: 184.3
click at [462, 211] on input "[EMAIL_ADDRESS][DOMAIN_NAME]" at bounding box center [550, 219] width 177 height 16
type input "sabatier"
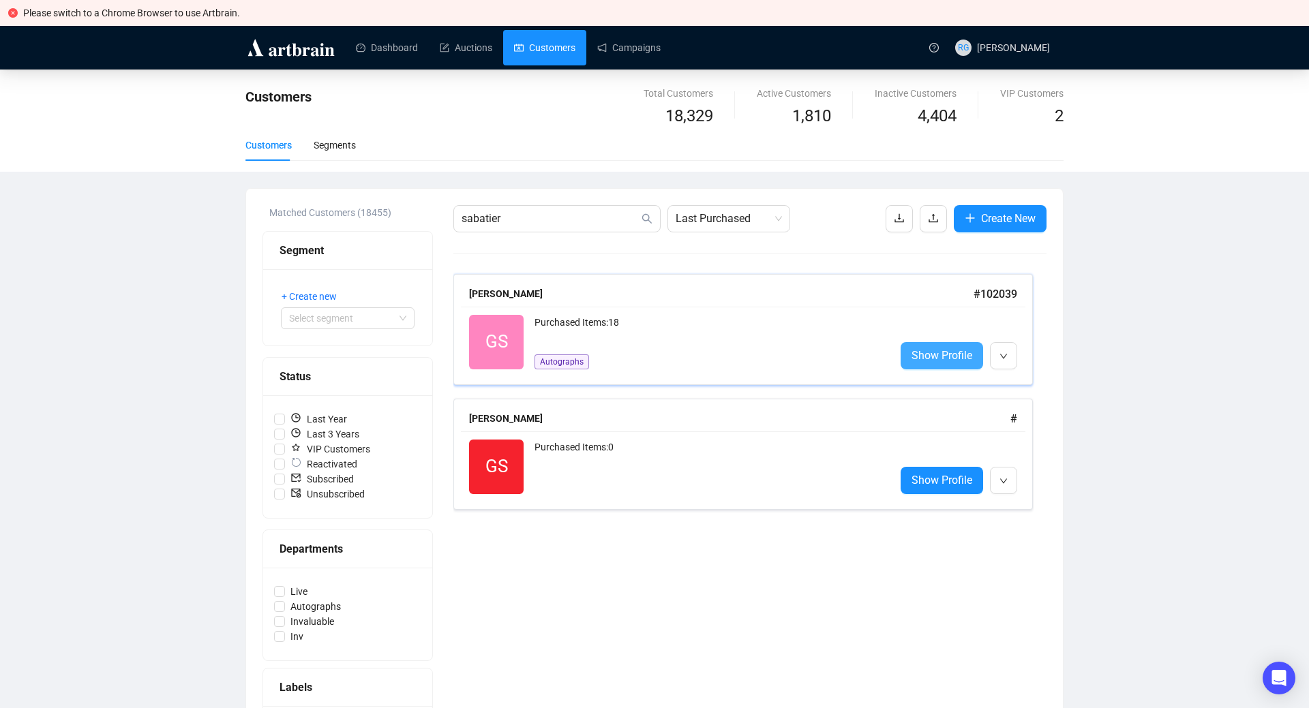
click at [947, 358] on span "Show Profile" at bounding box center [942, 355] width 61 height 17
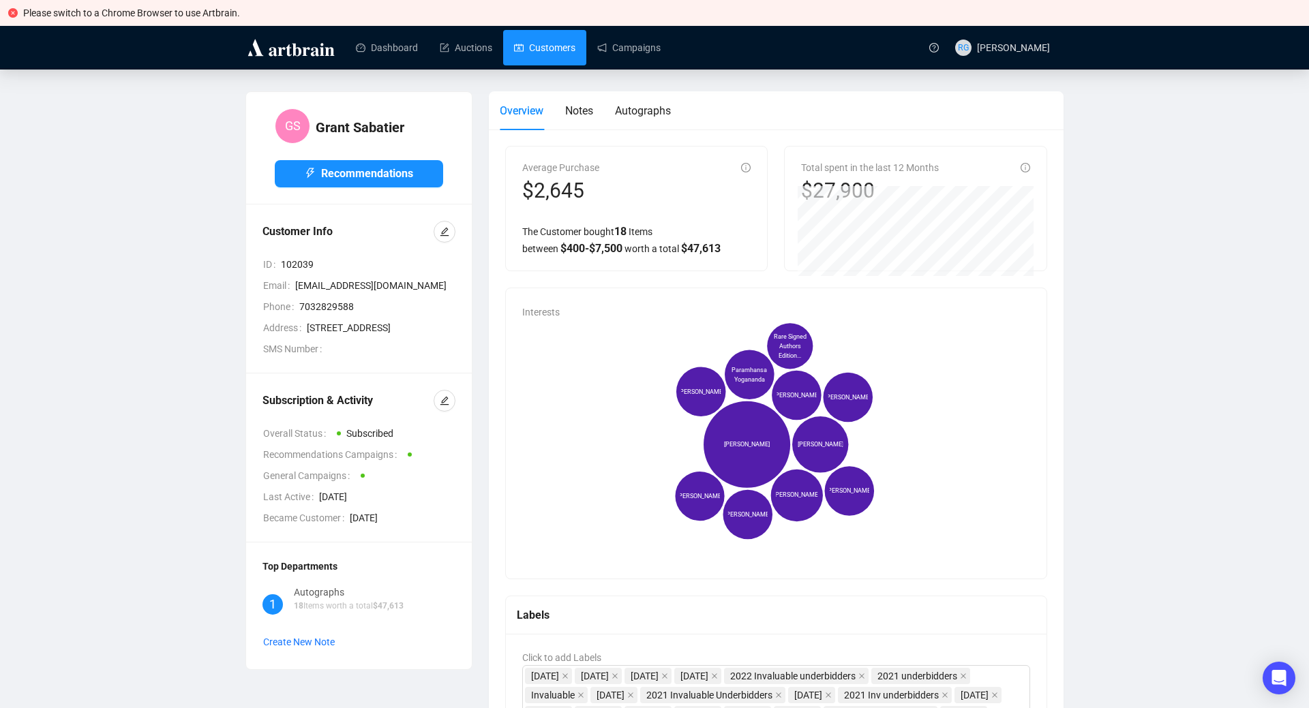
click at [557, 46] on link "Customers" at bounding box center [544, 47] width 61 height 35
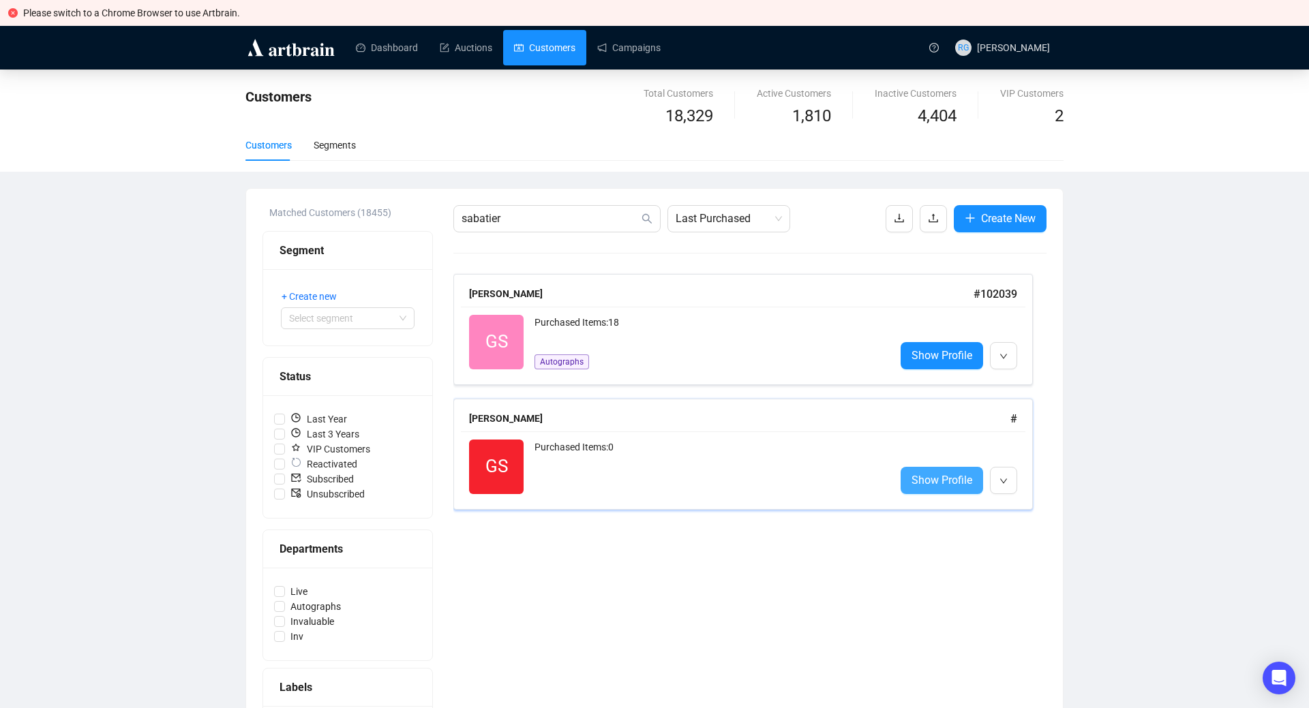
click at [956, 479] on span "Show Profile" at bounding box center [942, 480] width 61 height 17
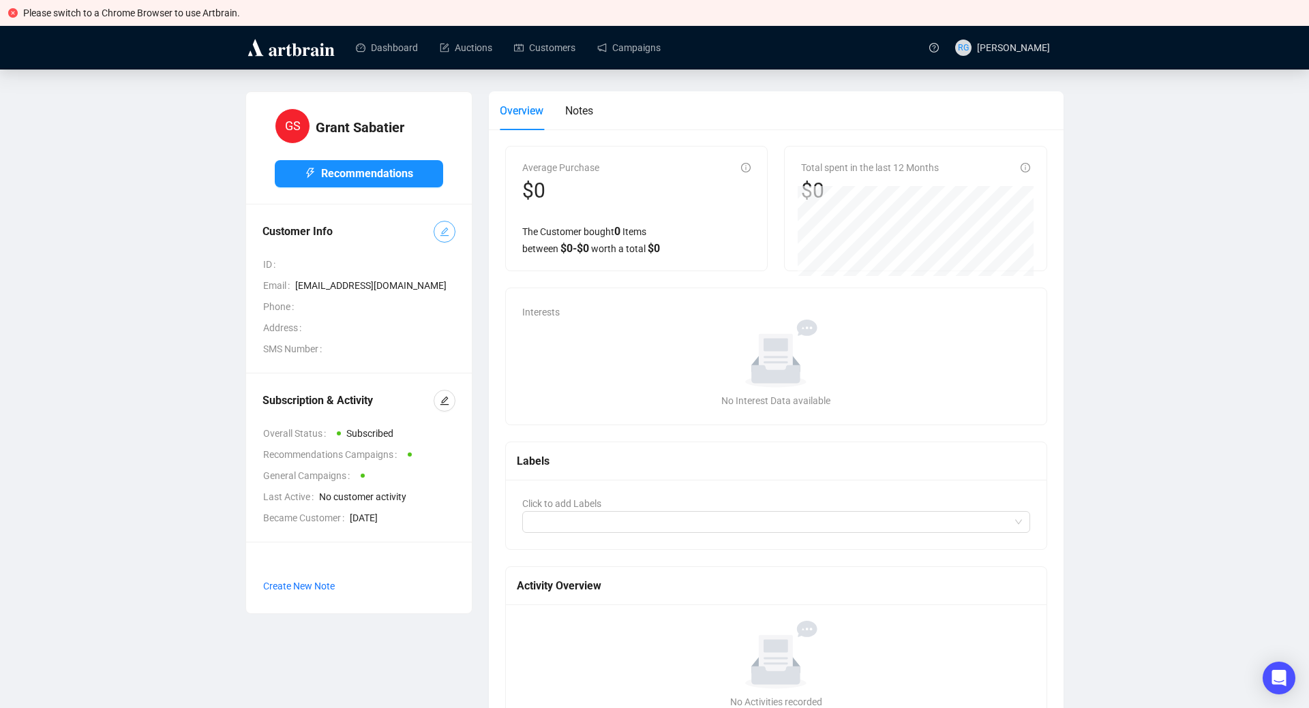
click at [445, 233] on icon "edit" at bounding box center [445, 232] width 9 height 9
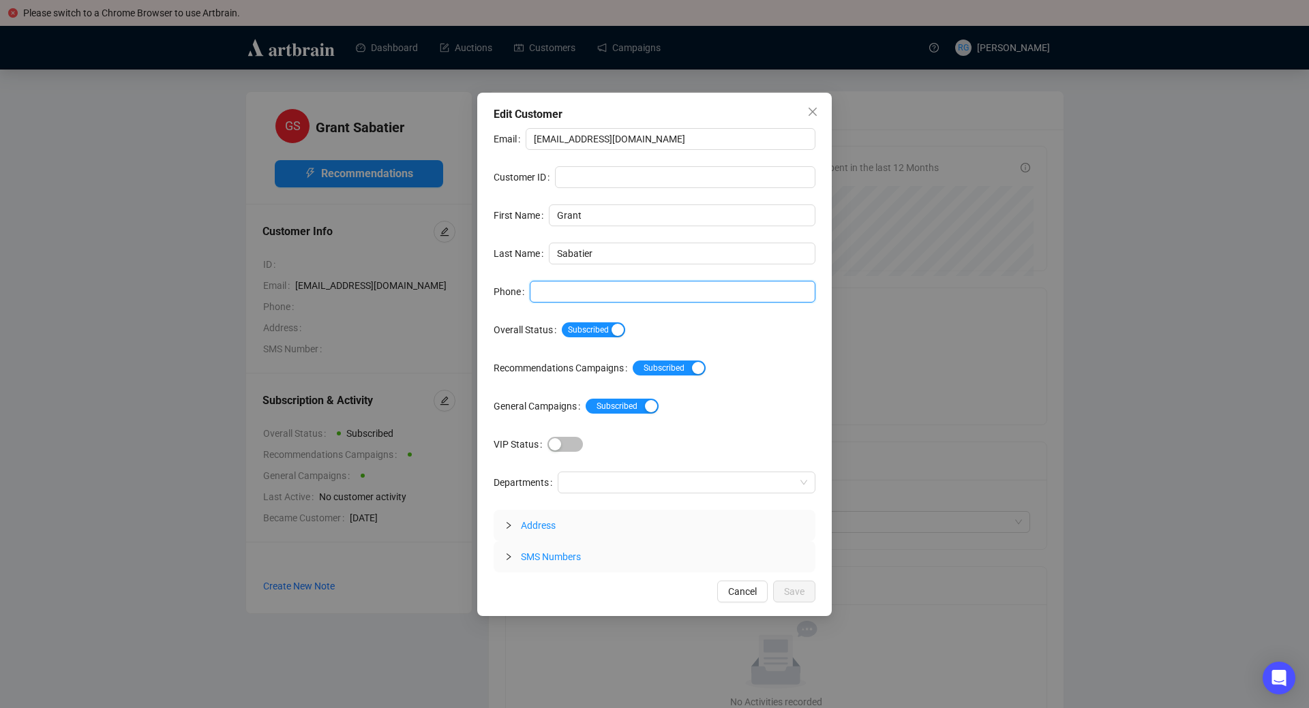
click at [555, 293] on input "Phone" at bounding box center [673, 292] width 286 height 22
paste input "[PHONE_NUMBER] / Cell: [PHONE_NUMBER]"
click at [570, 479] on div at bounding box center [680, 482] width 238 height 19
type input "[PHONE_NUMBER] / Cell: [PHONE_NUMBER]"
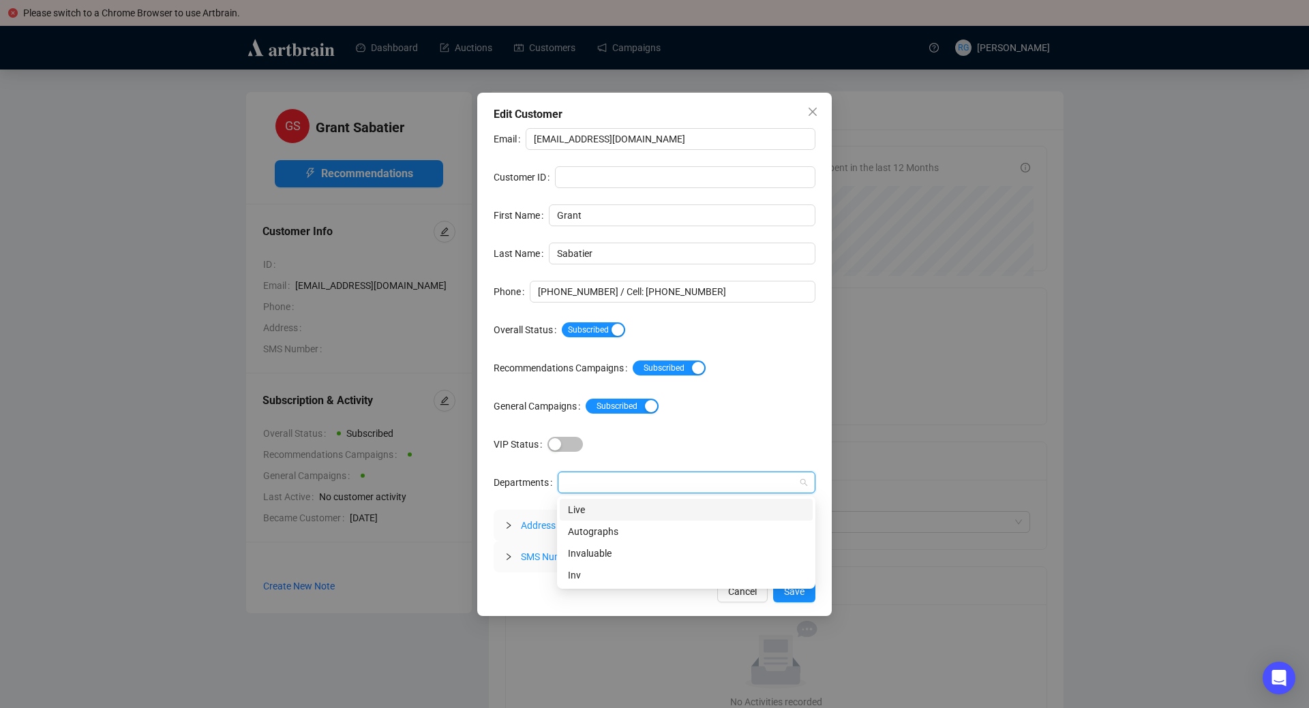
type input "A"
click at [599, 509] on div "Autographs" at bounding box center [686, 510] width 237 height 15
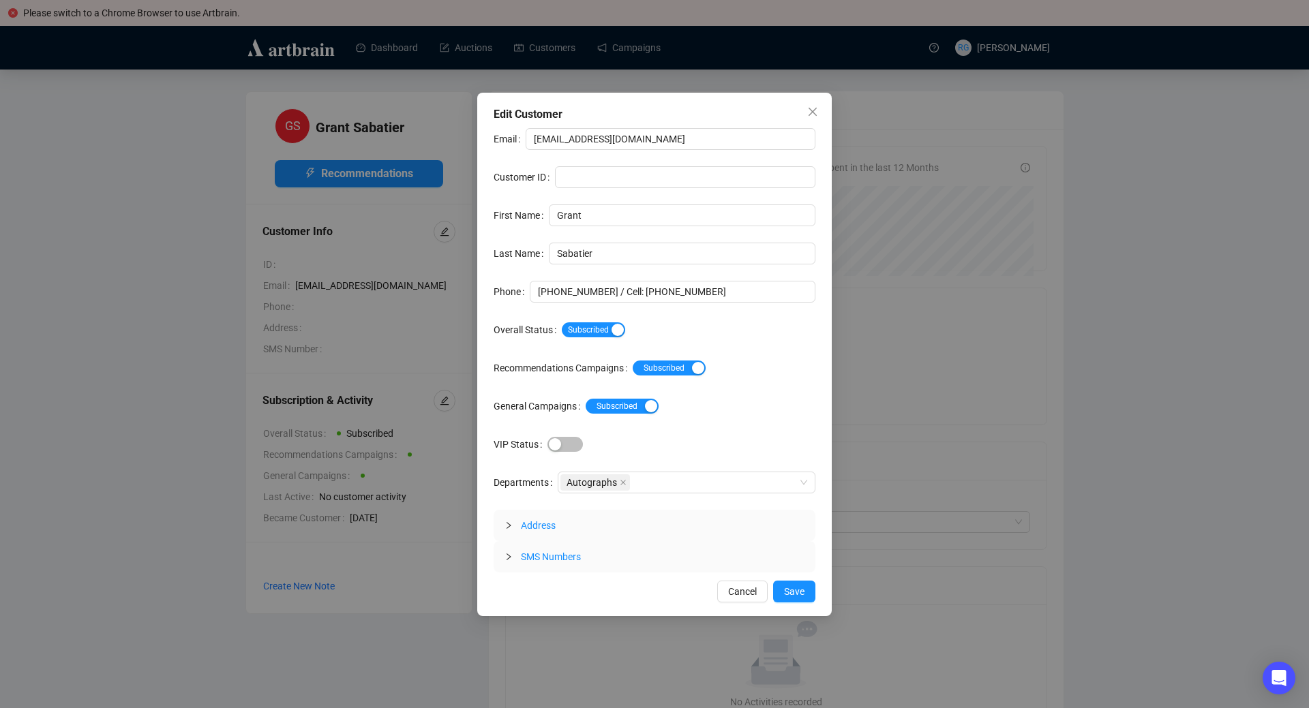
click at [532, 523] on span "Address" at bounding box center [538, 525] width 35 height 11
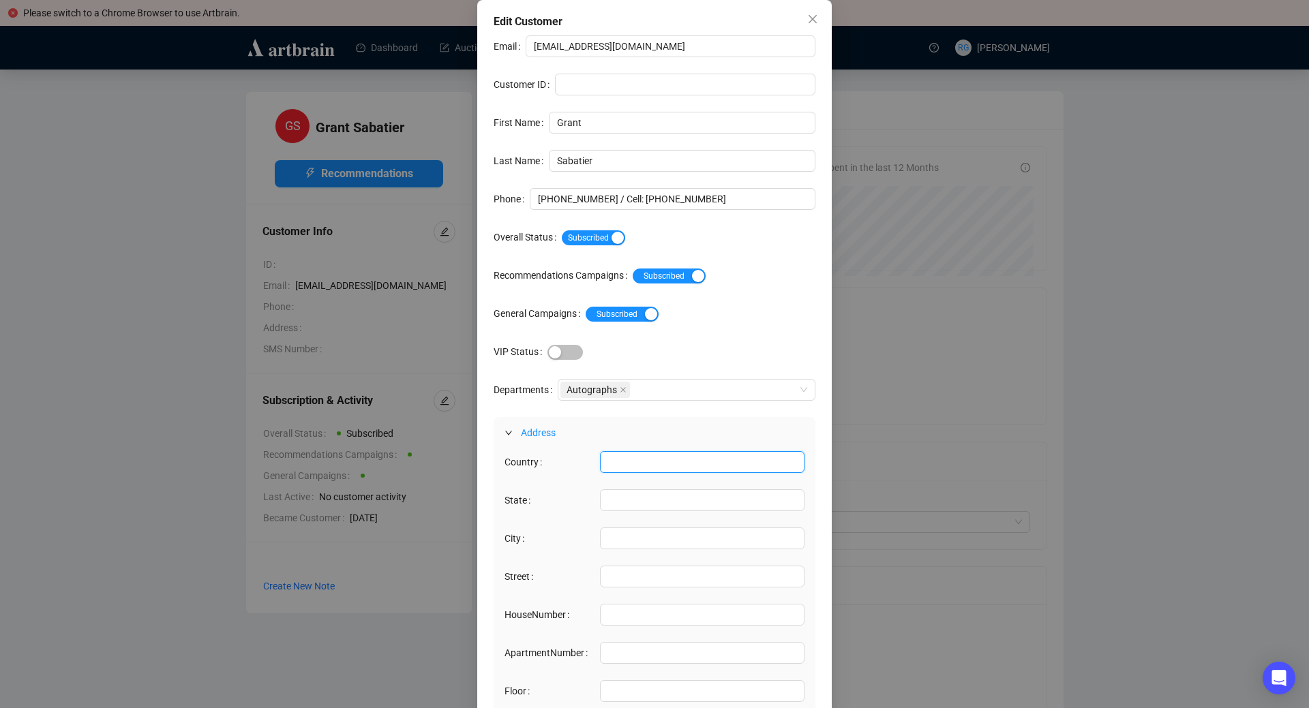
click at [613, 469] on input "Country" at bounding box center [702, 462] width 205 height 22
type input "[GEOGRAPHIC_DATA]"
click at [624, 503] on input "State" at bounding box center [702, 501] width 205 height 22
type input "OH"
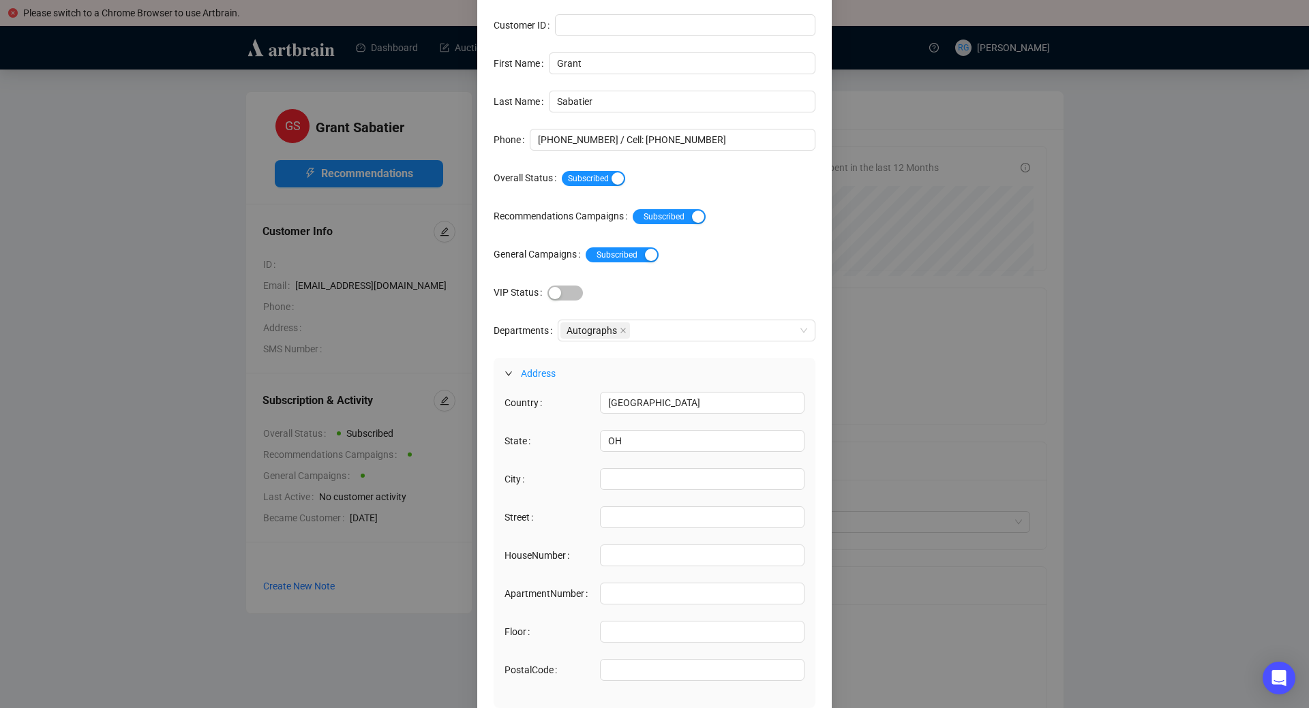
scroll to position [134, 0]
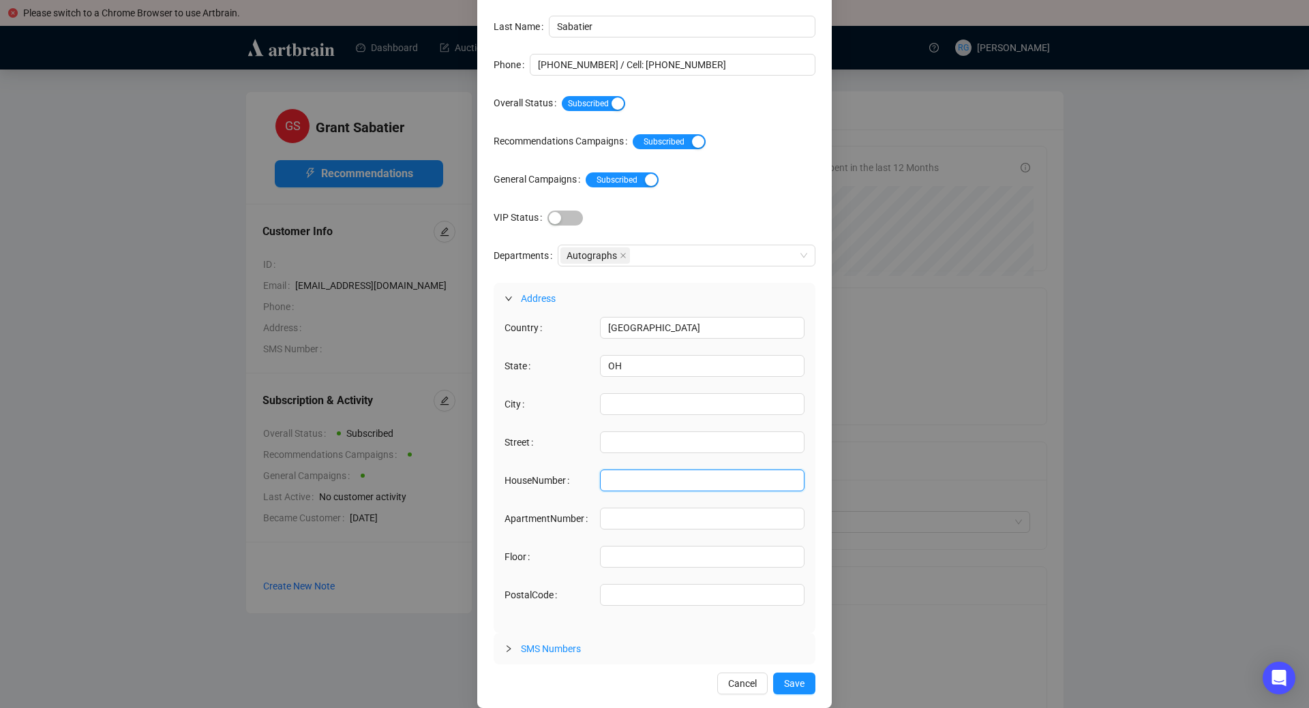
click at [640, 485] on input "HouseNumber" at bounding box center [702, 481] width 205 height 22
paste input "[STREET_ADDRESS]"
drag, startPoint x: 609, startPoint y: 482, endPoint x: 693, endPoint y: 477, distance: 84.7
click at [693, 477] on input "[STREET_ADDRESS]" at bounding box center [702, 481] width 205 height 22
type input "[GEOGRAPHIC_DATA]"
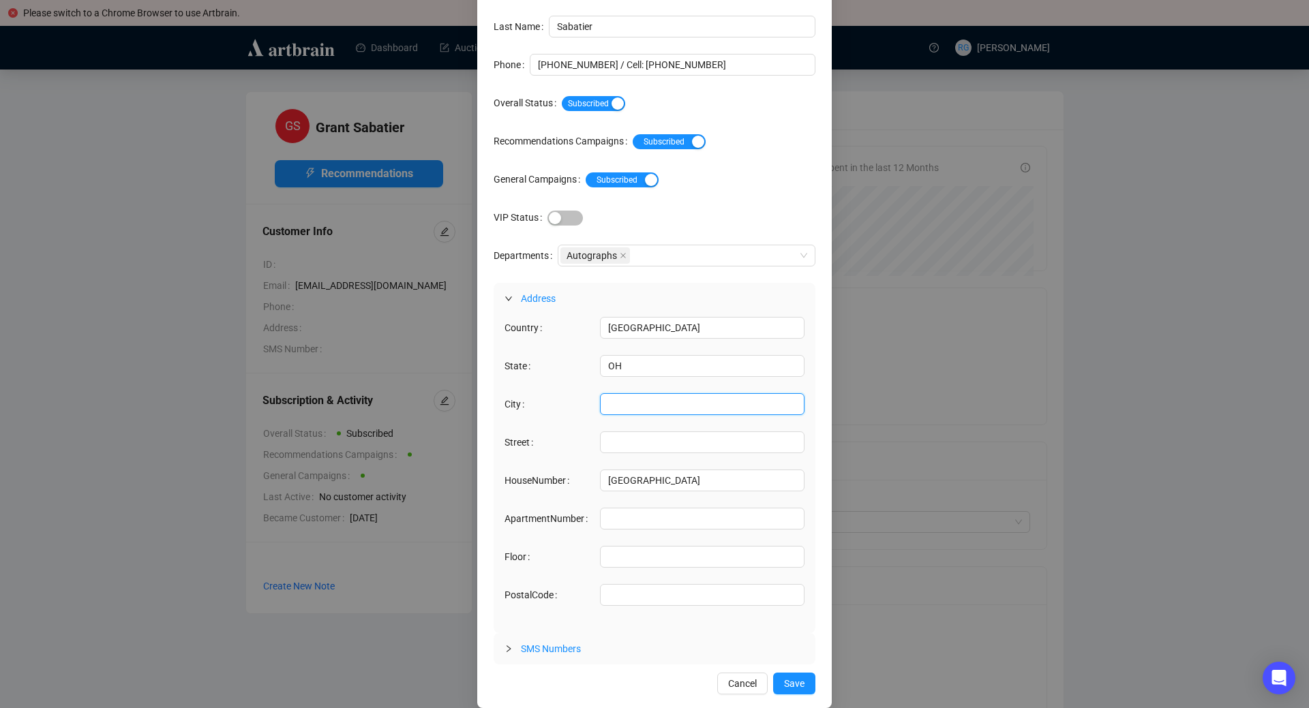
click at [638, 406] on input "City" at bounding box center [702, 404] width 205 height 22
click at [630, 442] on input "Street" at bounding box center [702, 443] width 205 height 22
paste input "[STREET_ADDRESS]"
type input "[STREET_ADDRESS]"
drag, startPoint x: 610, startPoint y: 483, endPoint x: 649, endPoint y: 485, distance: 39.6
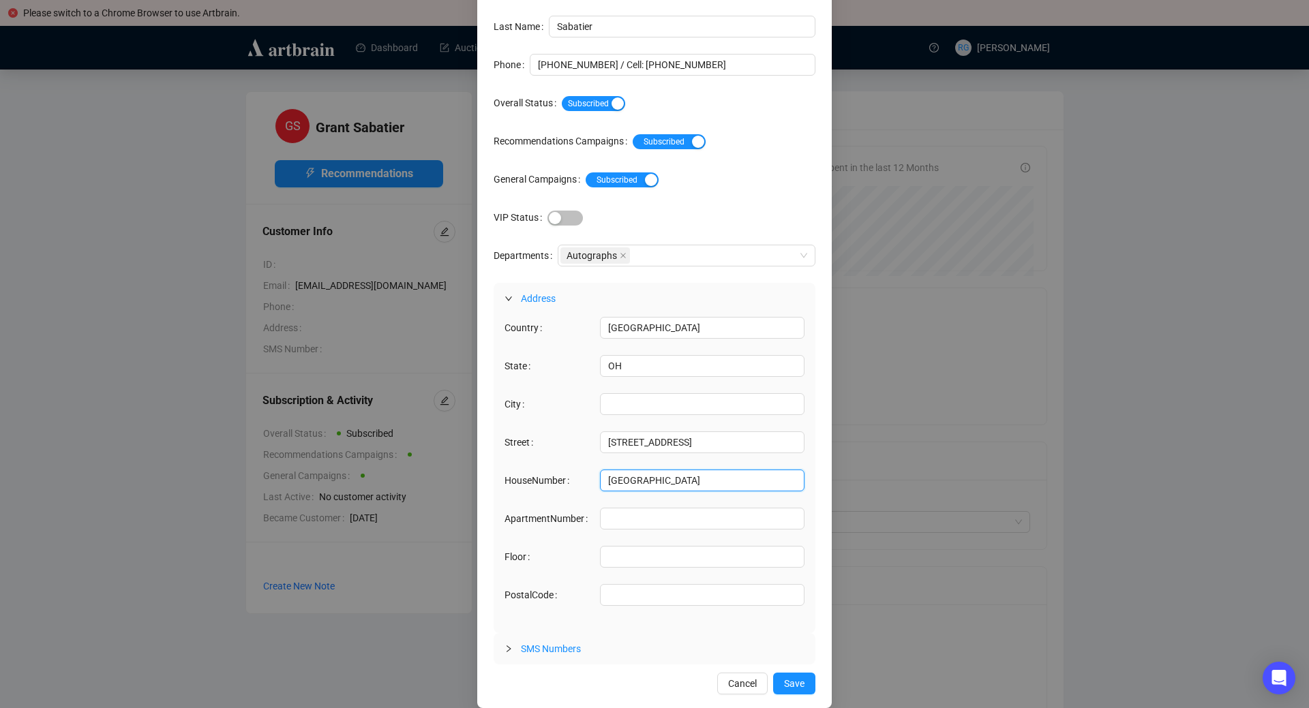
click at [649, 485] on input "[GEOGRAPHIC_DATA]" at bounding box center [702, 481] width 205 height 22
type input ", OH 43202"
click at [624, 400] on input "City" at bounding box center [702, 404] width 205 height 22
paste input "Columbus"
type input "Columbus"
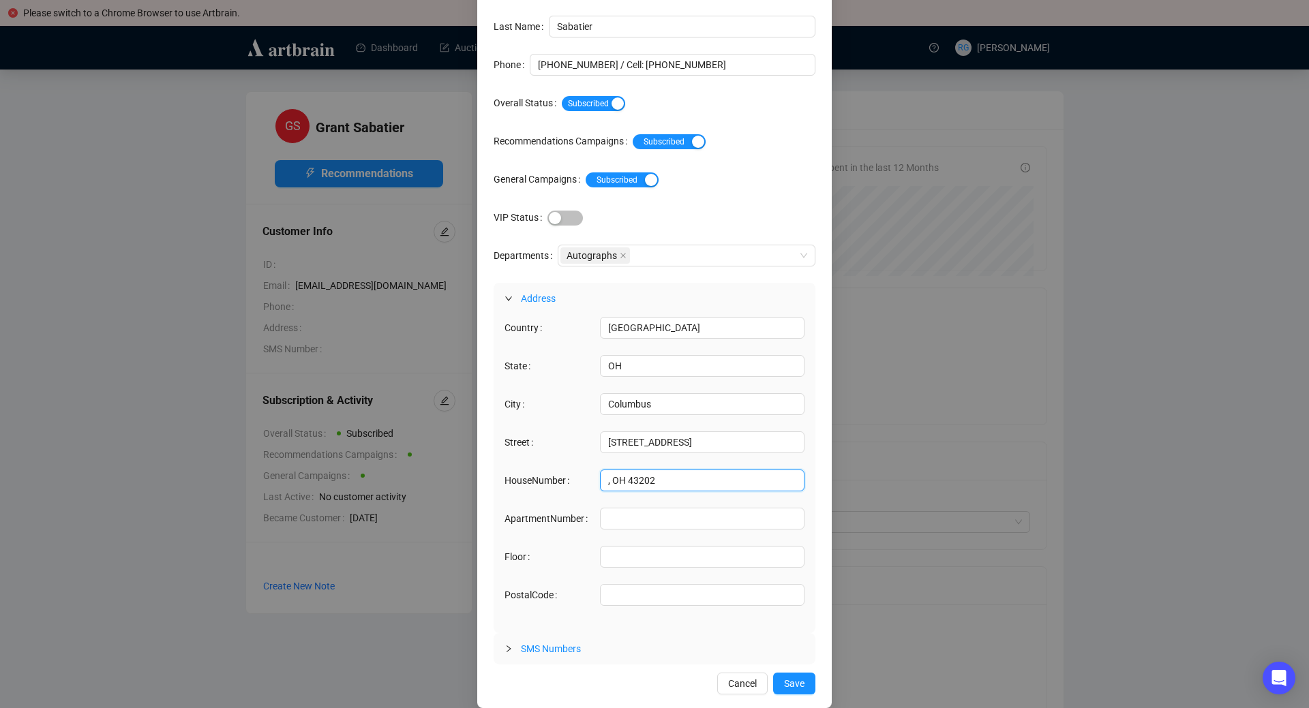
drag, startPoint x: 631, startPoint y: 484, endPoint x: 578, endPoint y: 478, distance: 53.5
click at [600, 478] on input ", OH 43202" at bounding box center [702, 481] width 205 height 22
type input "43202"
drag, startPoint x: 644, startPoint y: 479, endPoint x: 584, endPoint y: 476, distance: 60.1
click at [600, 476] on input "43202" at bounding box center [702, 481] width 205 height 22
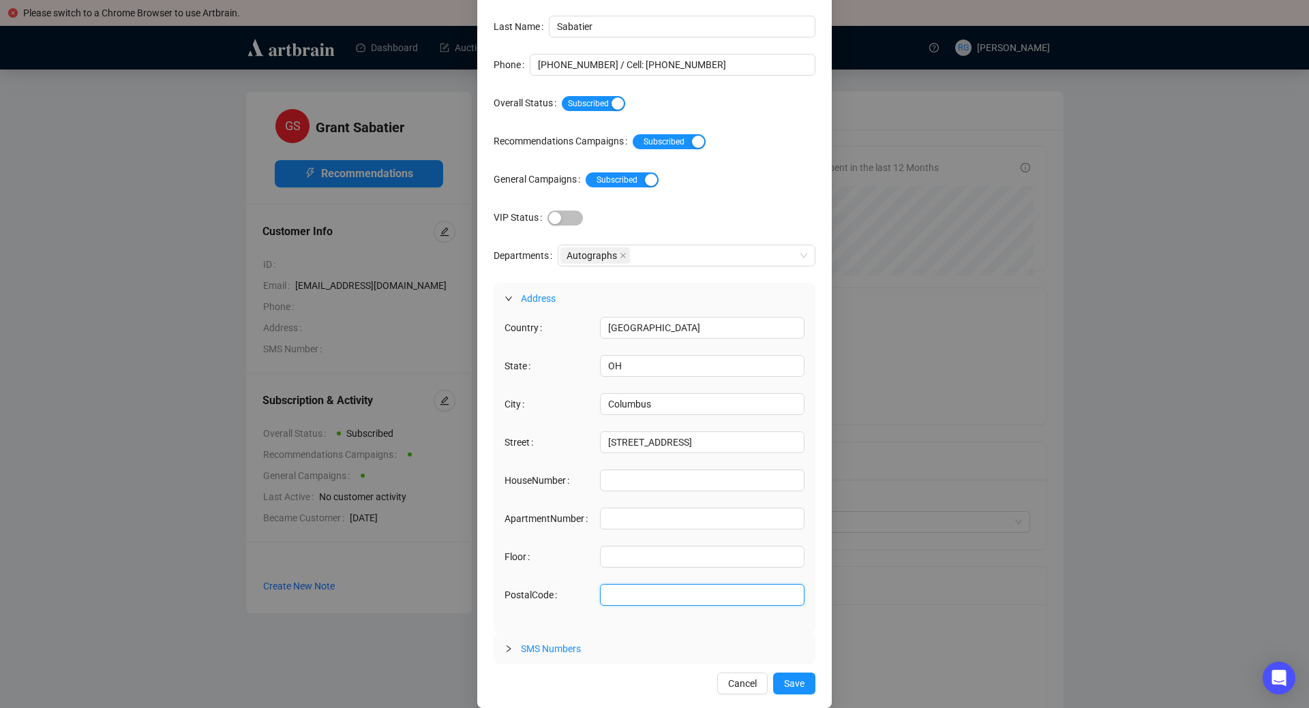
click at [616, 603] on input "PostalCode" at bounding box center [702, 595] width 205 height 22
paste input "43202"
type input "43202"
click at [790, 684] on span "Save" at bounding box center [794, 683] width 20 height 15
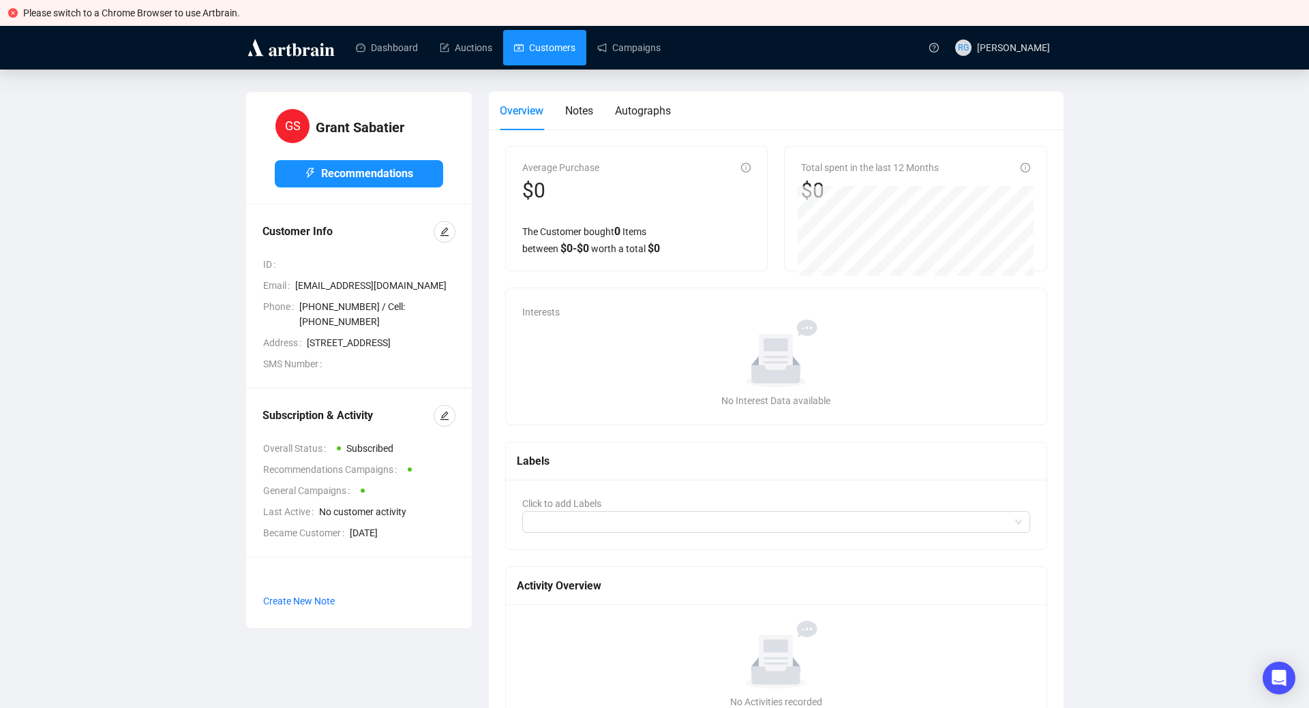
click at [552, 50] on link "Customers" at bounding box center [544, 47] width 61 height 35
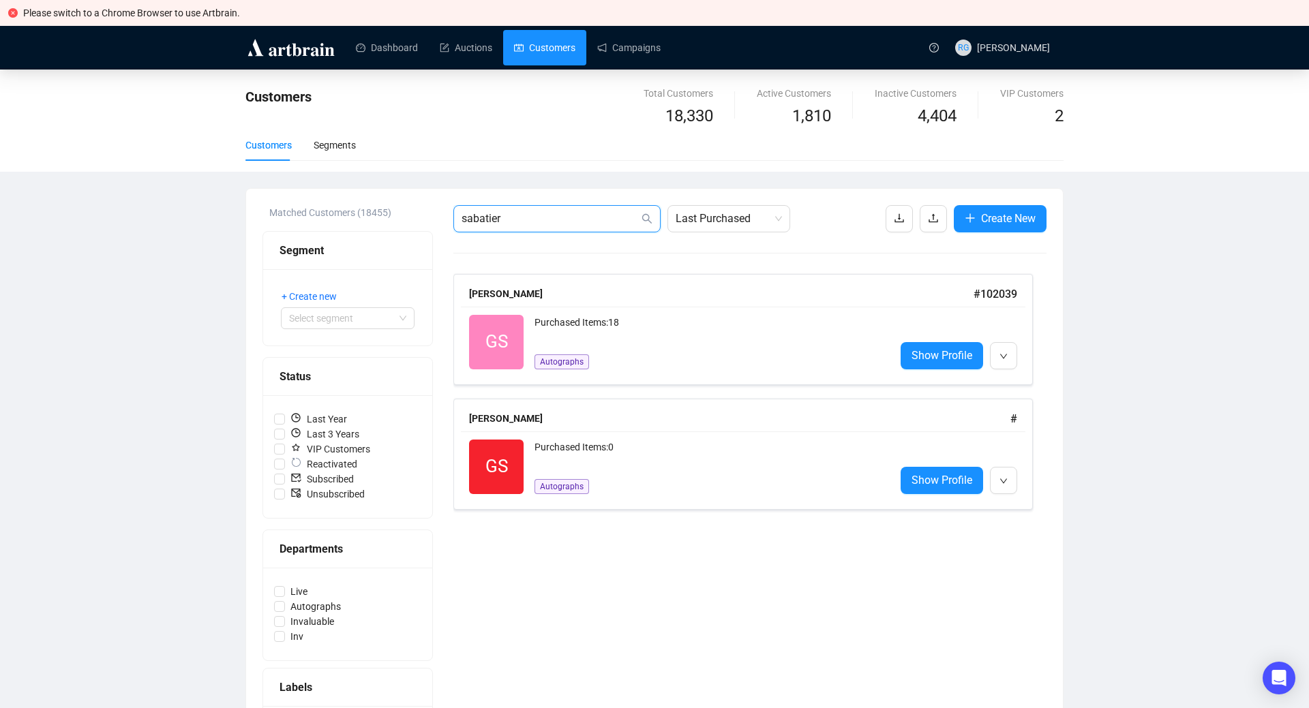
drag, startPoint x: 453, startPoint y: 207, endPoint x: 394, endPoint y: 198, distance: 59.3
click at [462, 211] on input "sabatier" at bounding box center [550, 219] width 177 height 16
paste input "[EMAIL_ADDRESS][DOMAIN_NAME]"
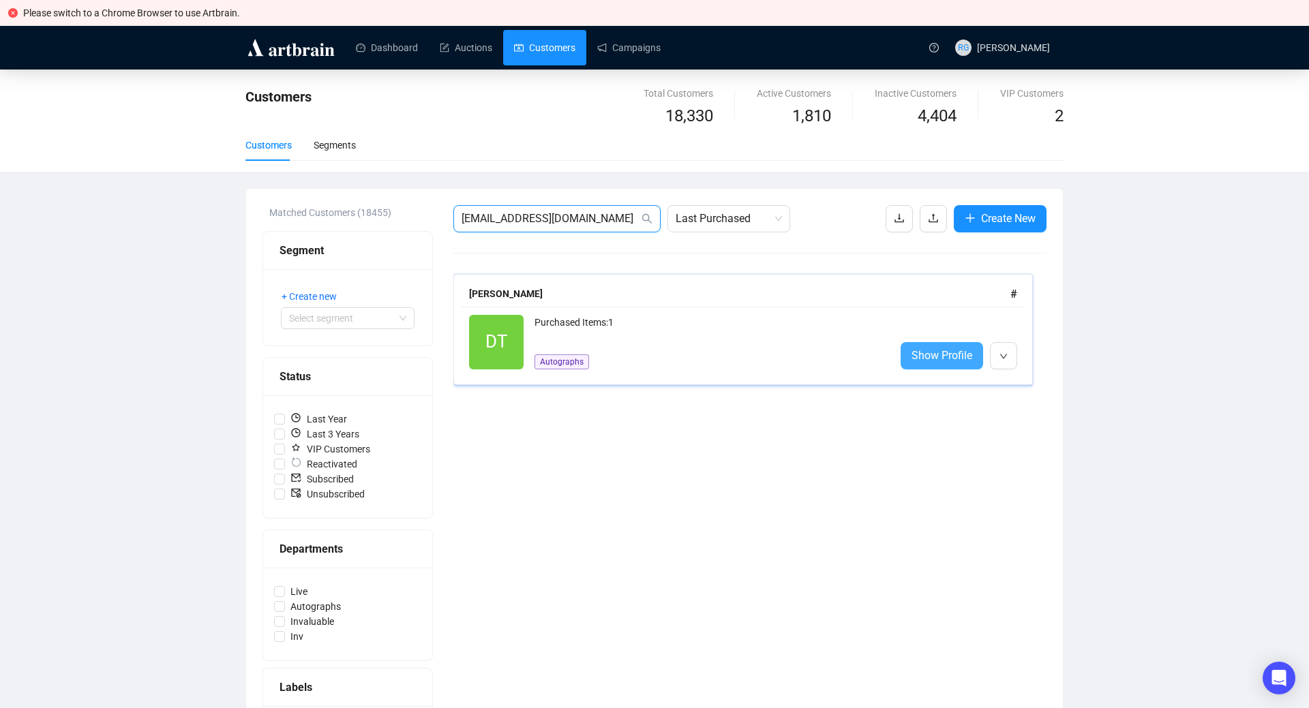
type input "[EMAIL_ADDRESS][DOMAIN_NAME]"
click at [924, 353] on span "Show Profile" at bounding box center [942, 355] width 61 height 17
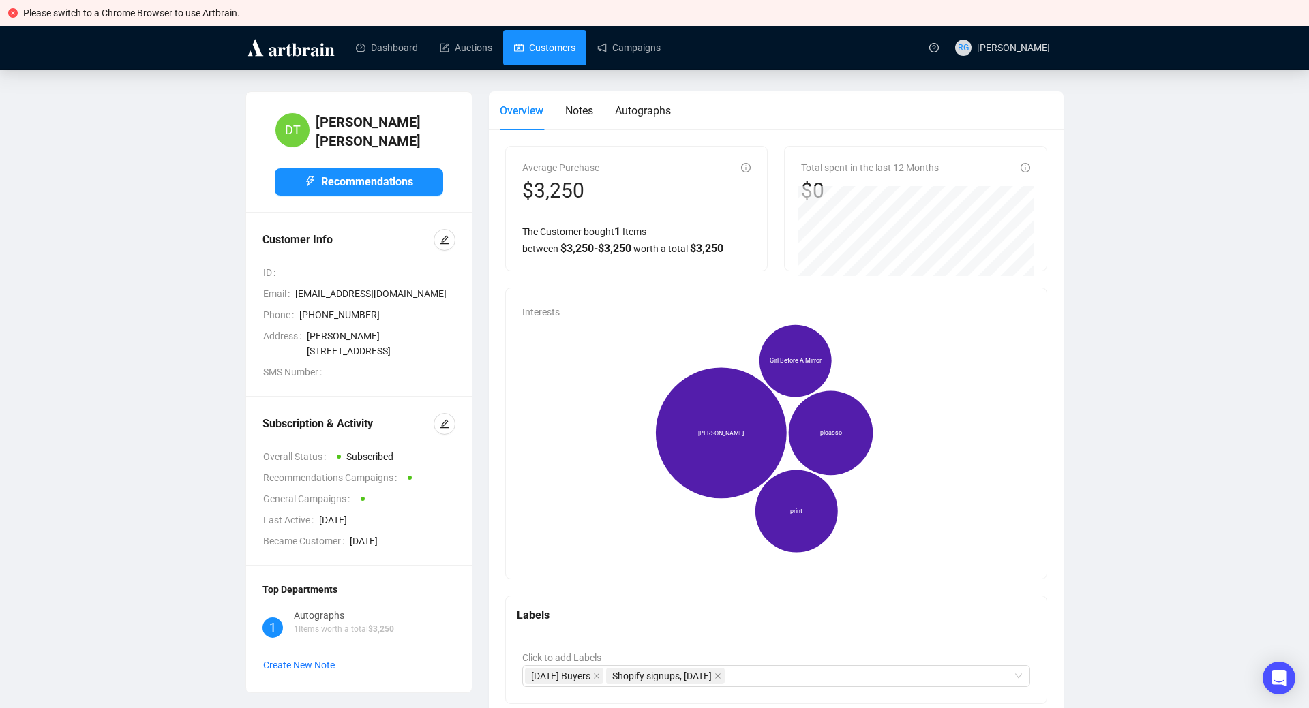
click at [556, 49] on link "Customers" at bounding box center [544, 47] width 61 height 35
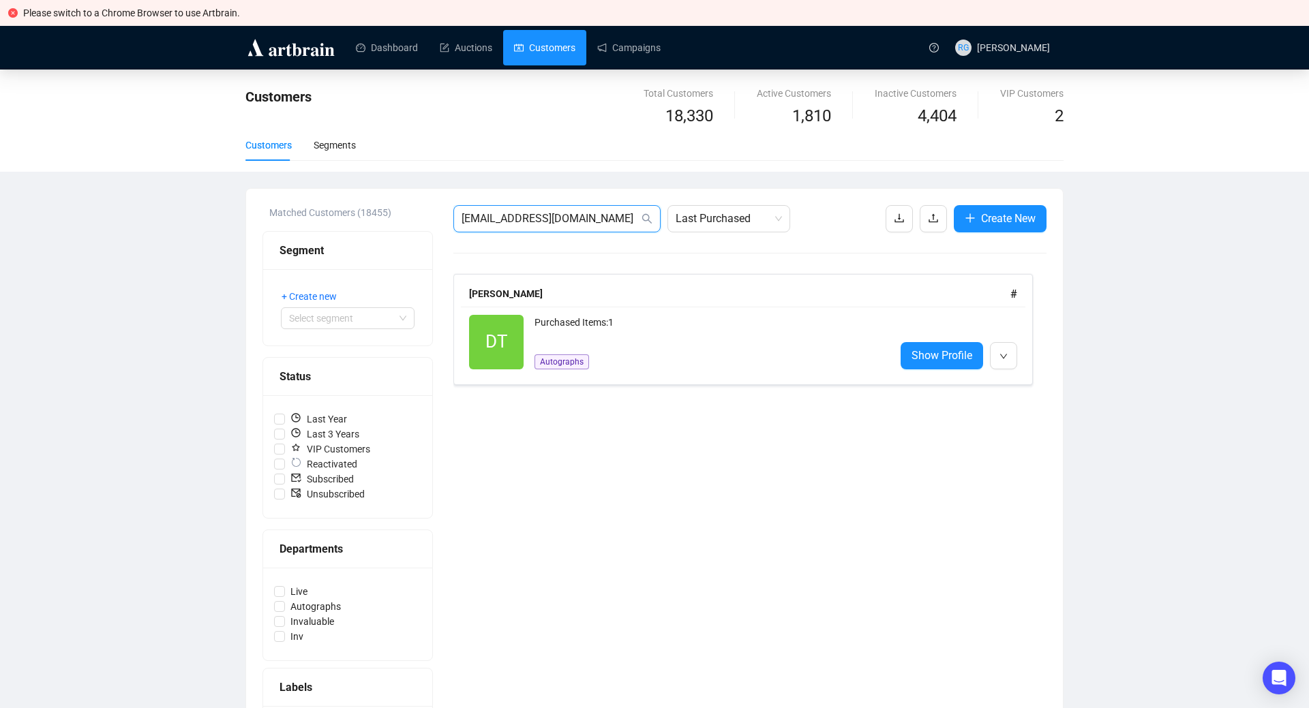
drag, startPoint x: 490, startPoint y: 220, endPoint x: 415, endPoint y: 214, distance: 75.9
click at [462, 214] on input "[EMAIL_ADDRESS][DOMAIN_NAME]" at bounding box center [550, 219] width 177 height 16
paste input "[EMAIL_ADDRESS][DOMAIN_NAME]"
type input "[EMAIL_ADDRESS][DOMAIN_NAME]"
click at [933, 348] on span "Show Profile" at bounding box center [942, 355] width 61 height 17
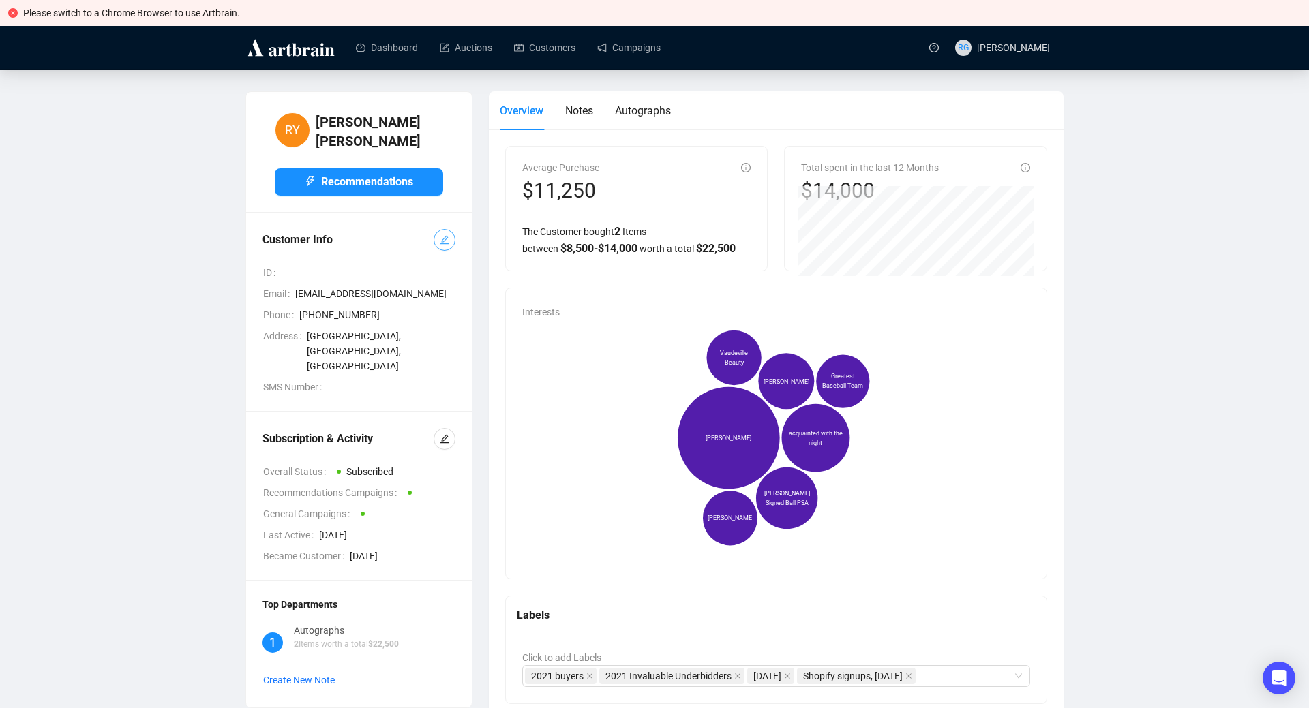
click at [449, 232] on button "button" at bounding box center [445, 240] width 22 height 22
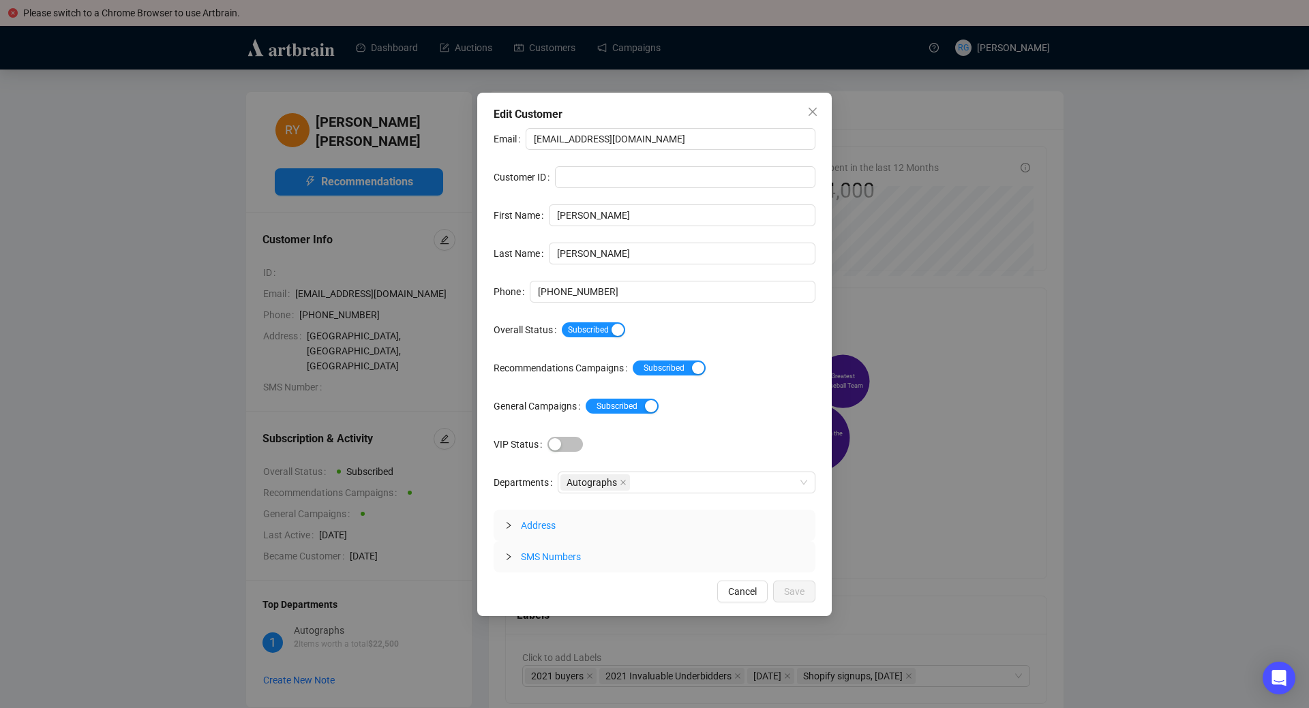
click at [519, 527] on div at bounding box center [513, 525] width 16 height 15
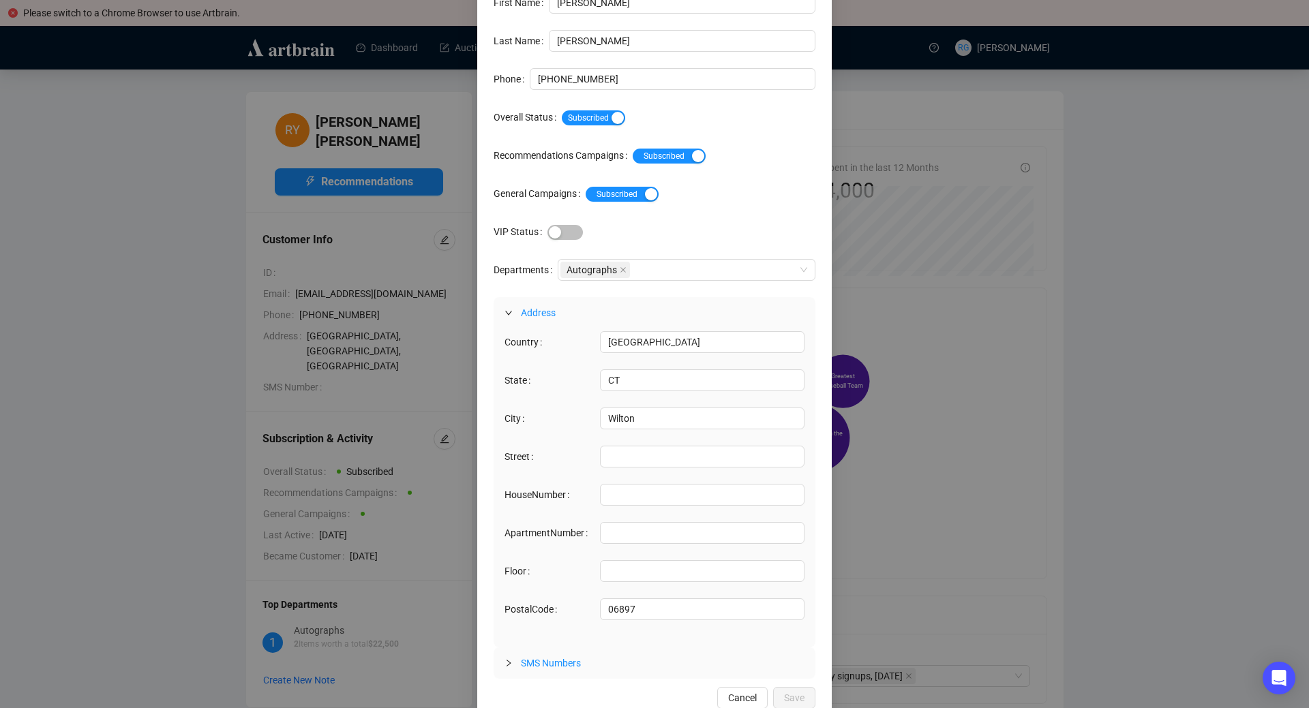
scroll to position [134, 0]
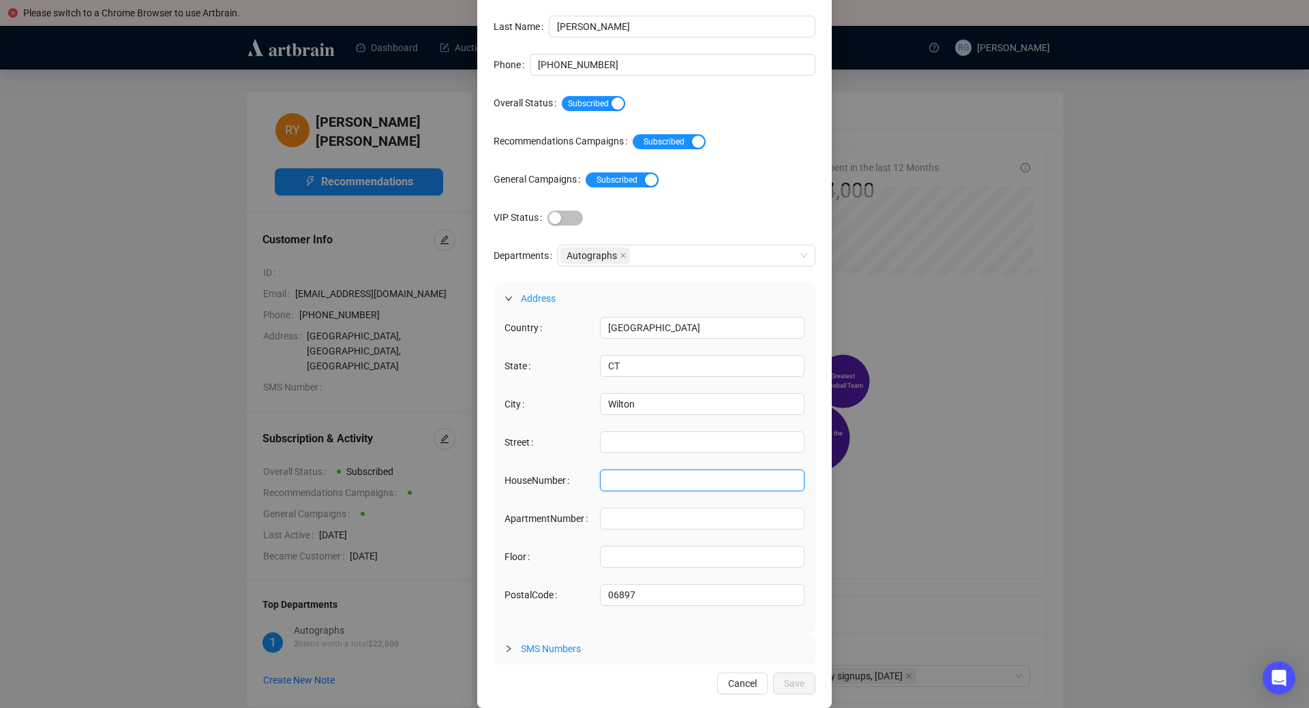
click at [616, 481] on input "HouseNumber" at bounding box center [702, 481] width 205 height 22
click at [620, 443] on input "Street" at bounding box center [702, 443] width 205 height 22
type input "[STREET_ADDRESS]"
click at [796, 677] on span "Save" at bounding box center [794, 683] width 20 height 15
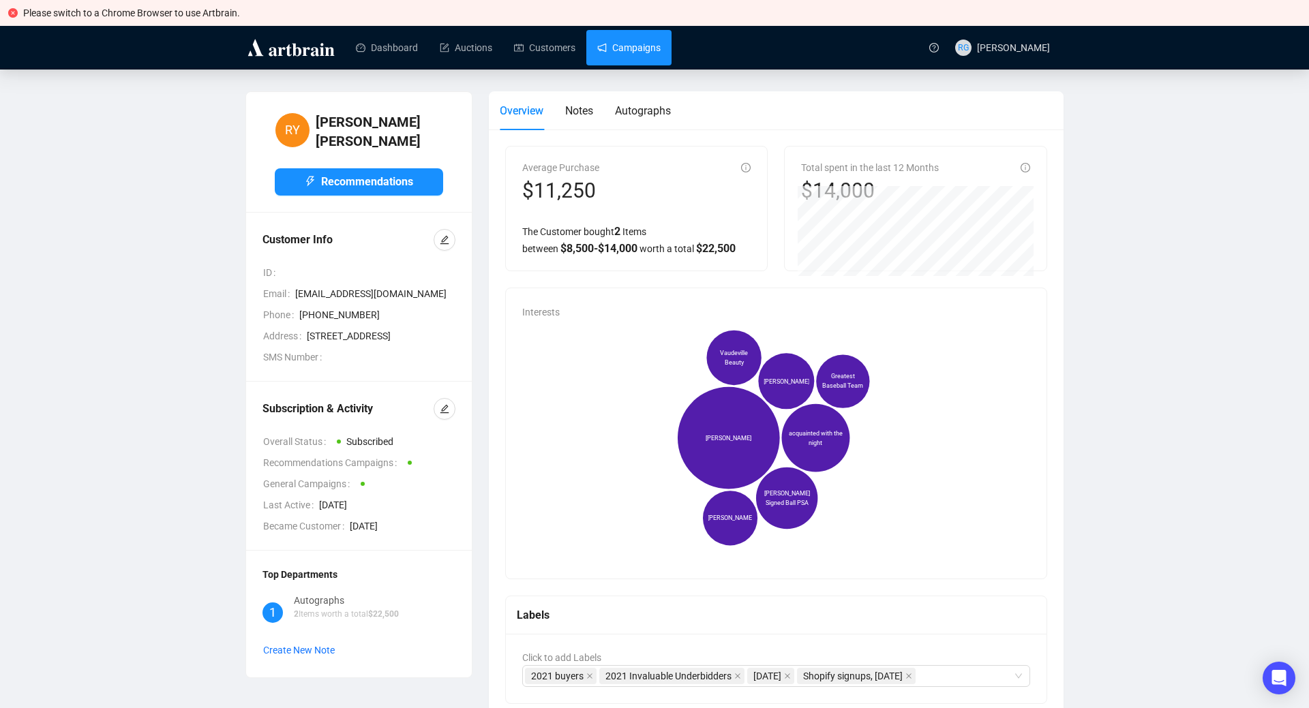
click at [637, 48] on link "Campaigns" at bounding box center [628, 47] width 63 height 35
